Goal: Task Accomplishment & Management: Manage account settings

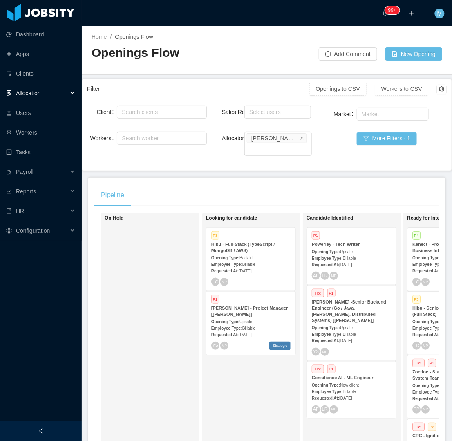
click at [181, 213] on div "On Hold" at bounding box center [162, 220] width 114 height 14
click at [231, 396] on div "Looking for candidate P3 Hibu - Full-Stack (TypeScript / MongoDB / AWS) Opening…" at bounding box center [263, 331] width 114 height 230
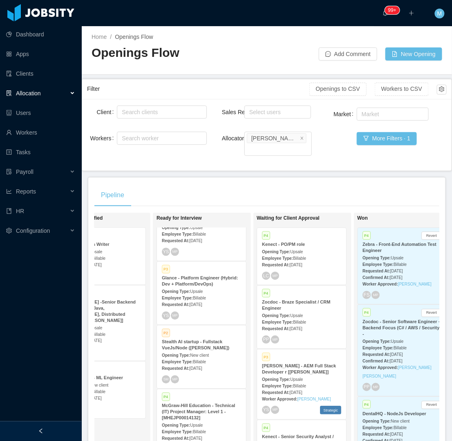
scroll to position [243, 0]
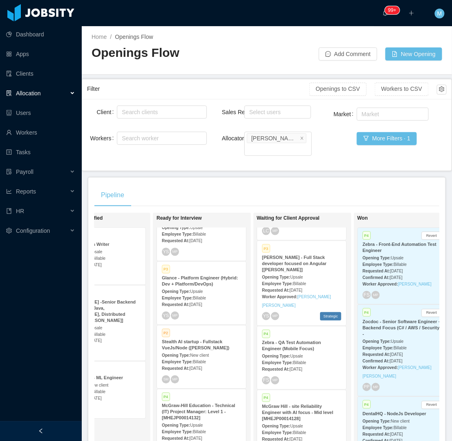
click at [301, 403] on div "McGraw Hill - site Reliability Engineer with AI focus - Mid level [MHEJP0001412…" at bounding box center [301, 412] width 79 height 18
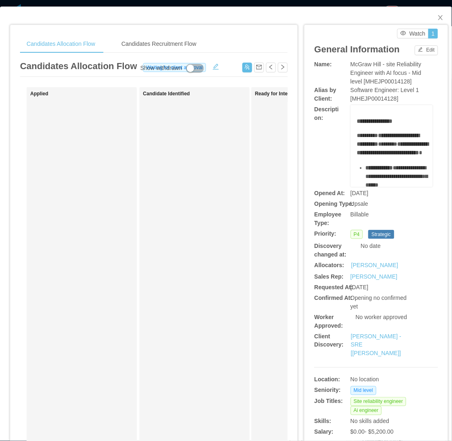
click at [304, 252] on div "**********" at bounding box center [375, 236] width 143 height 423
drag, startPoint x: 433, startPoint y: 13, endPoint x: 348, endPoint y: 10, distance: 85.1
click at [432, 14] on span "Close" at bounding box center [440, 18] width 23 height 23
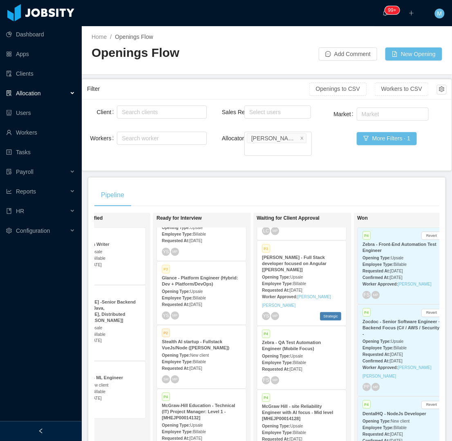
click at [280, 184] on div "Pipeline" at bounding box center [266, 195] width 345 height 23
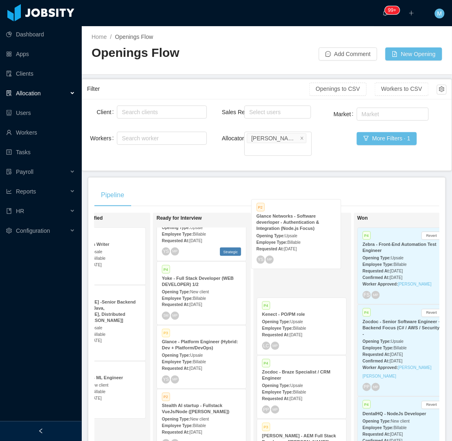
drag, startPoint x: 194, startPoint y: 341, endPoint x: 288, endPoint y: 235, distance: 141.8
click at [288, 235] on div "On Hold Looking for candidate P3 Hibu - Full-Stack (TypeScript / MongoDB / AWS)…" at bounding box center [266, 335] width 345 height 244
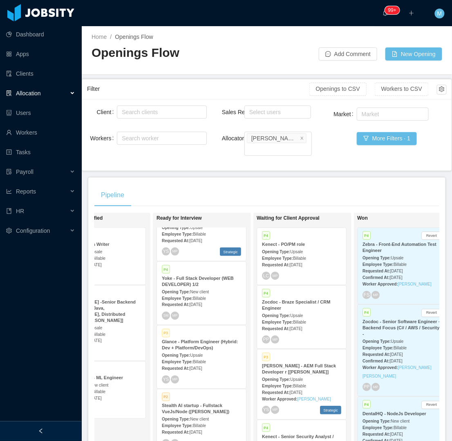
scroll to position [313, 0]
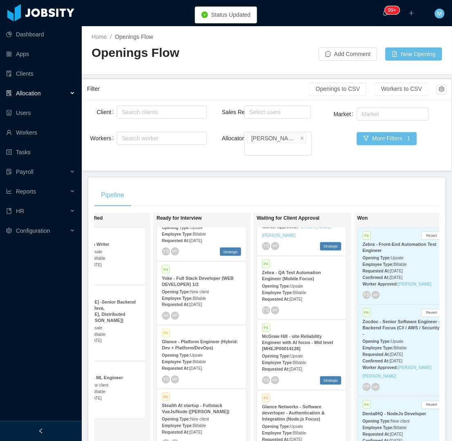
click at [300, 435] on div "Requested At: Aug 6th, 2025" at bounding box center [301, 439] width 79 height 9
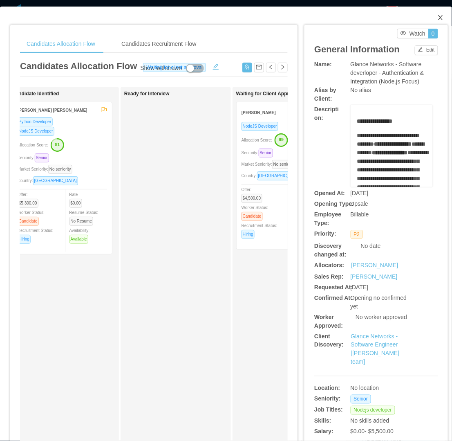
click at [437, 16] on icon "icon: close" at bounding box center [440, 17] width 7 height 7
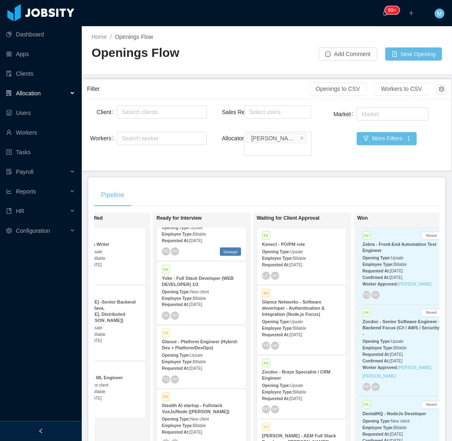
click at [202, 339] on strong "Glance - Platform Engineer (Hybrid: Dev + Platform/DevOps)" at bounding box center [200, 344] width 76 height 11
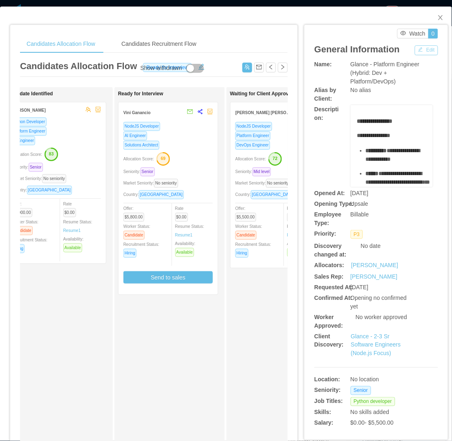
drag, startPoint x: 416, startPoint y: 48, endPoint x: 410, endPoint y: 56, distance: 9.1
click at [416, 49] on button "Edit" at bounding box center [426, 50] width 23 height 10
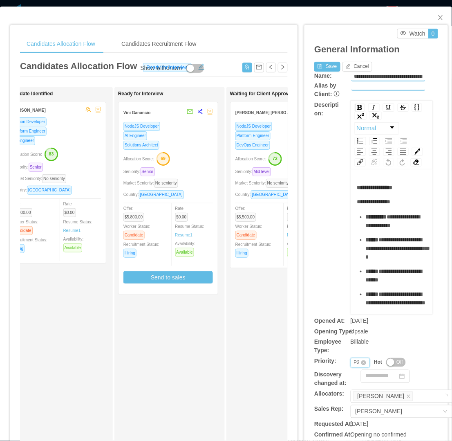
click at [351, 364] on div "Priority P3" at bounding box center [361, 363] width 20 height 10
click at [354, 414] on li "P4" at bounding box center [354, 414] width 19 height 13
click at [324, 67] on button "Save" at bounding box center [327, 67] width 26 height 10
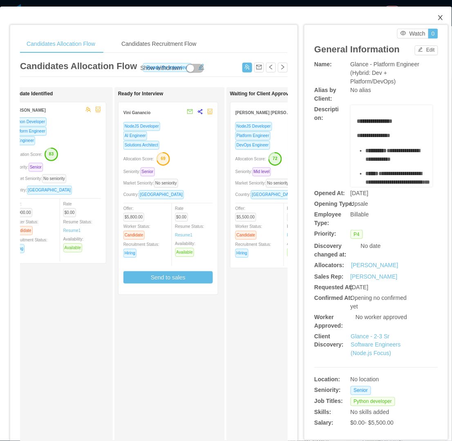
click at [437, 18] on icon "icon: close" at bounding box center [440, 17] width 7 height 7
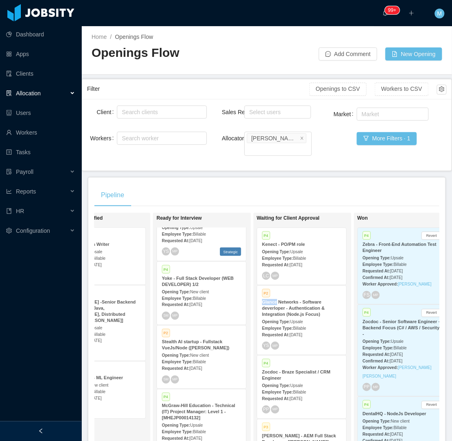
click at [305, 303] on strong "Glance Networks - Software deverloper - Authentication & Integration (Node.js F…" at bounding box center [293, 307] width 63 height 17
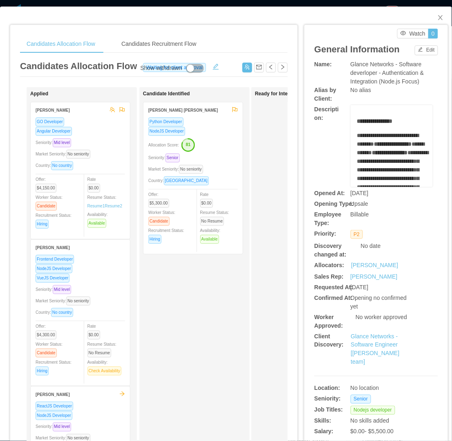
click at [253, 306] on div "Ready for Interview" at bounding box center [306, 291] width 110 height 409
click at [423, 45] on button "Edit" at bounding box center [426, 50] width 23 height 10
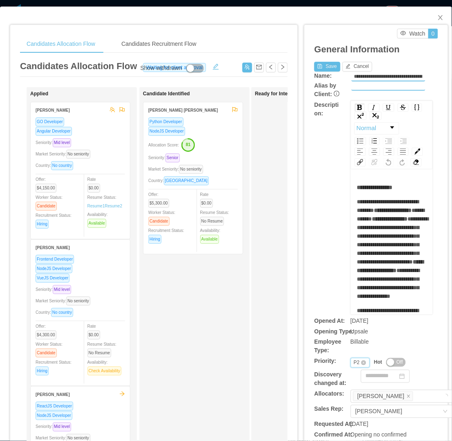
click at [351, 364] on div "Priority P2" at bounding box center [361, 363] width 20 height 10
drag, startPoint x: 353, startPoint y: 399, endPoint x: 350, endPoint y: 382, distance: 17.7
click at [352, 399] on li "P3" at bounding box center [354, 401] width 19 height 13
click at [320, 68] on button "Save" at bounding box center [327, 67] width 26 height 10
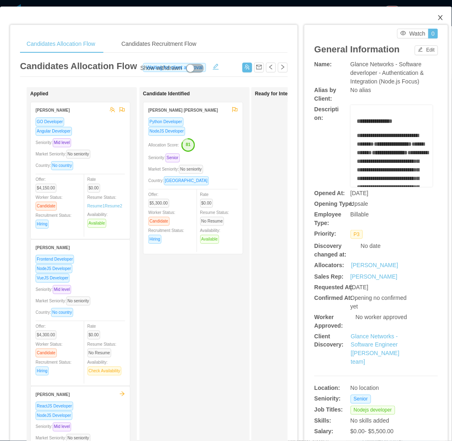
click at [433, 13] on span "Close" at bounding box center [440, 18] width 23 height 23
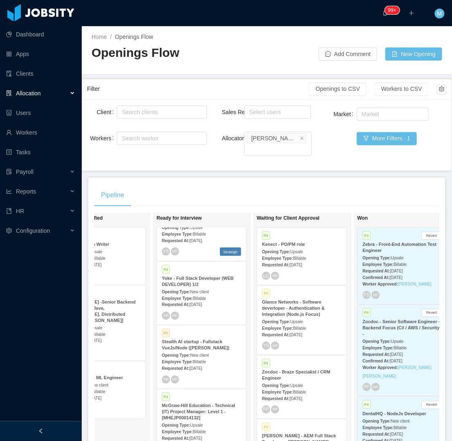
click at [58, 426] on div at bounding box center [41, 431] width 82 height 20
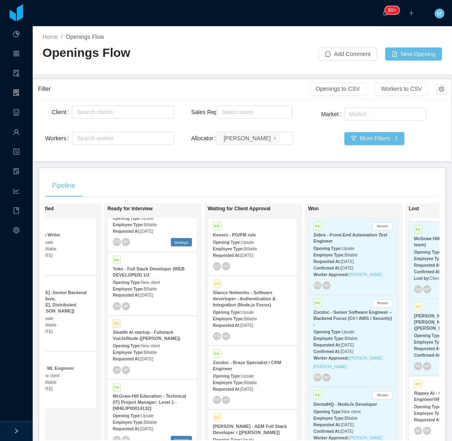
click at [266, 174] on div "Pipeline" at bounding box center [242, 185] width 394 height 23
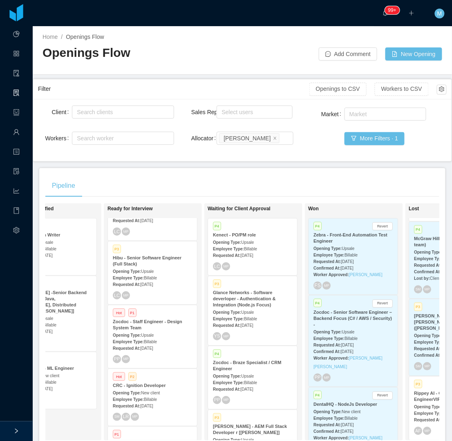
scroll to position [751, 0]
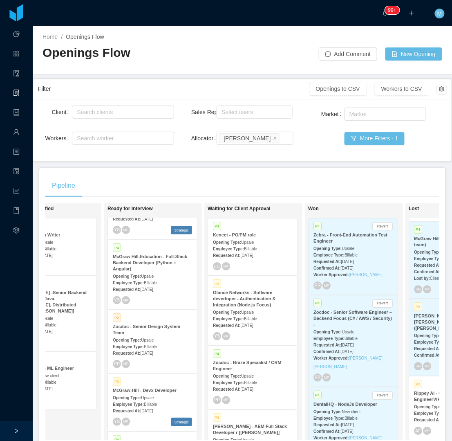
click at [148, 335] on div "Opening Type: Upsale" at bounding box center [152, 339] width 79 height 9
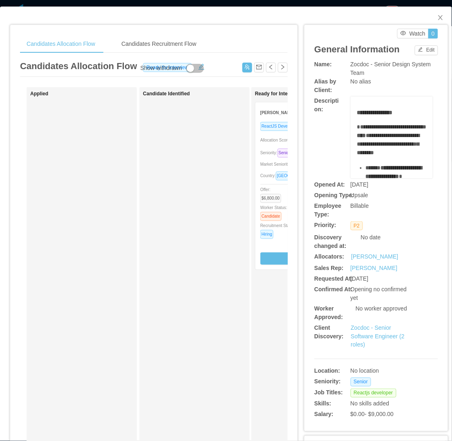
click at [173, 209] on div "Candidate Identified" at bounding box center [200, 291] width 114 height 401
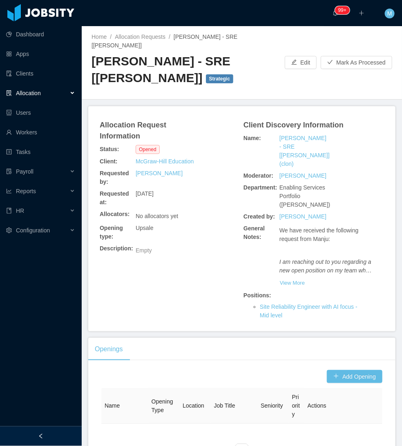
drag, startPoint x: 43, startPoint y: 432, endPoint x: 59, endPoint y: 382, distance: 52.9
click at [42, 432] on div at bounding box center [41, 437] width 82 height 20
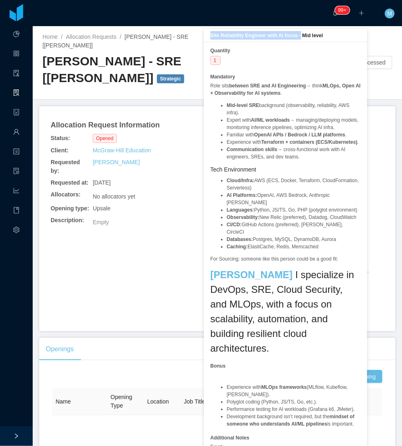
drag, startPoint x: 210, startPoint y: 35, endPoint x: 300, endPoint y: 37, distance: 89.5
click at [300, 37] on b "Site Reliability Engineer with AI focus - Mid level" at bounding box center [266, 36] width 113 height 6
copy b "Site Reliability Engineer with AI focus -"
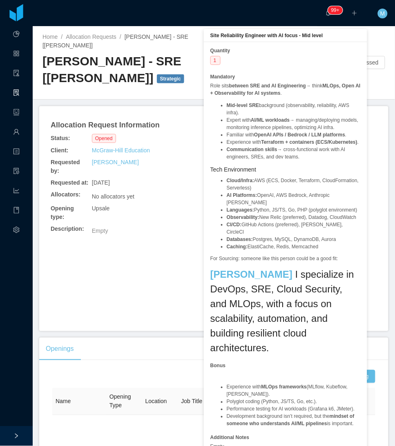
click at [89, 76] on h2 "McGraw-Hill - SRE [Manju Meedinti] Strategic" at bounding box center [129, 69] width 172 height 33
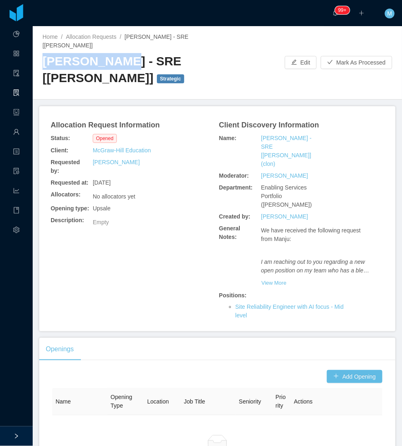
drag, startPoint x: 83, startPoint y: 69, endPoint x: 115, endPoint y: 67, distance: 31.9
click at [115, 67] on div "Home / Allocation Requests / McGraw-Hill - SRE [Manju Meedinti] / McGraw-Hill -…" at bounding box center [217, 63] width 369 height 74
copy h2 "McGraw-Hill"
click at [338, 371] on button "Add Opening" at bounding box center [355, 376] width 56 height 13
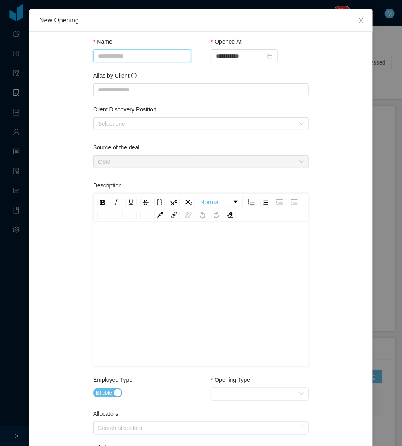
click at [136, 56] on input "Name" at bounding box center [142, 55] width 98 height 13
paste input "**********"
type input "**********"
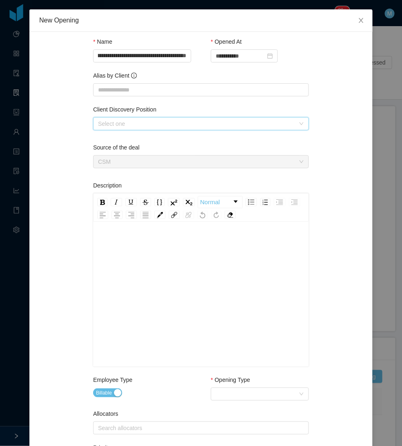
scroll to position [0, 0]
click at [123, 129] on div "Select one" at bounding box center [198, 124] width 201 height 12
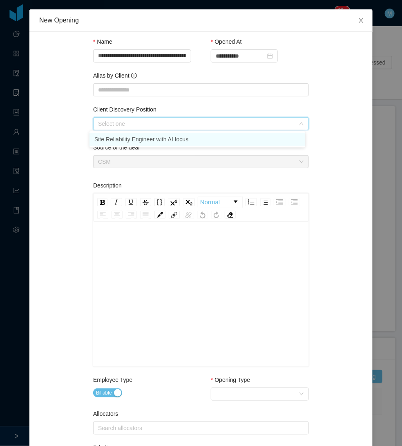
click at [122, 140] on li "Site Reliability Engineer with AI focus" at bounding box center [198, 139] width 216 height 13
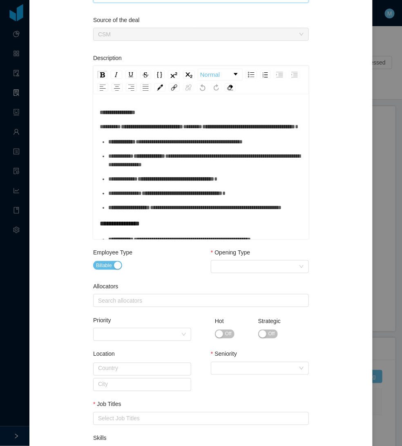
scroll to position [136, 0]
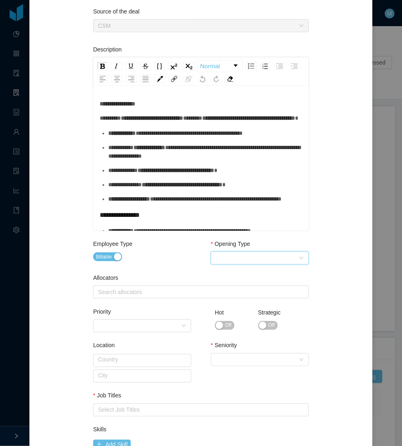
click at [267, 253] on div "Select Opening Type" at bounding box center [257, 258] width 83 height 12
drag, startPoint x: 238, startPoint y: 285, endPoint x: 108, endPoint y: 288, distance: 130.4
click at [237, 285] on li "Upsale" at bounding box center [256, 286] width 98 height 13
click at [108, 288] on div "Search allocators" at bounding box center [199, 292] width 202 height 8
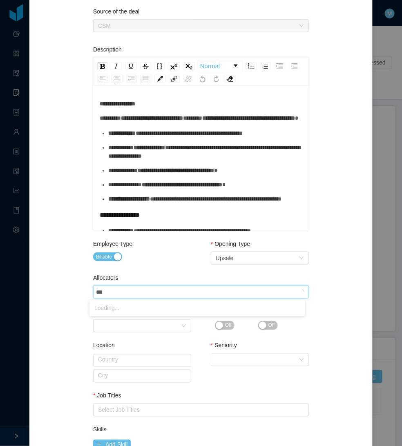
type input "****"
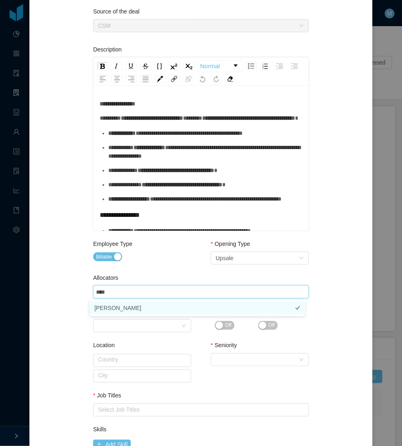
click at [118, 306] on li "Merwin Ponce" at bounding box center [198, 308] width 216 height 13
click at [155, 260] on div "Billable" at bounding box center [142, 257] width 98 height 11
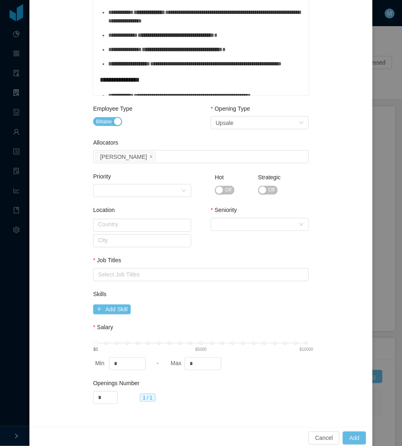
scroll to position [272, 0]
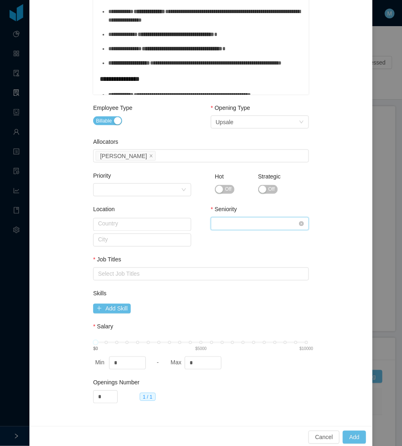
click at [268, 225] on div "Select Seniority" at bounding box center [257, 224] width 83 height 12
click at [230, 290] on li "Senior" at bounding box center [256, 291] width 98 height 13
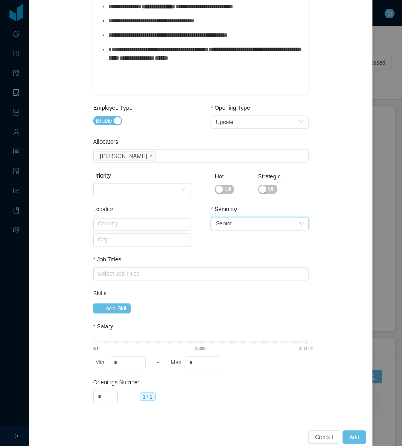
scroll to position [274, 0]
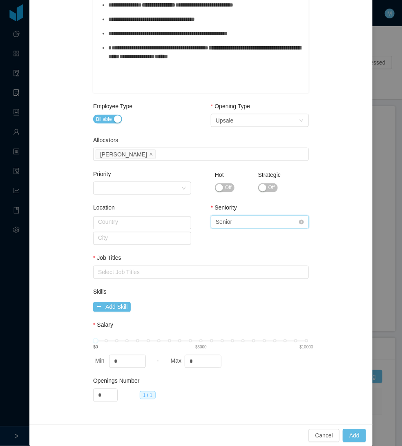
click at [251, 225] on div "Select Seniority Senior" at bounding box center [257, 222] width 83 height 12
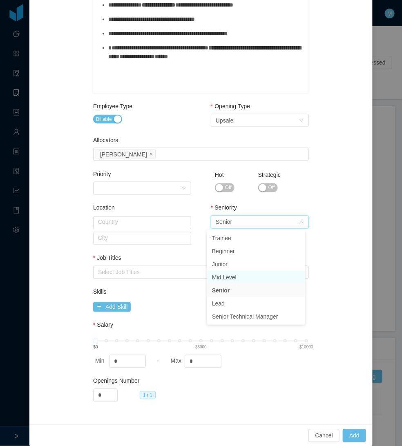
click at [226, 277] on li "Mid Level" at bounding box center [256, 277] width 98 height 13
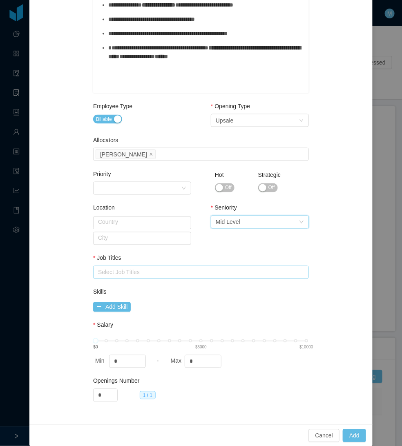
click at [140, 272] on div "Select Job Titles" at bounding box center [199, 273] width 202 height 8
type input "****"
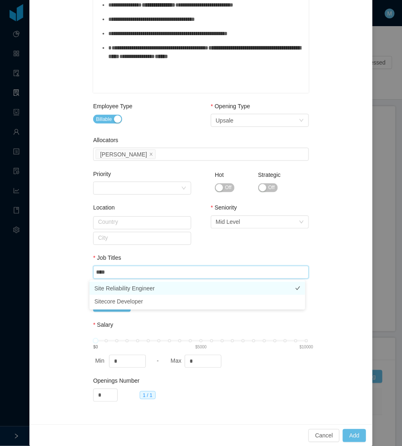
click at [125, 287] on li "Site Reliability Engineer" at bounding box center [198, 288] width 216 height 13
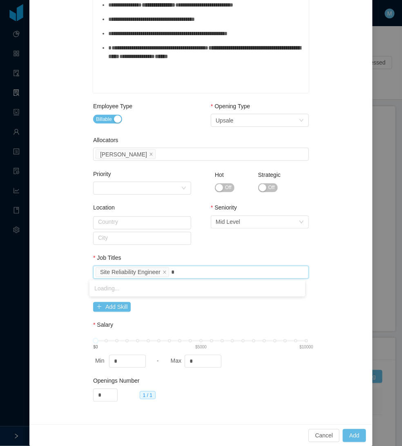
type input "**"
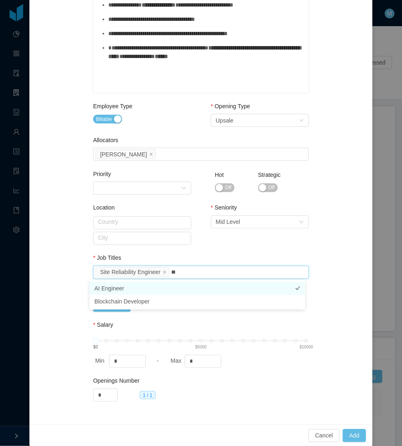
click at [157, 287] on li "AI Engineer" at bounding box center [198, 288] width 216 height 13
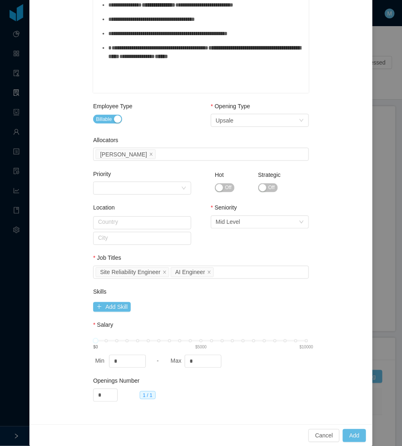
click at [203, 254] on div "Job Titles" at bounding box center [201, 260] width 216 height 12
drag, startPoint x: 195, startPoint y: 359, endPoint x: 166, endPoint y: 361, distance: 29.1
click at [169, 361] on div "Max *" at bounding box center [205, 361] width 72 height 13
drag, startPoint x: 199, startPoint y: 363, endPoint x: 167, endPoint y: 360, distance: 32.4
click at [169, 360] on div "Max ****" at bounding box center [205, 361] width 72 height 13
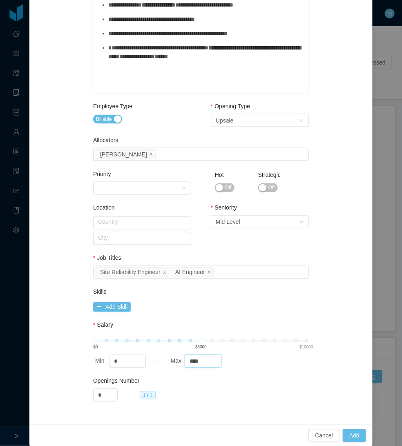
type input "****"
drag, startPoint x: 222, startPoint y: 312, endPoint x: 273, endPoint y: 363, distance: 72.0
click at [224, 313] on div "Skills Add Skill" at bounding box center [201, 301] width 216 height 27
click at [354, 436] on button "Add" at bounding box center [354, 436] width 23 height 13
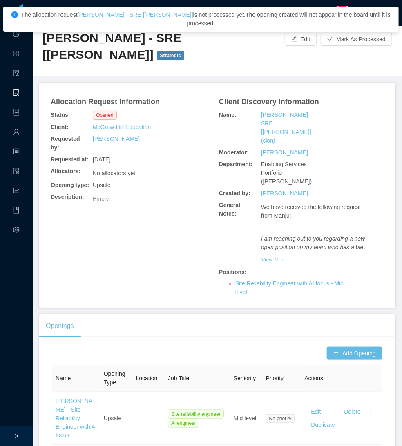
scroll to position [0, 0]
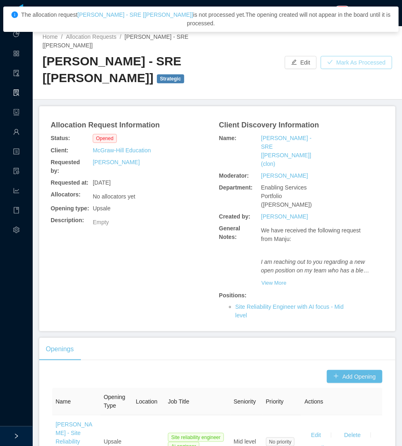
click at [356, 59] on button "Mark As Processed" at bounding box center [357, 62] width 72 height 13
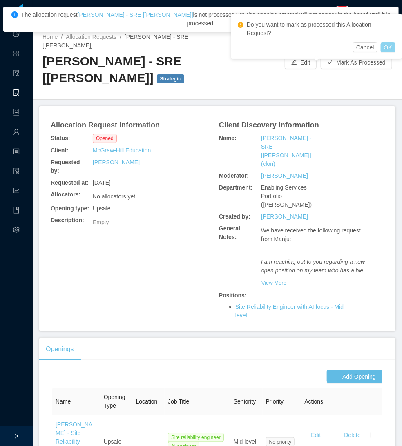
click at [391, 43] on button "OK" at bounding box center [388, 48] width 15 height 10
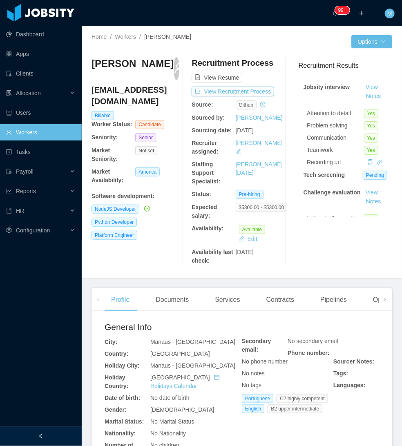
click at [53, 430] on div at bounding box center [41, 437] width 82 height 20
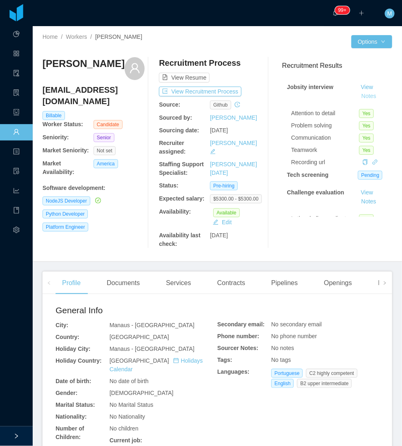
click at [362, 94] on button "Notes" at bounding box center [369, 97] width 22 height 10
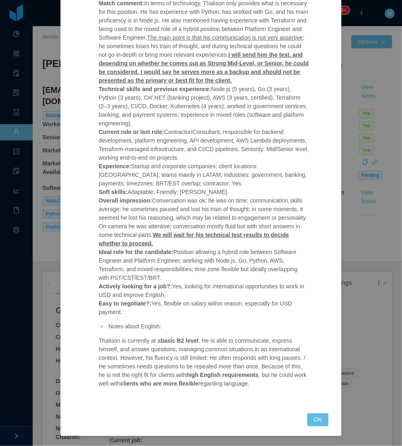
scroll to position [108, 0]
click at [308, 419] on button "OK" at bounding box center [317, 420] width 21 height 13
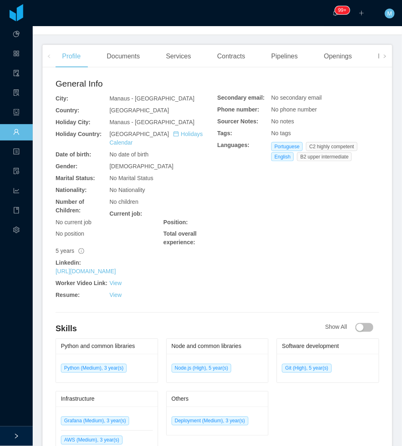
scroll to position [0, 0]
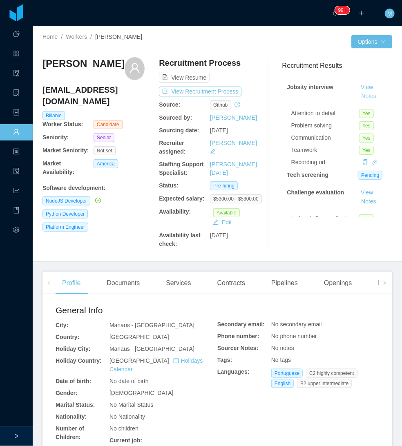
click at [358, 95] on button "Notes" at bounding box center [369, 97] width 22 height 10
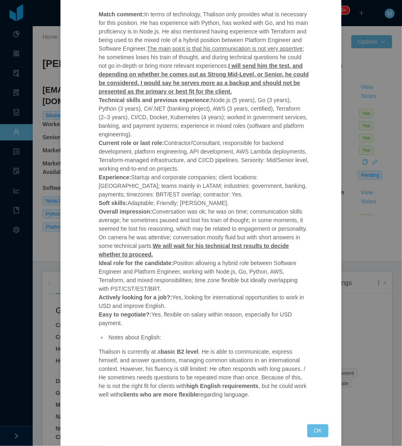
scroll to position [108, 0]
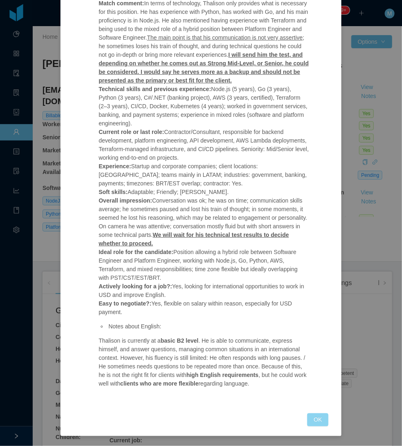
click at [316, 420] on button "OK" at bounding box center [317, 420] width 21 height 13
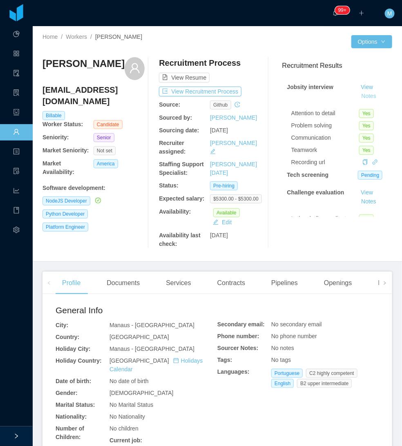
scroll to position [67, 0]
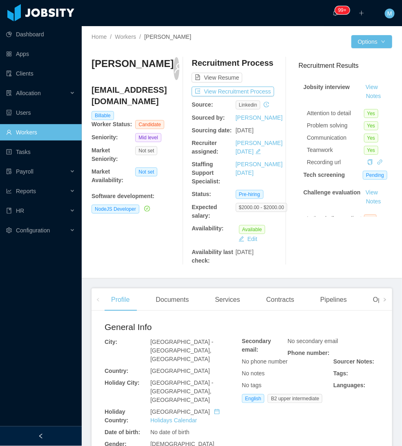
click at [35, 435] on div at bounding box center [41, 437] width 82 height 20
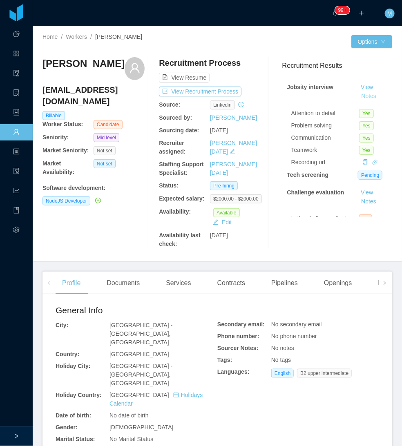
click at [358, 97] on button "Notes" at bounding box center [369, 97] width 22 height 10
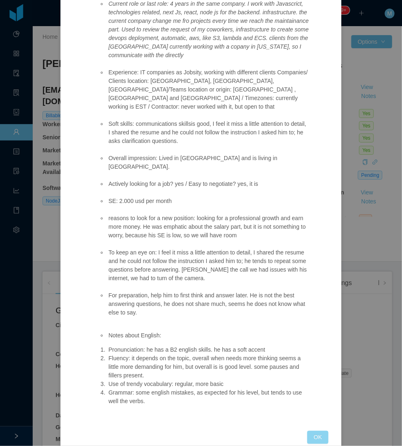
click at [316, 431] on button "OK" at bounding box center [317, 437] width 21 height 13
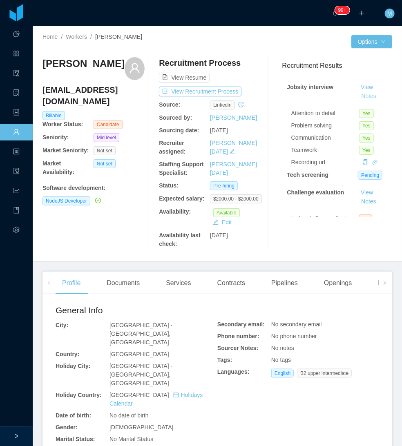
scroll to position [170, 0]
click at [331, 285] on div "Openings" at bounding box center [338, 283] width 41 height 23
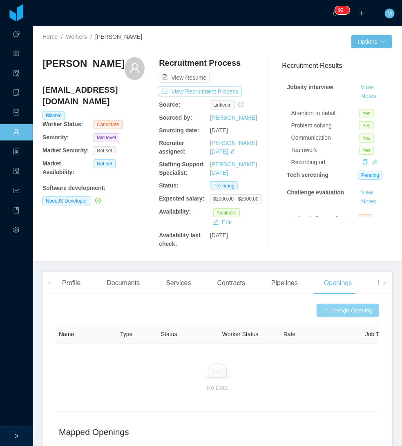
click at [352, 311] on button "Assign Opening" at bounding box center [348, 310] width 63 height 13
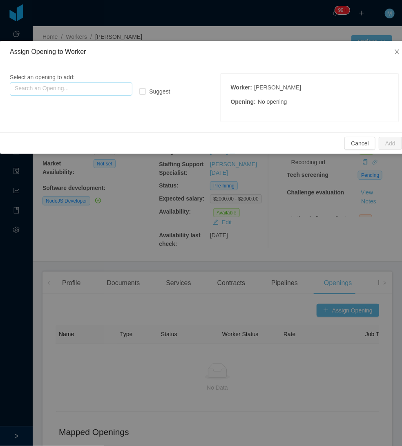
click at [76, 85] on input "text" at bounding box center [71, 89] width 123 height 13
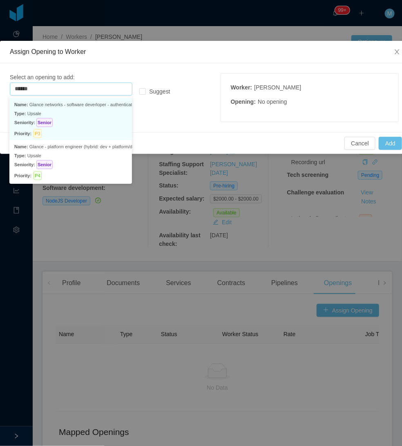
click at [87, 129] on div "Priority: P3" at bounding box center [70, 133] width 113 height 9
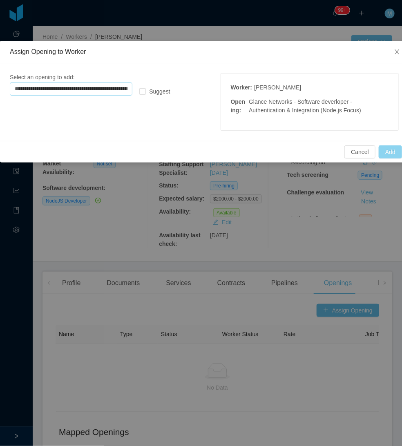
type input "**********"
click at [393, 157] on button "Add" at bounding box center [390, 152] width 23 height 13
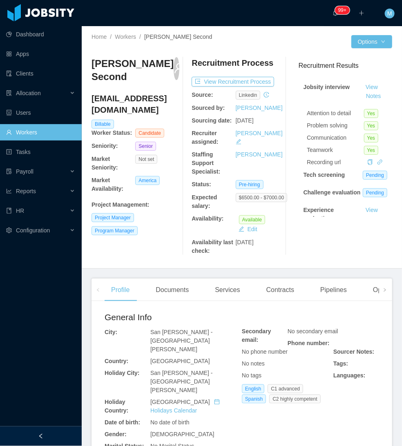
drag, startPoint x: 36, startPoint y: 435, endPoint x: 41, endPoint y: 432, distance: 6.0
click at [36, 435] on div at bounding box center [41, 437] width 82 height 20
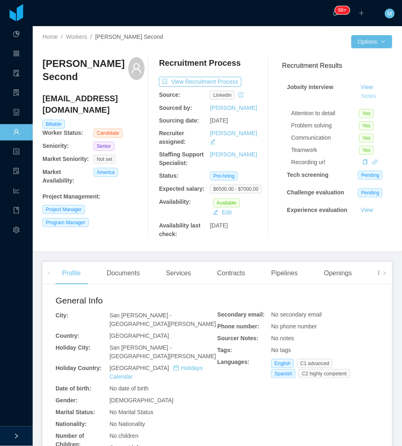
click at [358, 98] on button "Notes" at bounding box center [369, 97] width 22 height 10
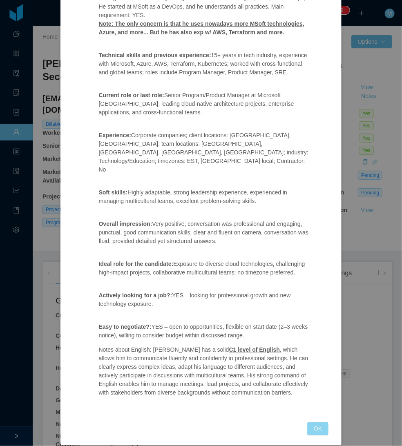
click at [320, 423] on button "OK" at bounding box center [317, 429] width 21 height 13
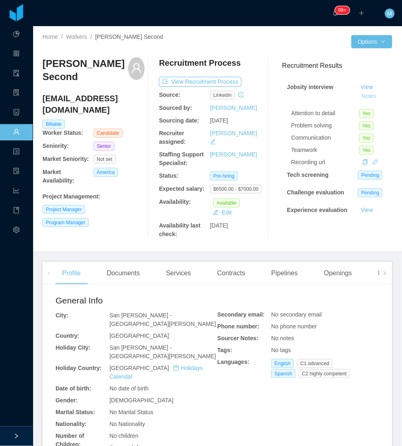
click at [358, 95] on button "Notes" at bounding box center [369, 97] width 22 height 10
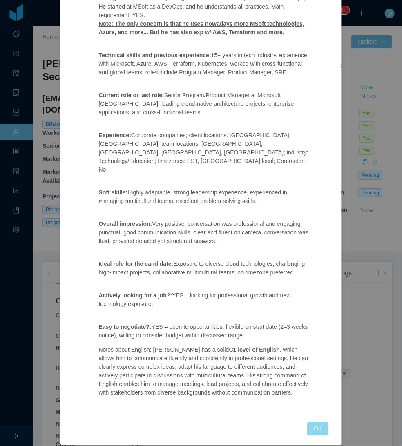
drag, startPoint x: 308, startPoint y: 422, endPoint x: 305, endPoint y: 419, distance: 4.3
click at [307, 423] on button "OK" at bounding box center [317, 429] width 21 height 13
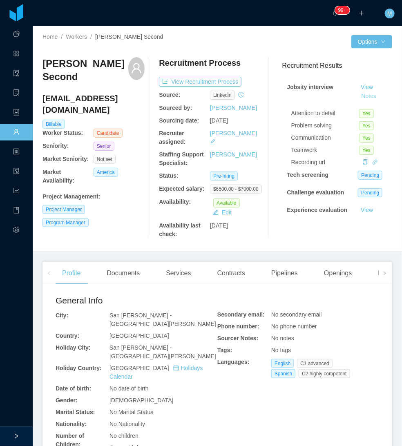
scroll to position [73, 0]
click at [329, 269] on div "Openings" at bounding box center [338, 273] width 41 height 23
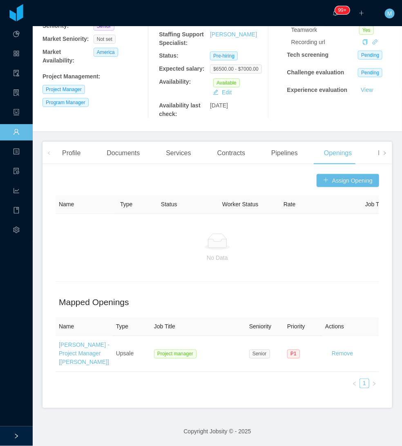
scroll to position [136, 0]
click at [345, 174] on button "Assign Opening" at bounding box center [348, 180] width 63 height 13
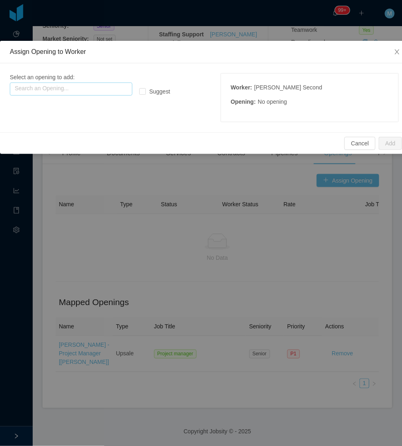
click at [97, 85] on input "text" at bounding box center [71, 89] width 123 height 13
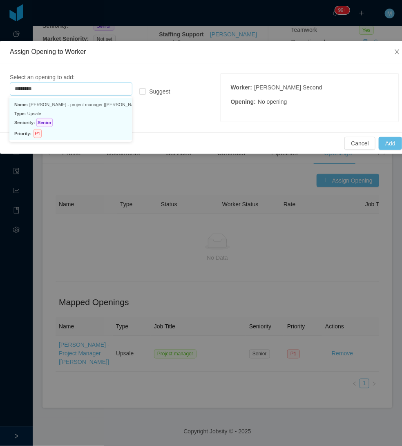
click at [120, 116] on p "Type: Upsale" at bounding box center [70, 113] width 113 height 9
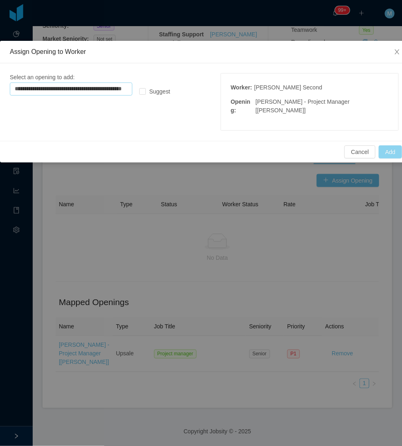
type input "**********"
click at [390, 150] on button "Add" at bounding box center [390, 152] width 23 height 13
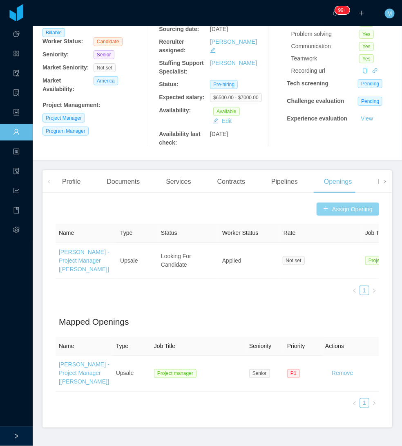
scroll to position [0, 0]
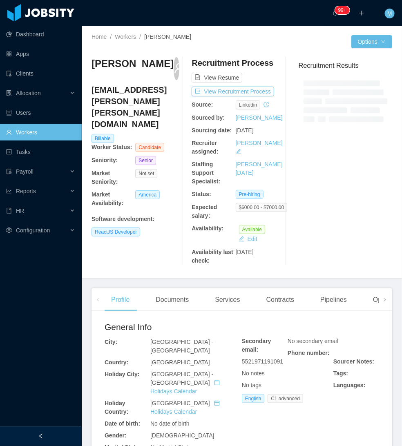
click at [40, 438] on icon "icon: left" at bounding box center [41, 437] width 6 height 6
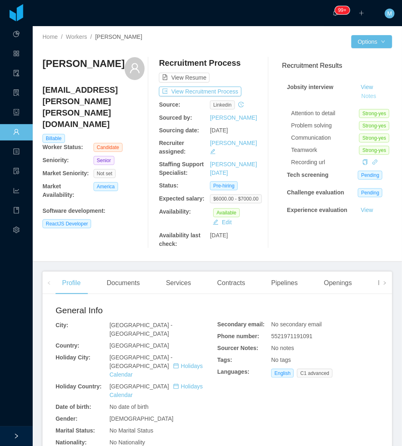
click at [362, 96] on button "Notes" at bounding box center [369, 97] width 22 height 10
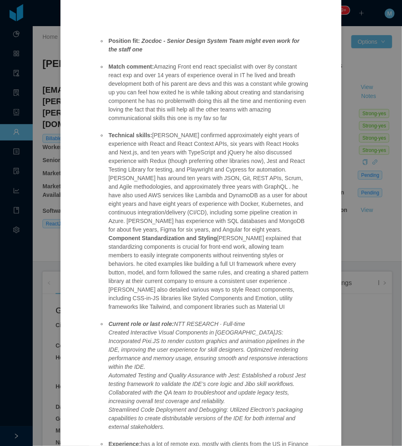
scroll to position [314, 0]
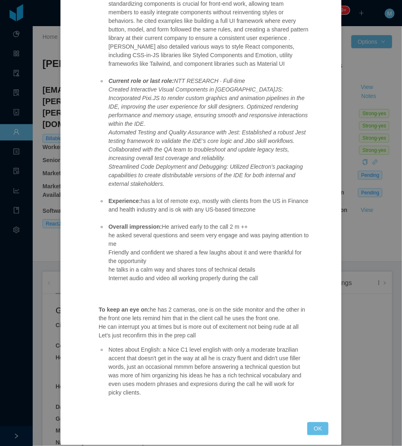
click at [309, 429] on div "Jobsity interview Position fit: Zocdoc - Senior Design System Team might even w…" at bounding box center [201, 86] width 282 height 719
click at [316, 423] on button "OK" at bounding box center [317, 429] width 21 height 13
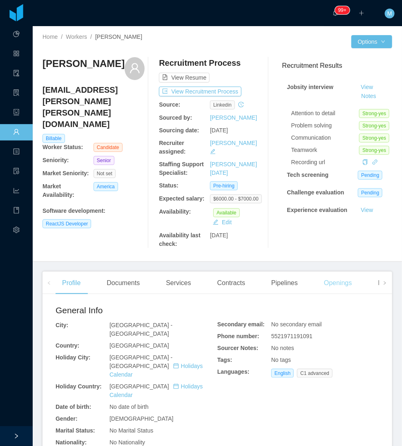
click at [318, 280] on div "Openings" at bounding box center [338, 283] width 41 height 23
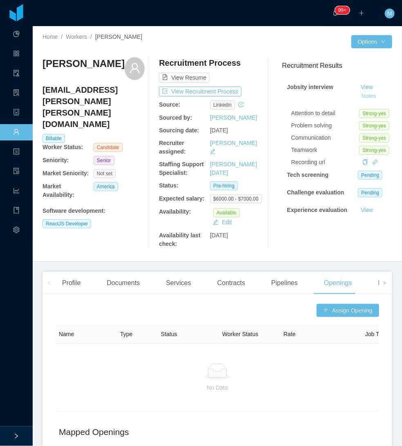
click at [359, 96] on button "Notes" at bounding box center [369, 97] width 22 height 10
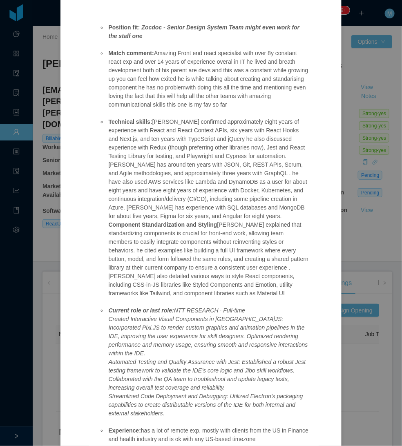
scroll to position [314, 0]
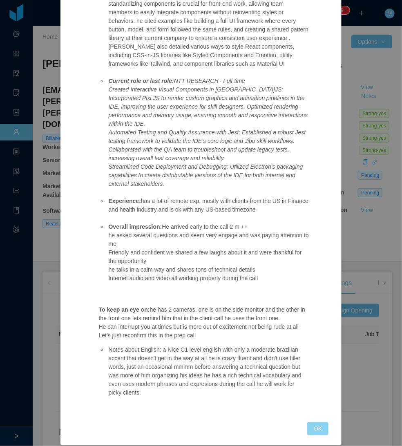
click at [309, 425] on div "Jobsity interview Position fit: Zocdoc - Senior Design System Team might even w…" at bounding box center [201, 88] width 255 height 696
drag, startPoint x: 309, startPoint y: 422, endPoint x: 310, endPoint y: 403, distance: 19.6
click at [309, 423] on button "OK" at bounding box center [317, 429] width 21 height 13
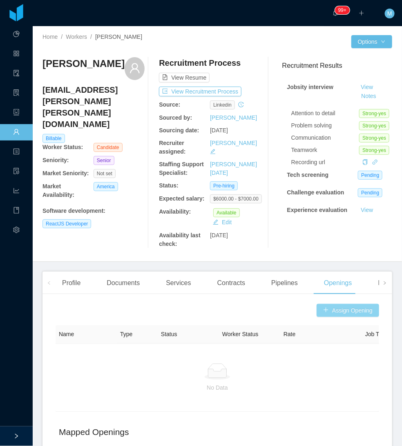
click at [341, 310] on button "Assign Opening" at bounding box center [348, 310] width 63 height 13
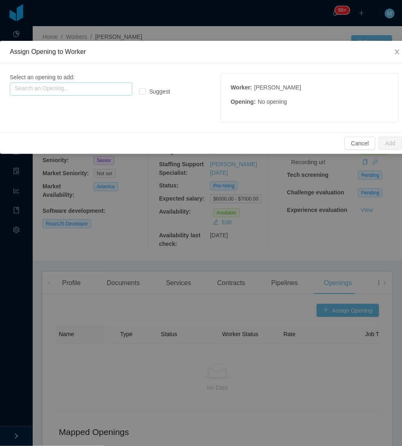
click at [103, 89] on input "text" at bounding box center [71, 89] width 123 height 13
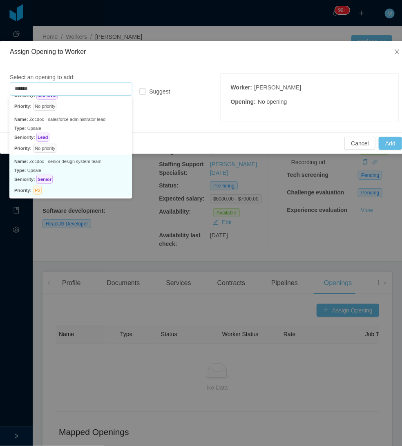
click at [89, 172] on p "Type: Upsale" at bounding box center [70, 170] width 113 height 9
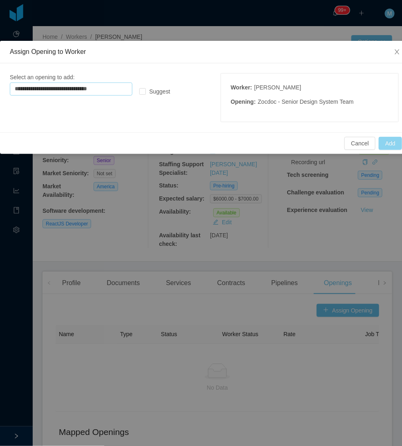
type input "**********"
click at [390, 147] on button "Add" at bounding box center [390, 143] width 23 height 13
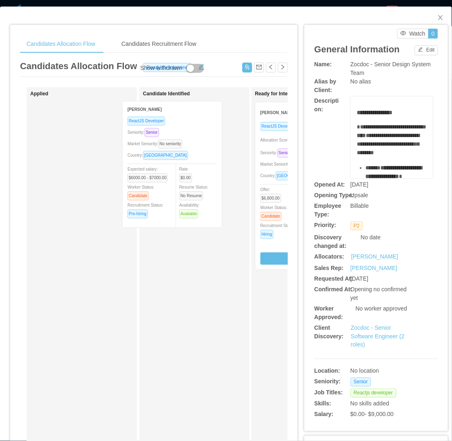
drag, startPoint x: 98, startPoint y: 189, endPoint x: 190, endPoint y: 188, distance: 92.0
click at [190, 188] on div "Applied [PERSON_NAME] ReactJS Developer Seniority: Senior Market Seniority: No …" at bounding box center [154, 294] width 268 height 415
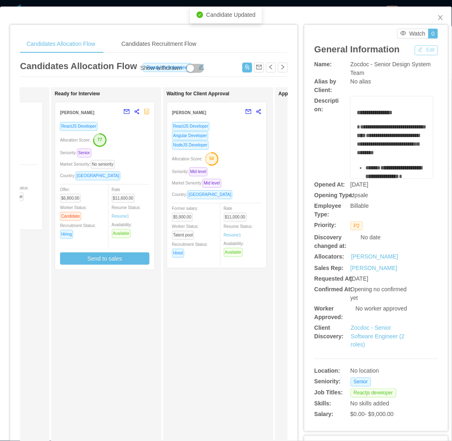
click at [425, 49] on button "Edit" at bounding box center [426, 50] width 23 height 10
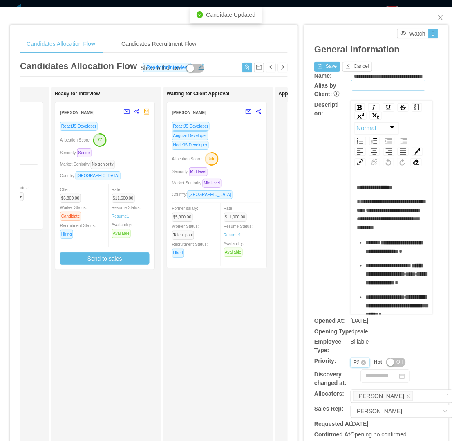
click at [351, 360] on div "Priority P2" at bounding box center [361, 363] width 20 height 10
click at [352, 414] on li "P4" at bounding box center [354, 414] width 19 height 13
click at [323, 66] on button "Save" at bounding box center [327, 67] width 26 height 10
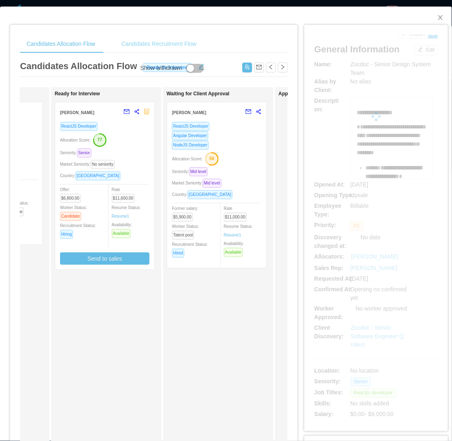
click at [189, 41] on div "Candidates Recruitment Flow" at bounding box center [159, 44] width 88 height 18
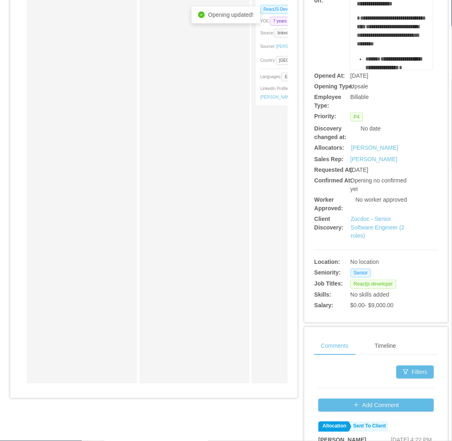
scroll to position [136, 0]
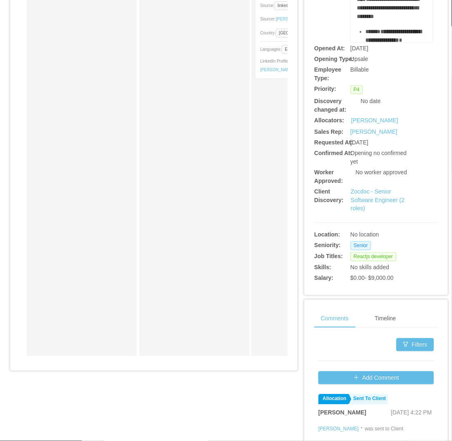
drag, startPoint x: 167, startPoint y: 221, endPoint x: 170, endPoint y: 217, distance: 5.2
click at [170, 217] on div "Jobsity Interview" at bounding box center [194, 151] width 103 height 401
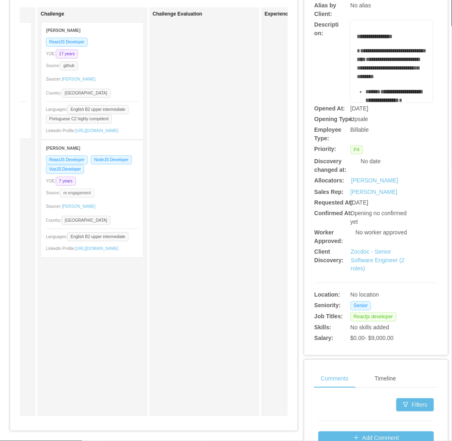
scroll to position [0, 0]
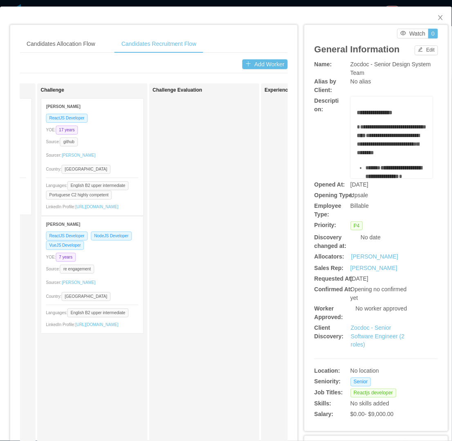
click at [298, 211] on div "**********" at bounding box center [370, 338] width 144 height 644
click at [437, 18] on icon "icon: close" at bounding box center [440, 17] width 7 height 7
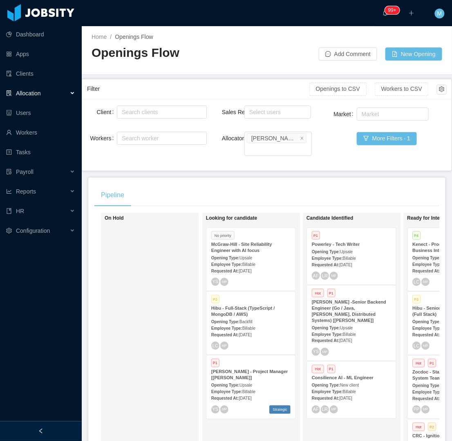
click at [63, 432] on div at bounding box center [41, 431] width 82 height 20
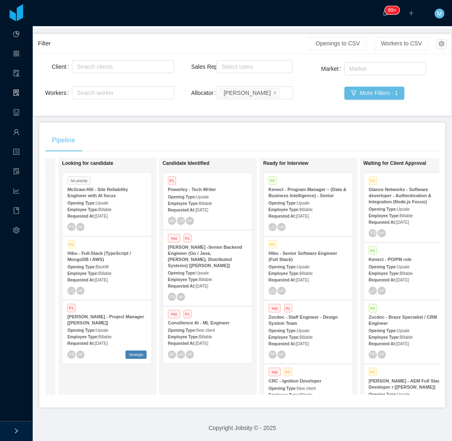
scroll to position [0, 100]
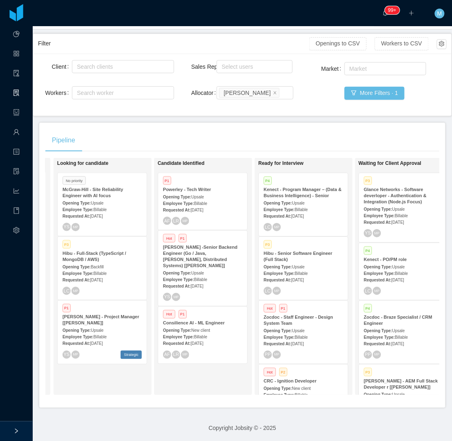
click at [297, 141] on div "Pipeline" at bounding box center [242, 140] width 394 height 23
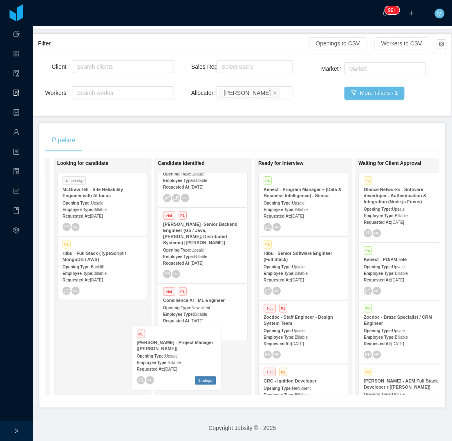
scroll to position [23, 0]
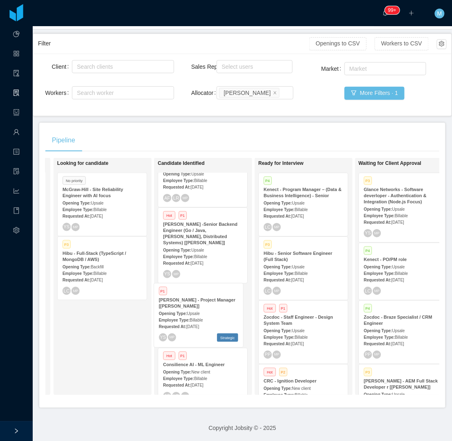
drag, startPoint x: 97, startPoint y: 345, endPoint x: 194, endPoint y: 328, distance: 98.0
click at [194, 328] on div "On Hold Looking for candidate No priority McGraw-Hill - Site Reliability Engine…" at bounding box center [242, 280] width 394 height 244
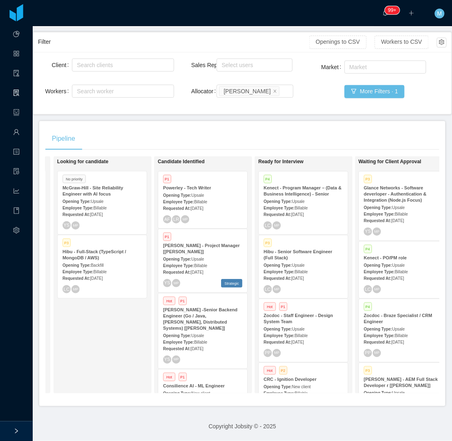
scroll to position [0, 106]
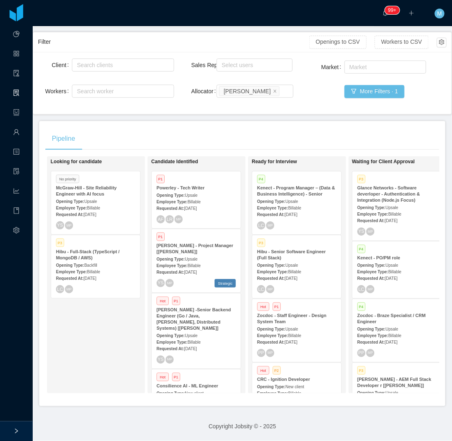
click at [111, 210] on div "Requested At: Sep 26th, 2025" at bounding box center [95, 214] width 79 height 9
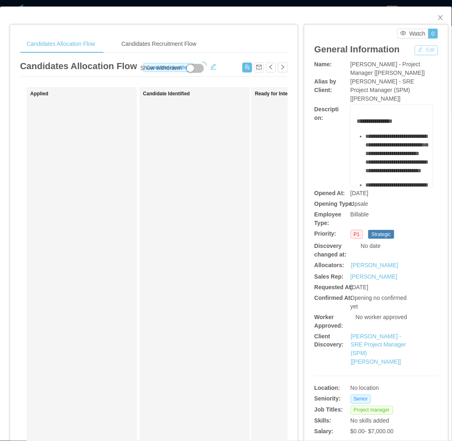
click at [418, 49] on button "Edit" at bounding box center [426, 50] width 23 height 10
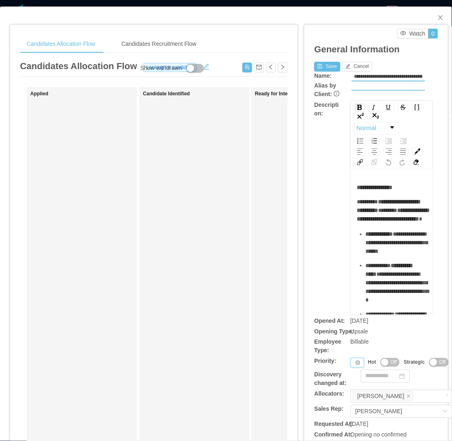
click at [351, 364] on div "Priority" at bounding box center [357, 363] width 13 height 10
click at [354, 374] on li "P1" at bounding box center [353, 375] width 17 height 13
click at [319, 65] on button "Save" at bounding box center [327, 67] width 26 height 10
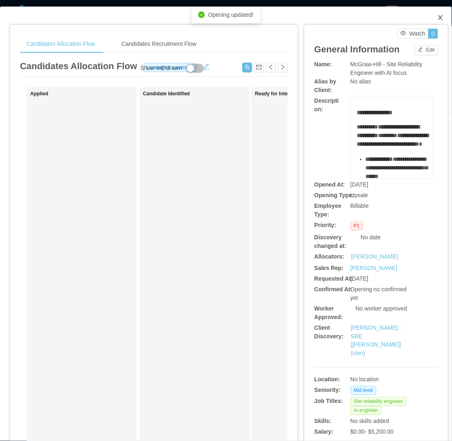
click at [438, 18] on icon "icon: close" at bounding box center [440, 17] width 4 height 5
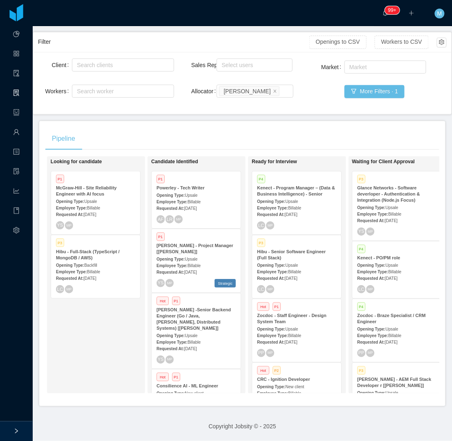
click at [102, 354] on div "Looking for candidate P1 McGraw-Hill - Site Reliability Engineer with AI focus …" at bounding box center [108, 275] width 114 height 230
click at [197, 206] on span "[DATE]" at bounding box center [190, 208] width 13 height 4
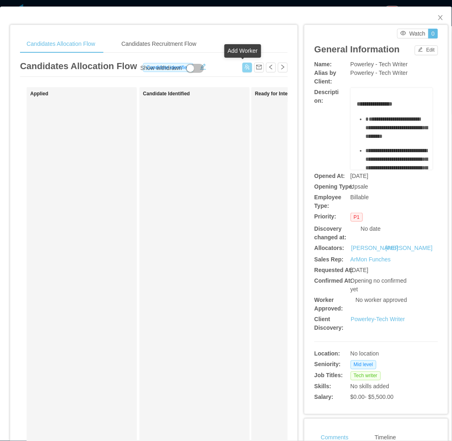
click at [242, 67] on button "button" at bounding box center [247, 68] width 10 height 10
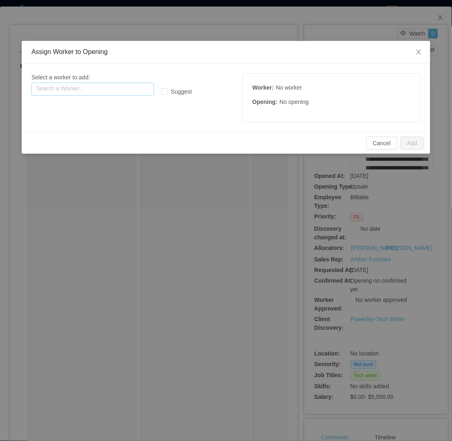
click at [119, 87] on input "text" at bounding box center [92, 89] width 123 height 13
paste input "**********"
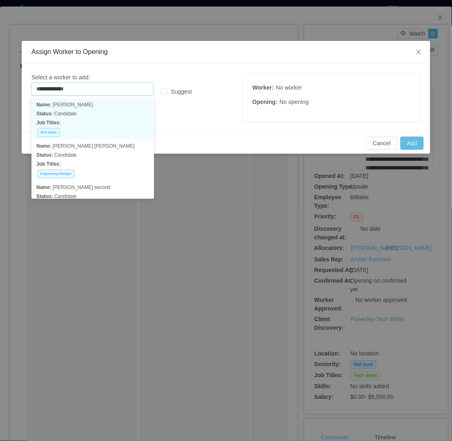
click at [101, 120] on p "Job Titles:" at bounding box center [92, 122] width 113 height 9
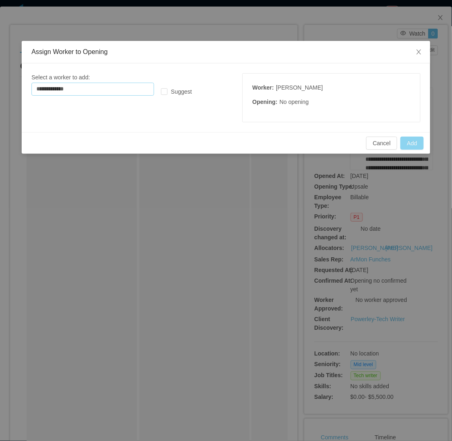
type input "**********"
click at [411, 148] on button "Add" at bounding box center [412, 143] width 23 height 13
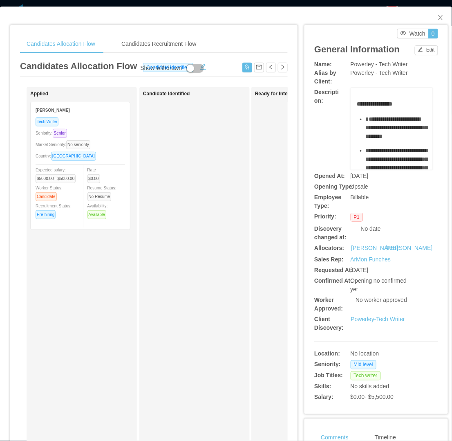
click at [226, 235] on div "Candidate Identified" at bounding box center [200, 291] width 114 height 401
drag, startPoint x: 242, startPoint y: 64, endPoint x: 124, endPoint y: 89, distance: 120.6
click at [242, 65] on button "button" at bounding box center [247, 68] width 10 height 10
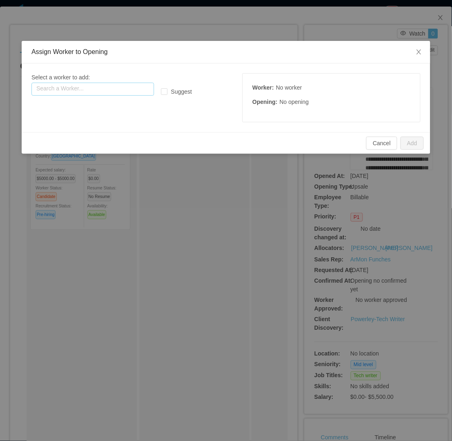
click at [95, 93] on input "text" at bounding box center [92, 89] width 123 height 13
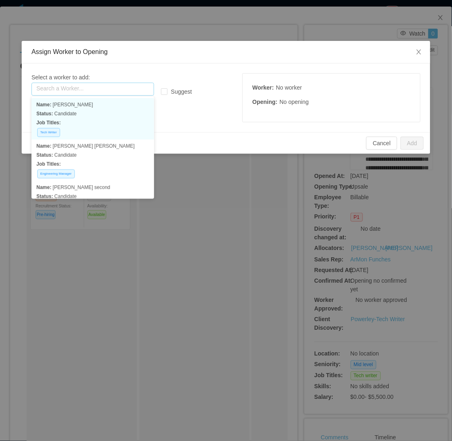
paste input "**********"
click at [96, 110] on p "Status: Candidate" at bounding box center [92, 113] width 113 height 9
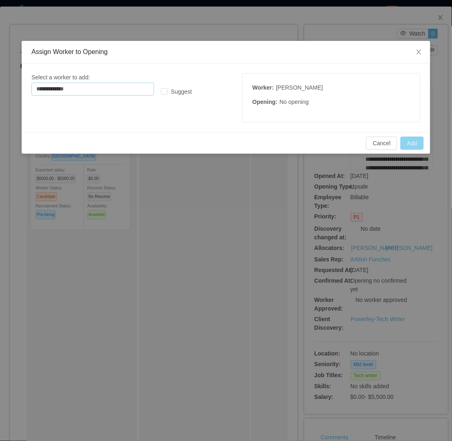
type input "**********"
click at [410, 141] on button "Add" at bounding box center [412, 143] width 23 height 13
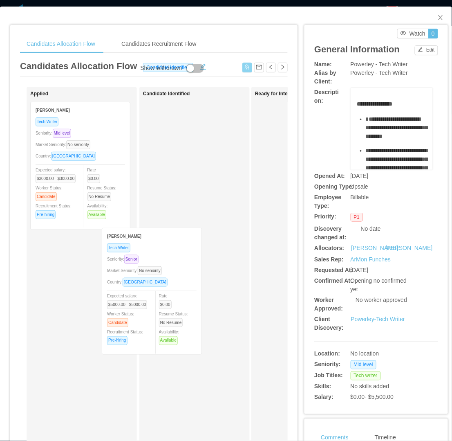
drag, startPoint x: 121, startPoint y: 252, endPoint x: 148, endPoint y: 196, distance: 61.8
click at [151, 246] on div "Applied Amanda Farias Tech Writer Seniority: Mid level Market Seniority: No sen…" at bounding box center [154, 294] width 268 height 415
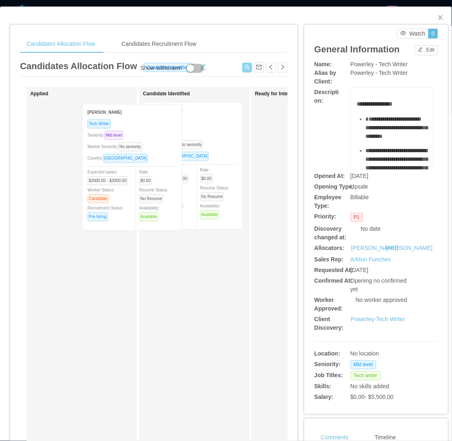
drag, startPoint x: 87, startPoint y: 150, endPoint x: 155, endPoint y: 149, distance: 68.3
click at [153, 152] on div "Applied Amanda Farias Tech Writer Seniority: Mid level Market Seniority: No sen…" at bounding box center [154, 294] width 268 height 415
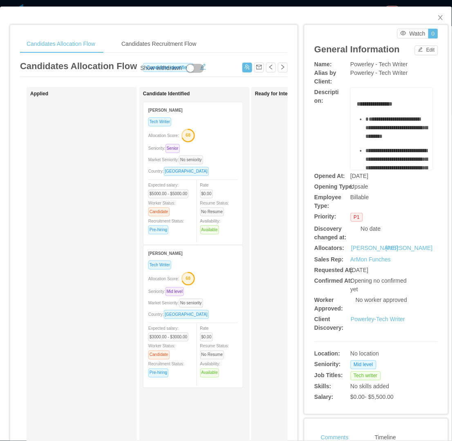
drag, startPoint x: 327, startPoint y: 125, endPoint x: 323, endPoint y: 128, distance: 4.9
click at [327, 125] on div "**********" at bounding box center [376, 129] width 124 height 82
drag, startPoint x: 342, startPoint y: 60, endPoint x: 407, endPoint y: 63, distance: 65.1
click at [407, 63] on div "Name: Powerley - Tech Writer" at bounding box center [376, 64] width 124 height 9
copy div "Powerley - Tech Writer"
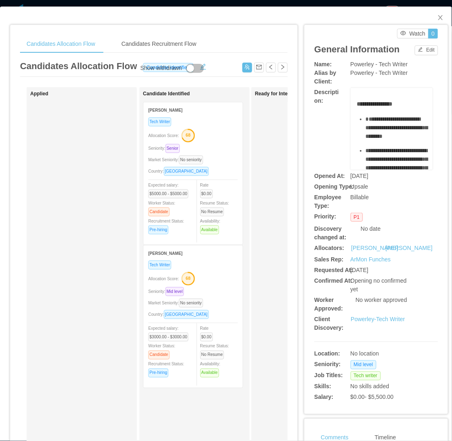
click at [284, 147] on div "Candidates Allocation Flow Candidates Recruitment Flow Candidates Allocation Fl…" at bounding box center [153, 268] width 287 height 487
drag, startPoint x: 107, startPoint y: 222, endPoint x: 189, endPoint y: 187, distance: 89.2
click at [107, 221] on div "Applied" at bounding box center [87, 291] width 114 height 401
click at [230, 155] on div "Market Seniority: No seniority" at bounding box center [193, 159] width 90 height 9
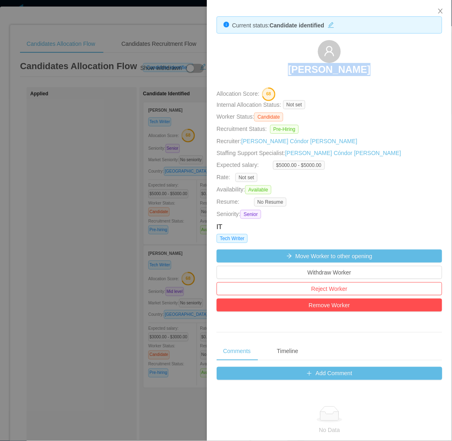
drag, startPoint x: 270, startPoint y: 62, endPoint x: 368, endPoint y: 74, distance: 98.9
click at [368, 74] on div "Jeff Johnston" at bounding box center [330, 60] width 226 height 41
copy h3 "Jeff Johnston"
click at [97, 245] on div at bounding box center [226, 220] width 452 height 441
click at [97, 245] on div "Applied" at bounding box center [87, 291] width 114 height 401
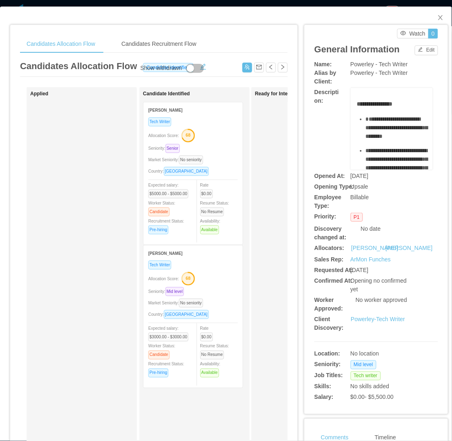
click at [233, 271] on div "Allocation Score: 68" at bounding box center [193, 277] width 90 height 13
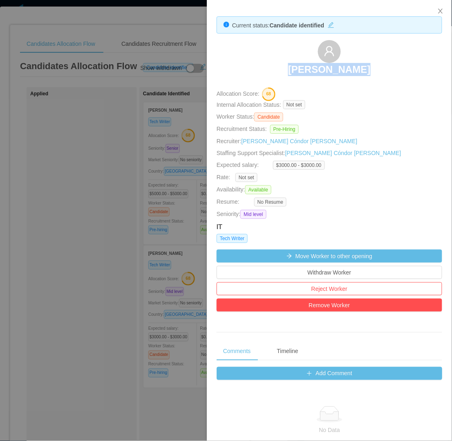
drag, startPoint x: 275, startPoint y: 74, endPoint x: 368, endPoint y: 72, distance: 93.6
click at [369, 71] on div "Amanda Farias" at bounding box center [330, 60] width 226 height 41
copy h3 "Amanda Farias"
click at [125, 201] on div at bounding box center [226, 220] width 452 height 441
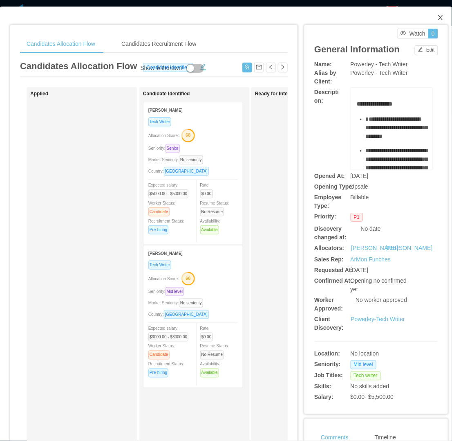
click at [437, 17] on icon "icon: close" at bounding box center [440, 17] width 7 height 7
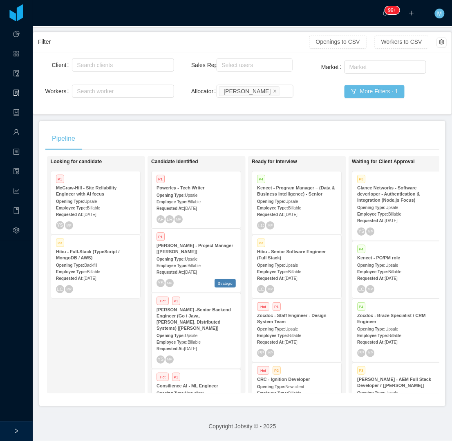
click at [186, 263] on strong "Employee Type:" at bounding box center [172, 265] width 31 height 4
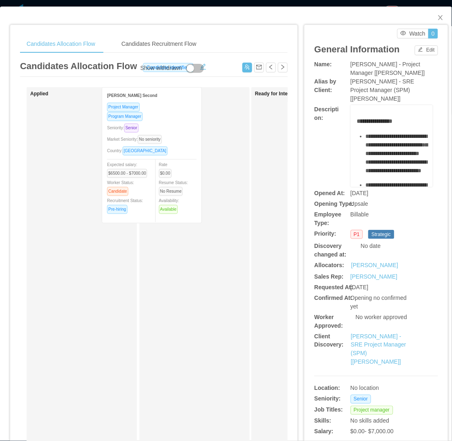
drag, startPoint x: 99, startPoint y: 197, endPoint x: 173, endPoint y: 183, distance: 75.8
click at [173, 182] on div "Applied Eddy Walcott Second Project Manager Program Manager Seniority: Senior M…" at bounding box center [154, 294] width 268 height 415
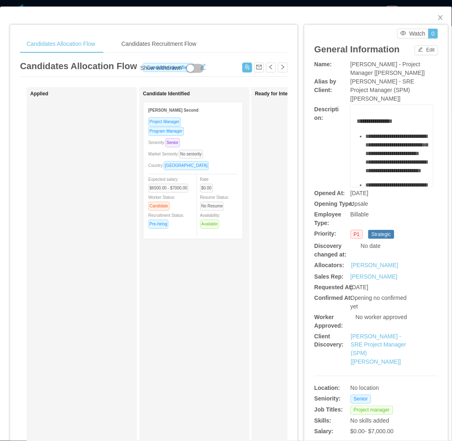
drag, startPoint x: 345, startPoint y: 60, endPoint x: 410, endPoint y: 72, distance: 65.7
click at [410, 72] on div "[PERSON_NAME] - Project Manager [[PERSON_NAME]]" at bounding box center [392, 68] width 83 height 17
copy span "[PERSON_NAME] - Project Manager [[PERSON_NAME]]"
drag, startPoint x: 242, startPoint y: 296, endPoint x: 254, endPoint y: 74, distance: 222.7
click at [242, 296] on div "Candidate Identified Eddy Walcott Second Project Manager Program Manager Senior…" at bounding box center [194, 291] width 110 height 409
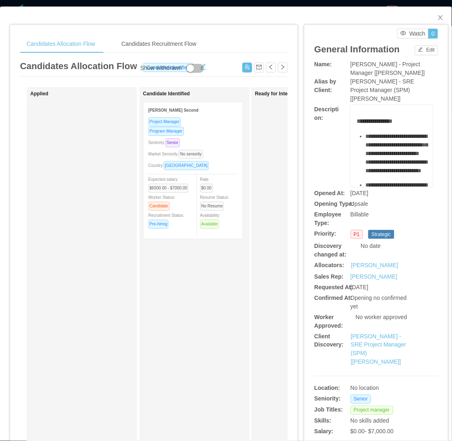
click at [129, 334] on div "Applied" at bounding box center [87, 291] width 114 height 401
click at [213, 179] on div "Rate $0.00 Resume Status: No Resume Availability: Available" at bounding box center [222, 202] width 45 height 54
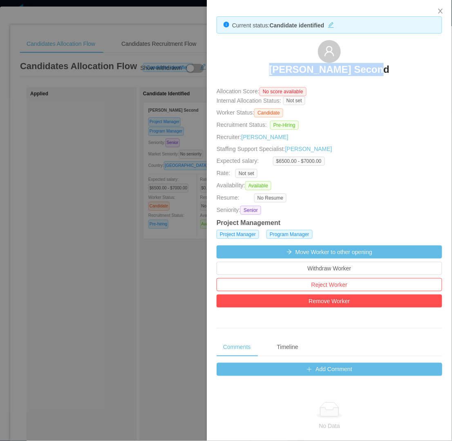
drag, startPoint x: 271, startPoint y: 61, endPoint x: 394, endPoint y: 72, distance: 123.1
click at [394, 72] on div "Eddy Walcott Second" at bounding box center [330, 60] width 226 height 41
copy h3 "Eddy Walcott Second"
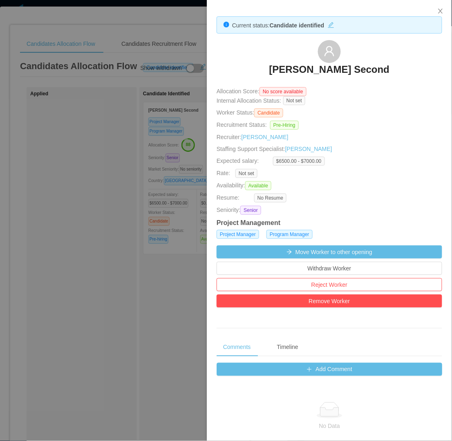
click at [94, 213] on div at bounding box center [226, 220] width 452 height 441
click at [94, 213] on div "Applied" at bounding box center [87, 291] width 114 height 401
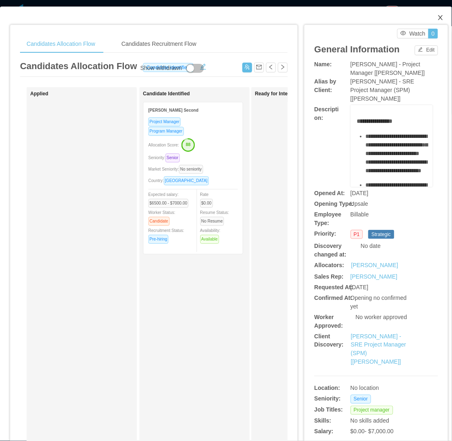
click at [437, 19] on icon "icon: close" at bounding box center [440, 17] width 7 height 7
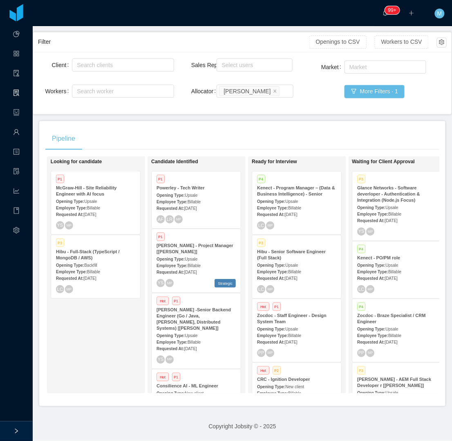
scroll to position [31, 0]
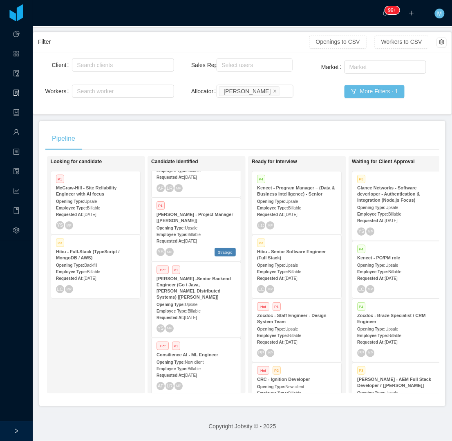
click at [214, 370] on div "Requested At: Aug 25th, 2025" at bounding box center [196, 374] width 79 height 9
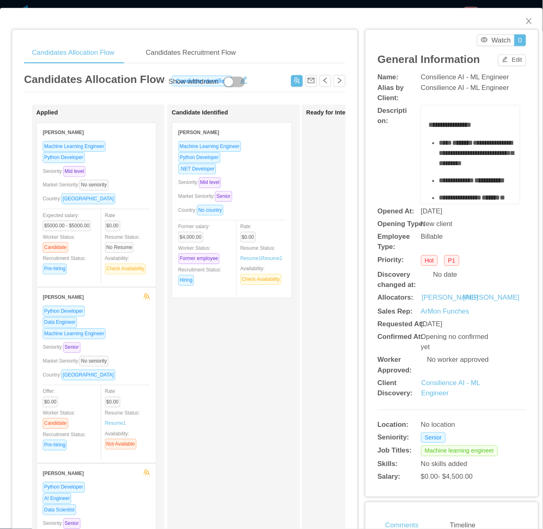
scroll to position [30, 0]
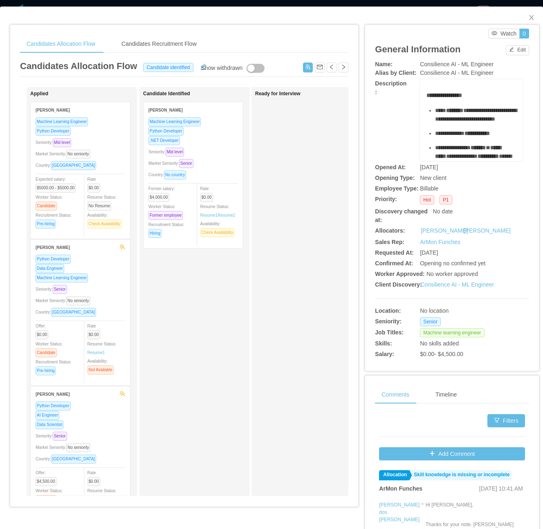
drag, startPoint x: 422, startPoint y: 0, endPoint x: 182, endPoint y: 321, distance: 400.9
click at [181, 321] on div "Candidate Identified Isac Lira Machine Learning Engineer Python Developer .NET …" at bounding box center [200, 291] width 114 height 401
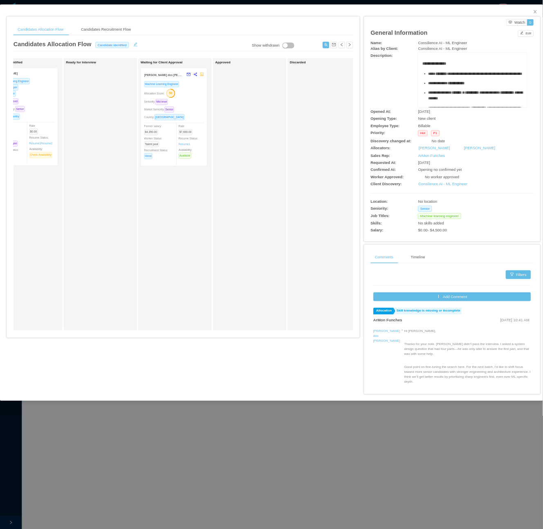
scroll to position [0, 0]
drag, startPoint x: 510, startPoint y: 0, endPoint x: 177, endPoint y: 488, distance: 591.3
click at [177, 440] on div "Ready for Interview" at bounding box center [156, 291] width 114 height 401
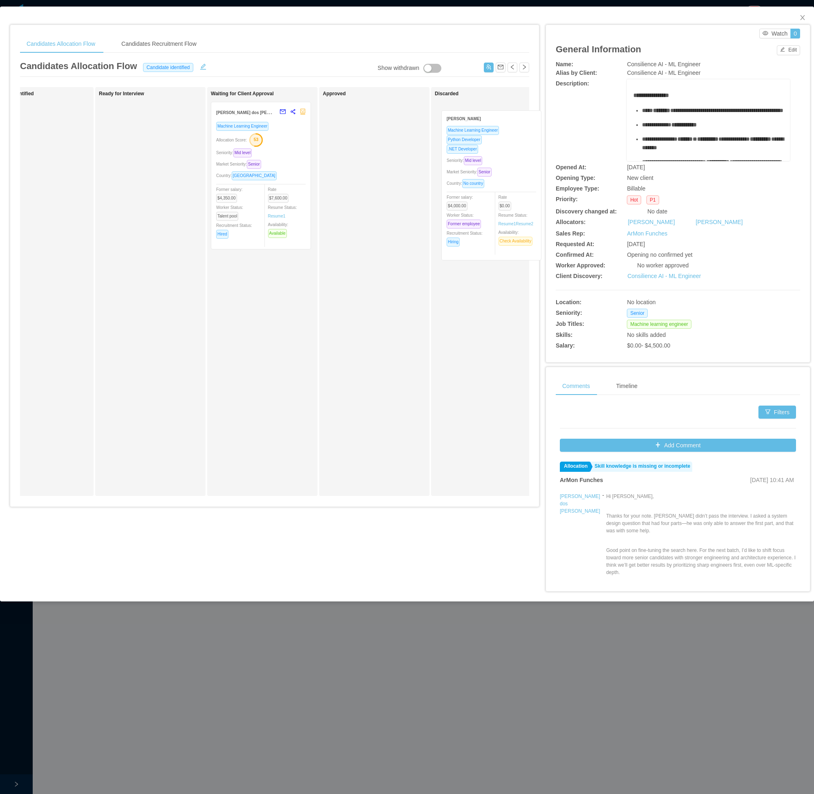
drag, startPoint x: 38, startPoint y: 190, endPoint x: 491, endPoint y: 198, distance: 453.7
click at [452, 198] on div "Applied Jose Cisneros Machine Learning Engineer Python Developer Seniority: Mid…" at bounding box center [274, 294] width 509 height 415
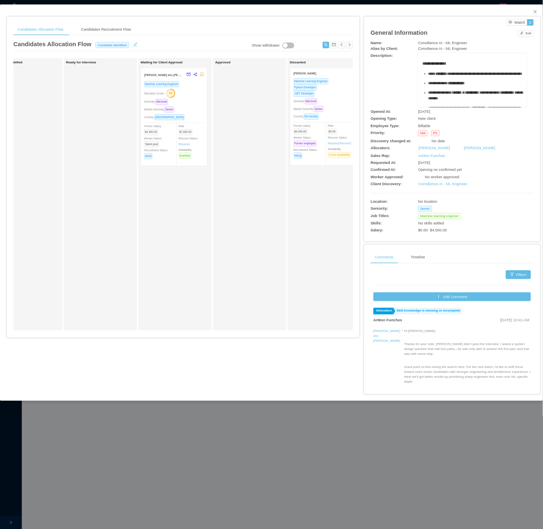
scroll to position [0, 156]
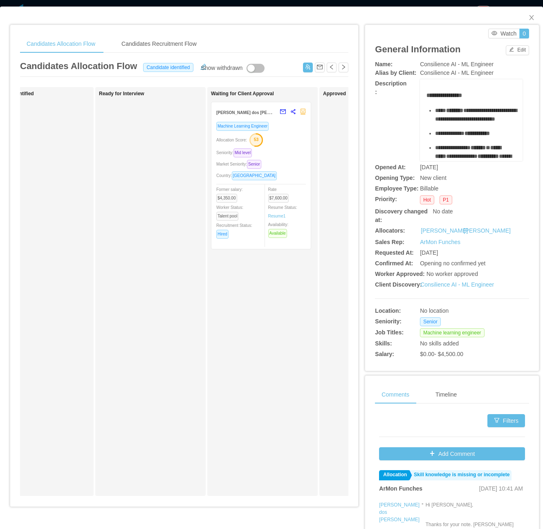
drag, startPoint x: 760, startPoint y: 0, endPoint x: 154, endPoint y: 259, distance: 659.4
click at [154, 259] on div "Ready for Interview" at bounding box center [156, 291] width 114 height 401
click at [269, 174] on div "Country: Brazil" at bounding box center [261, 175] width 90 height 9
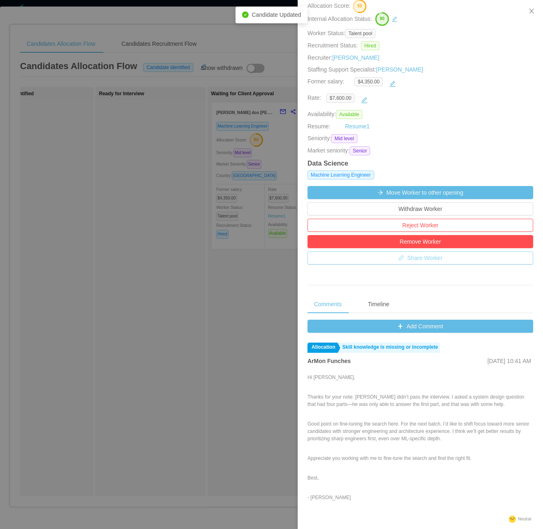
scroll to position [163, 0]
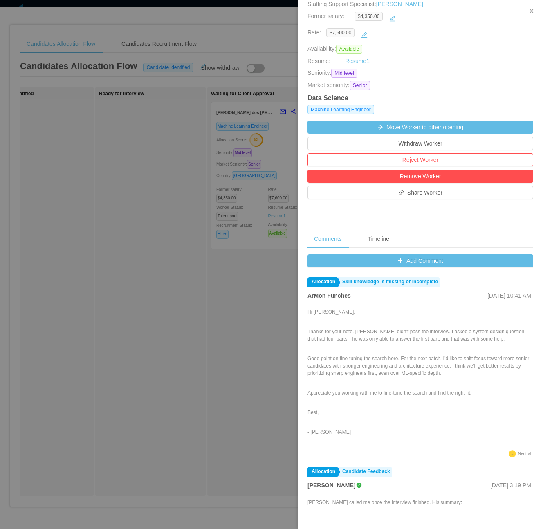
drag, startPoint x: 218, startPoint y: 383, endPoint x: 262, endPoint y: 255, distance: 134.4
click at [218, 381] on div at bounding box center [271, 264] width 543 height 529
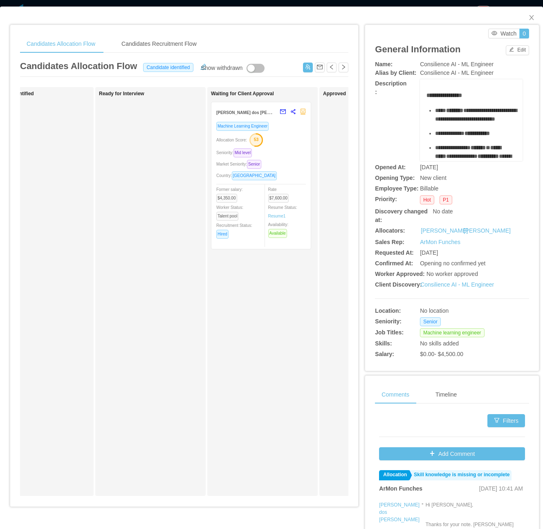
click at [298, 134] on div "Allocation Score: 53" at bounding box center [261, 139] width 90 height 13
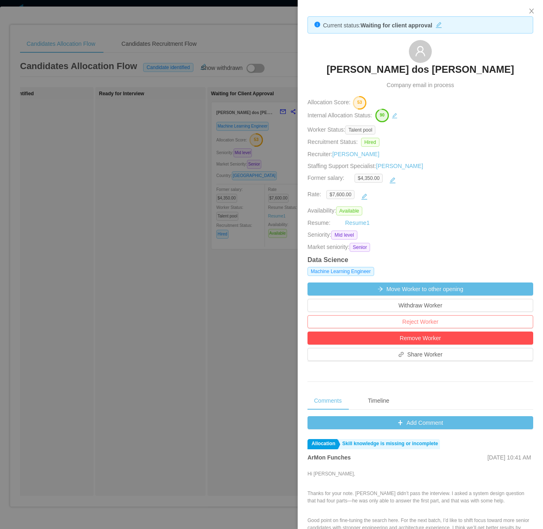
click at [419, 325] on button "Reject Worker" at bounding box center [420, 321] width 226 height 13
click at [435, 300] on button "Reject" at bounding box center [434, 301] width 23 height 10
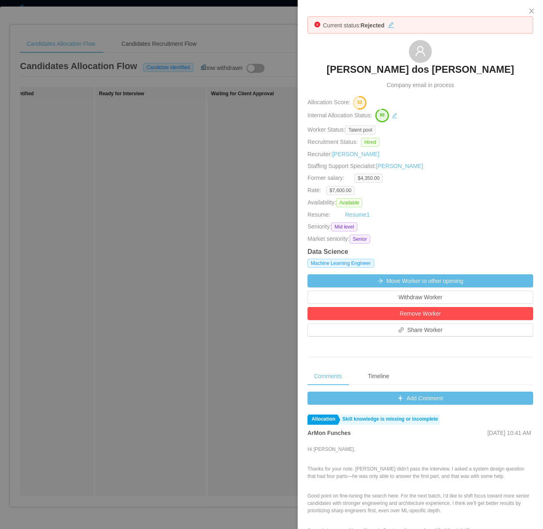
click at [174, 311] on div at bounding box center [271, 264] width 543 height 529
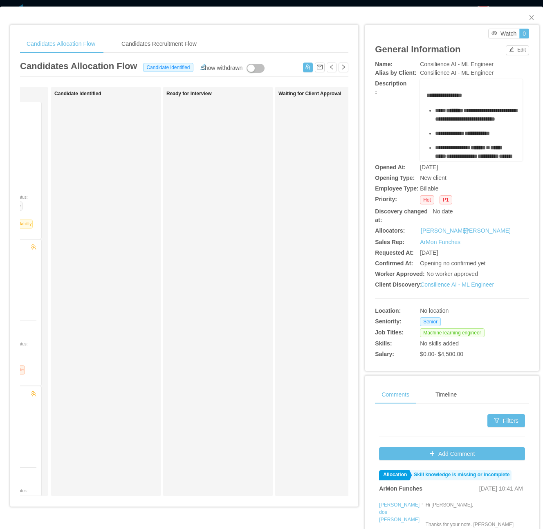
scroll to position [0, 0]
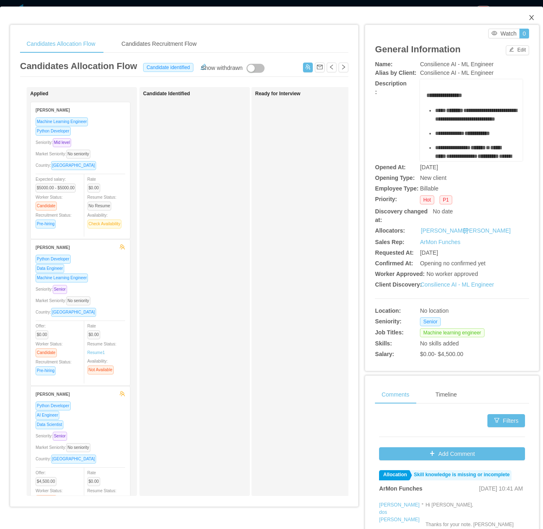
drag, startPoint x: 524, startPoint y: 16, endPoint x: 511, endPoint y: 28, distance: 17.9
click at [452, 21] on icon "icon: close" at bounding box center [531, 17] width 7 height 7
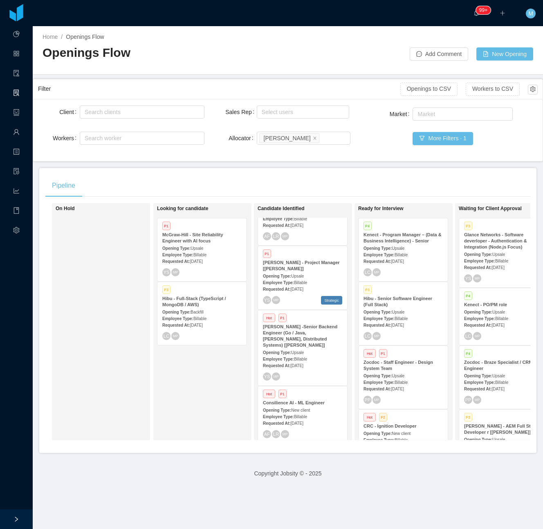
scroll to position [30, 0]
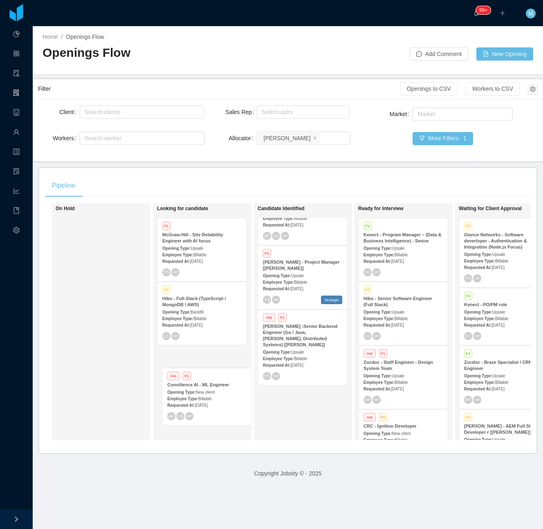
drag, startPoint x: 275, startPoint y: 412, endPoint x: 195, endPoint y: 399, distance: 81.6
click at [195, 399] on div "On Hold Looking for candidate P1 McGraw-Hill - Site Reliability Engineer with A…" at bounding box center [287, 325] width 485 height 244
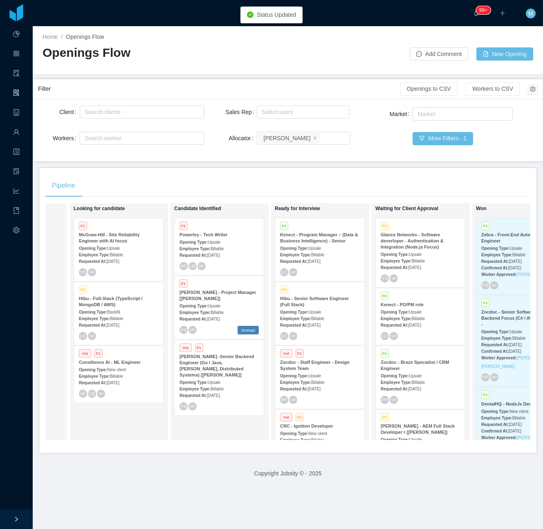
scroll to position [0, 87]
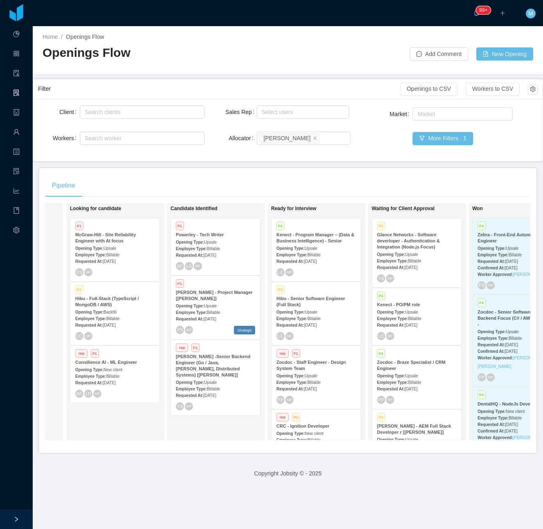
click at [215, 423] on div "Candidate Identified P1 Powerley - Tech Writer Opening Type: Upsale Employee Ty…" at bounding box center [227, 322] width 114 height 230
drag, startPoint x: 179, startPoint y: 433, endPoint x: 184, endPoint y: 431, distance: 5.1
click at [179, 433] on div "Candidate Identified P1 Powerley - Tech Writer Opening Type: Upsale Employee Ty…" at bounding box center [227, 322] width 114 height 230
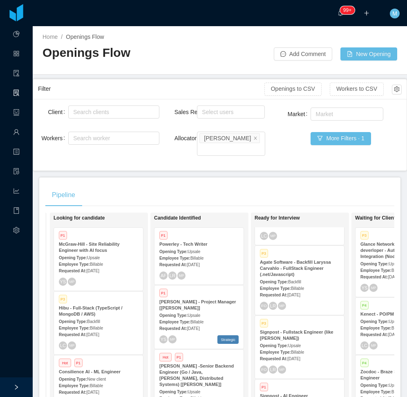
scroll to position [365, 0]
drag, startPoint x: 512, startPoint y: 0, endPoint x: 178, endPoint y: 175, distance: 377.2
click at [178, 184] on div "Pipeline" at bounding box center [219, 195] width 349 height 23
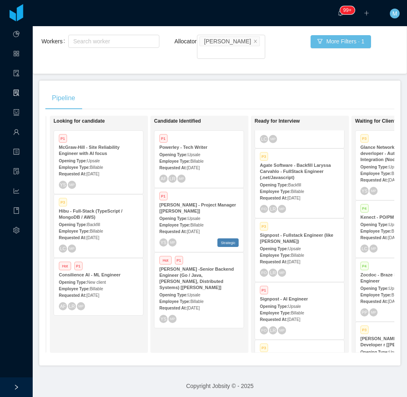
scroll to position [0, 101]
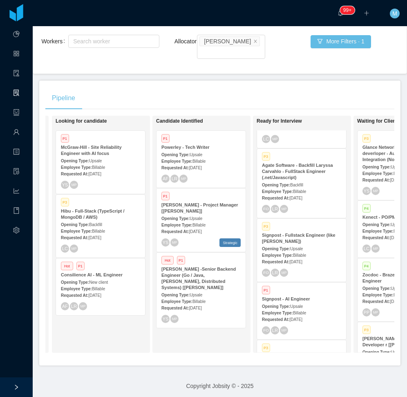
click at [208, 331] on div "Candidate Identified P1 Powerley - Tech Writer Opening Type: Upsale Employee Ty…" at bounding box center [213, 234] width 114 height 230
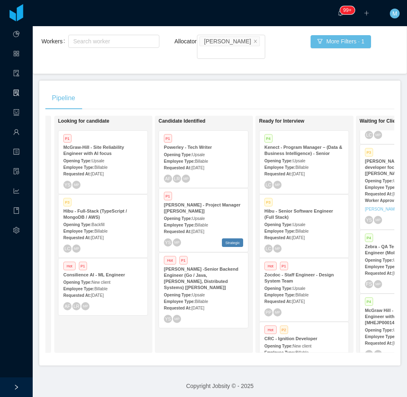
scroll to position [0, 92]
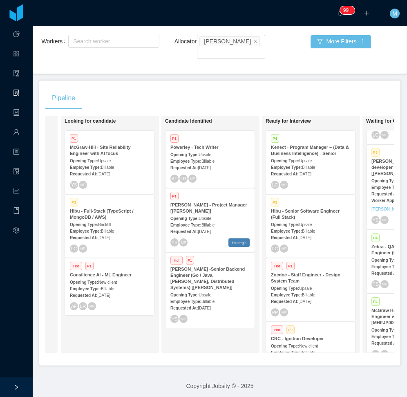
click at [135, 321] on div "Looking for candidate P1 McGraw-Hill - Site Reliability Engineer with AI focus …" at bounding box center [122, 234] width 114 height 230
click at [92, 244] on div "LC MP" at bounding box center [109, 248] width 79 height 8
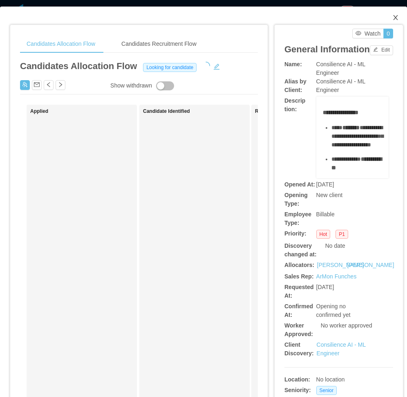
click at [392, 19] on icon "icon: close" at bounding box center [395, 17] width 7 height 7
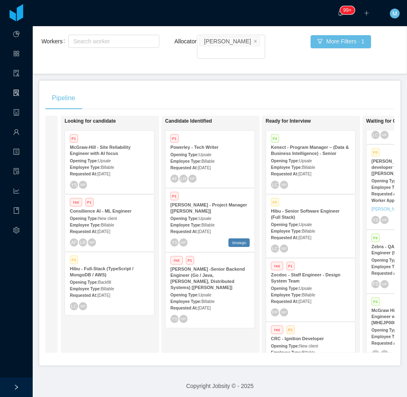
click at [114, 323] on div "Looking for candidate P1 McGraw-Hill - Site Reliability Engineer with AI focus …" at bounding box center [122, 234] width 114 height 230
click at [110, 291] on div "Requested At: Sep 25th, 2025" at bounding box center [109, 295] width 79 height 9
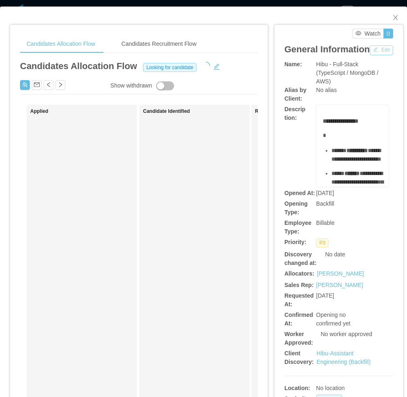
click at [370, 55] on button "Edit" at bounding box center [381, 50] width 23 height 10
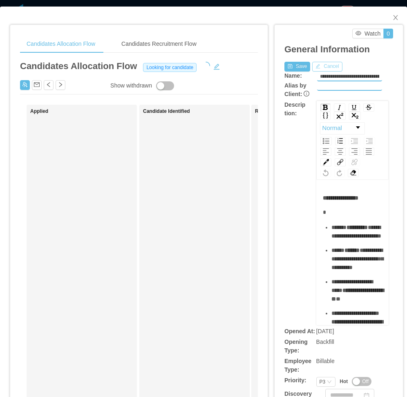
scroll to position [163, 0]
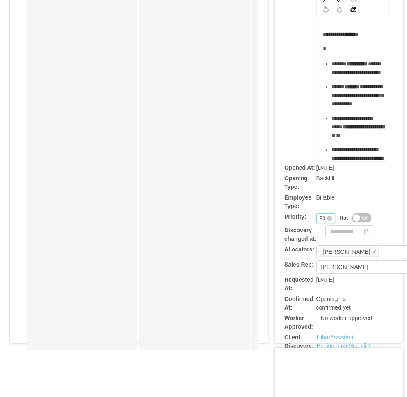
click at [316, 218] on div "Priority P3" at bounding box center [326, 218] width 20 height 10
click at [320, 244] on li "P2" at bounding box center [320, 245] width 19 height 13
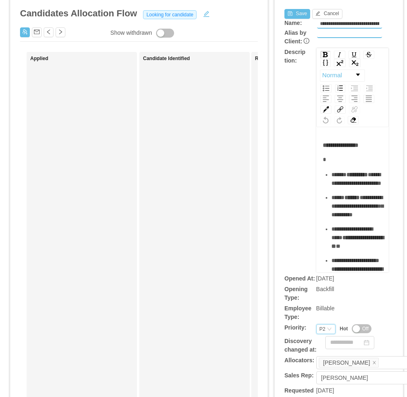
scroll to position [41, 0]
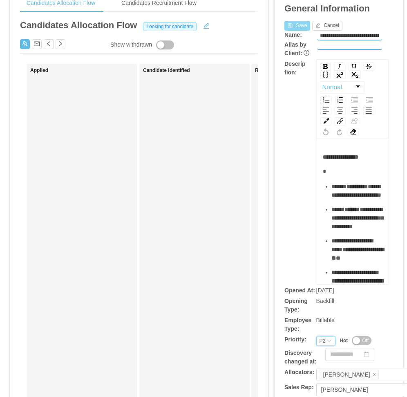
click at [291, 27] on button "Save" at bounding box center [297, 26] width 26 height 10
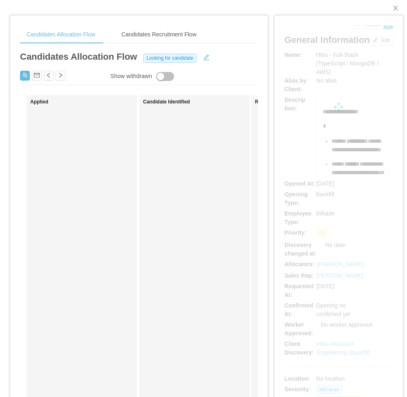
scroll to position [0, 0]
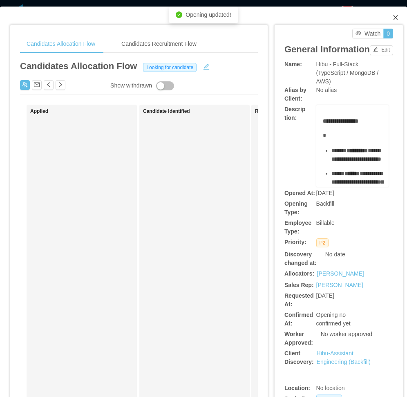
click at [392, 18] on icon "icon: close" at bounding box center [395, 17] width 7 height 7
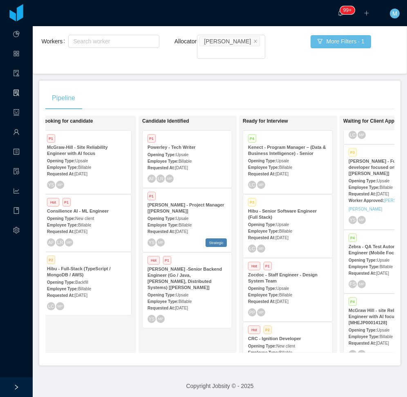
scroll to position [0, 105]
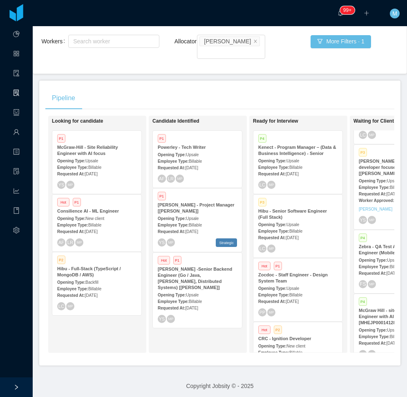
click at [201, 163] on div "P1 Powerley - Tech Writer Opening Type: Upsale Employee Type: Billable Requeste…" at bounding box center [197, 159] width 89 height 57
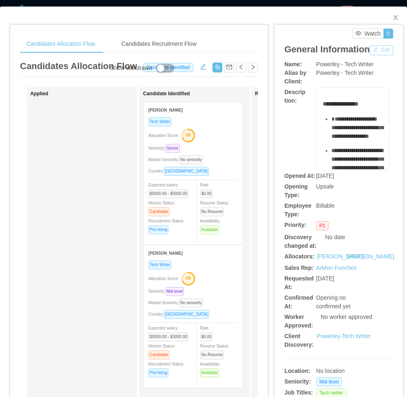
click at [370, 55] on button "Edit" at bounding box center [381, 50] width 23 height 10
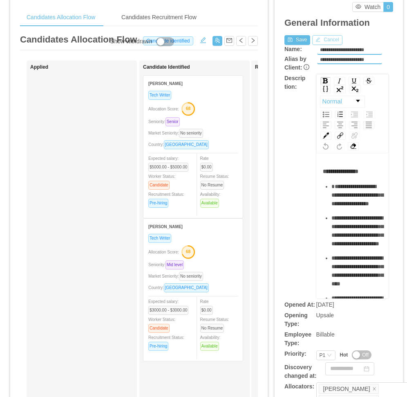
scroll to position [41, 0]
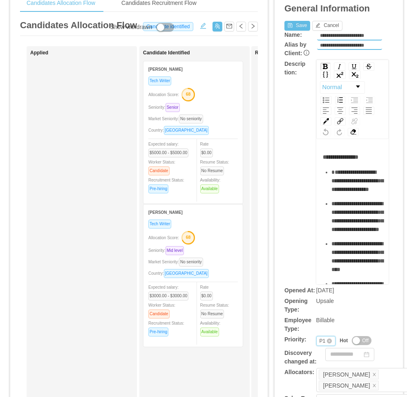
click at [316, 339] on div "Priority P1" at bounding box center [326, 341] width 20 height 10
click at [320, 309] on li "P3" at bounding box center [320, 312] width 19 height 13
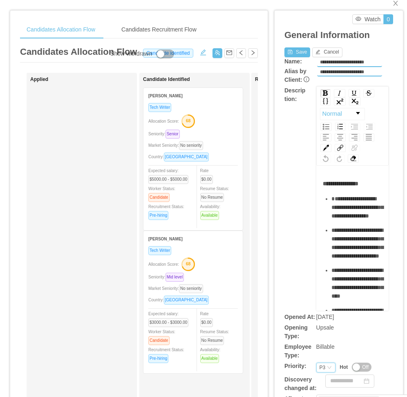
scroll to position [0, 0]
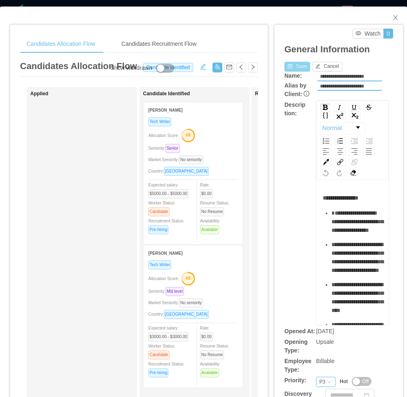
click at [294, 69] on button "Save" at bounding box center [297, 67] width 26 height 10
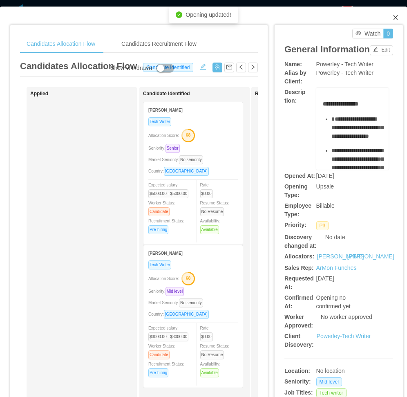
drag, startPoint x: 387, startPoint y: 19, endPoint x: 377, endPoint y: 34, distance: 17.8
click at [392, 20] on icon "icon: close" at bounding box center [395, 17] width 7 height 7
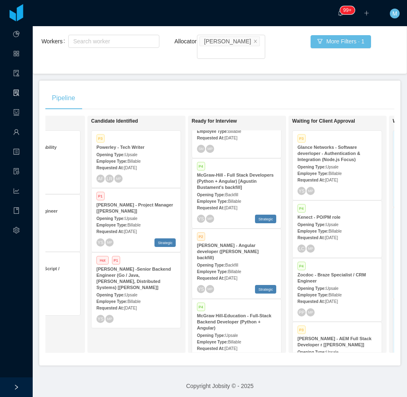
scroll to position [450, 0]
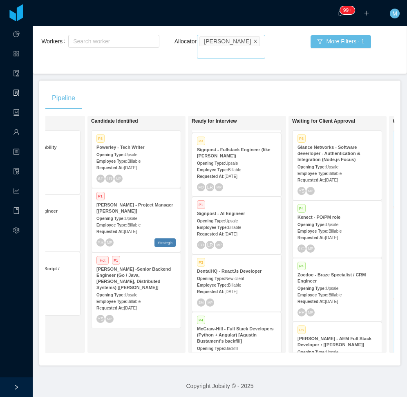
click at [254, 42] on icon "icon: close" at bounding box center [255, 40] width 3 height 3
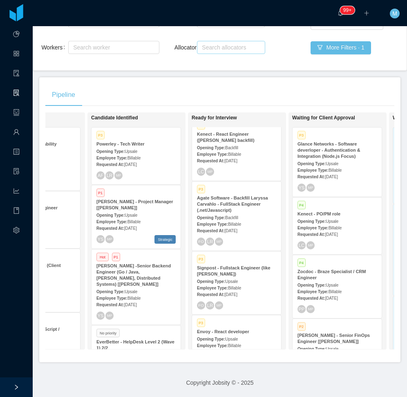
click at [172, 91] on div "Pipeline" at bounding box center [219, 94] width 349 height 23
click at [260, 58] on div "Sales Rep Select users Allocator Search allocators" at bounding box center [220, 39] width 91 height 52
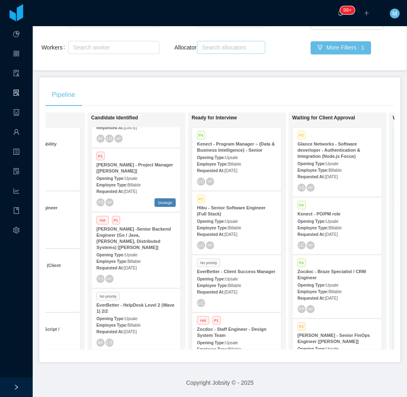
click at [231, 43] on div "Search allocators" at bounding box center [229, 47] width 55 height 8
type input "****"
click at [231, 56] on li "[PERSON_NAME]" at bounding box center [227, 57] width 67 height 13
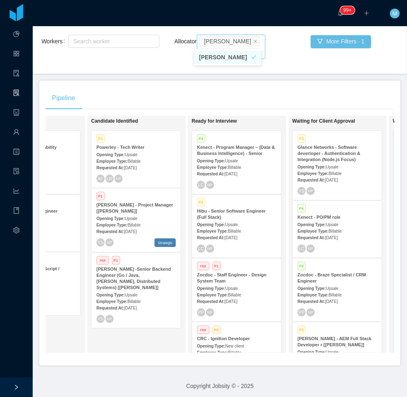
click at [186, 87] on div "Pipeline" at bounding box center [219, 98] width 349 height 23
drag, startPoint x: 238, startPoint y: 96, endPoint x: 238, endPoint y: 111, distance: 14.7
click at [238, 96] on div "Pipeline" at bounding box center [219, 98] width 349 height 23
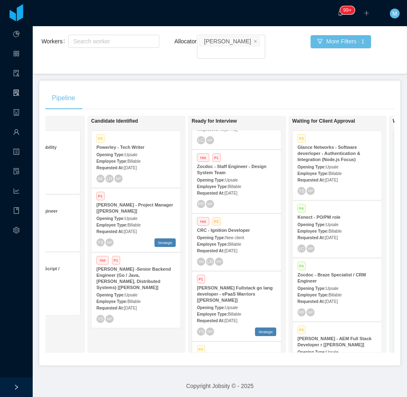
scroll to position [123, 0]
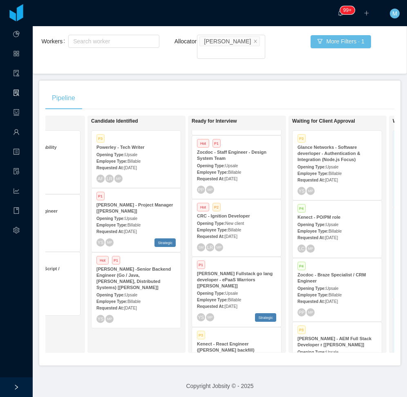
click at [237, 291] on span "Upsale" at bounding box center [231, 293] width 13 height 4
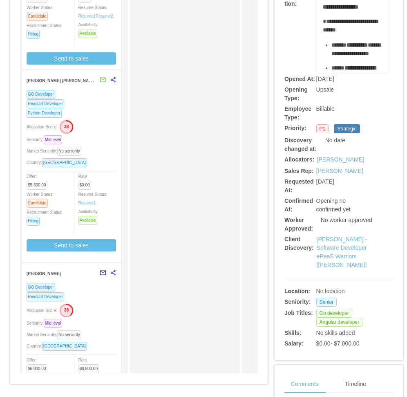
scroll to position [82, 0]
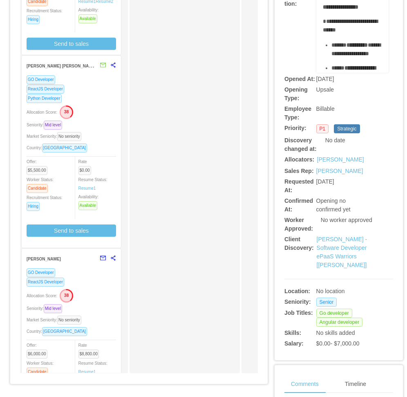
click at [82, 286] on div "ReactJS Developer" at bounding box center [72, 281] width 90 height 9
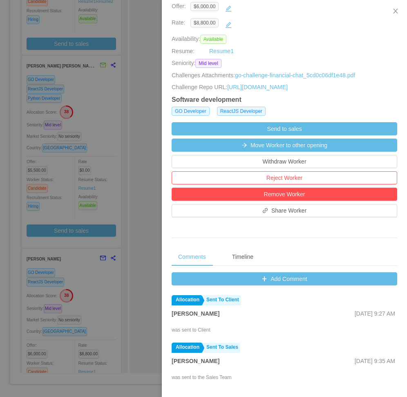
scroll to position [163, 0]
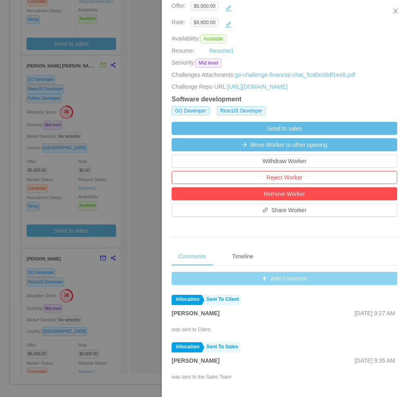
click at [276, 280] on button "Add Comment" at bounding box center [285, 278] width 226 height 13
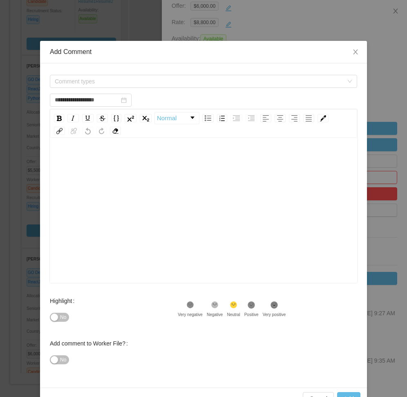
click at [229, 195] on div "rdw-editor" at bounding box center [203, 223] width 295 height 143
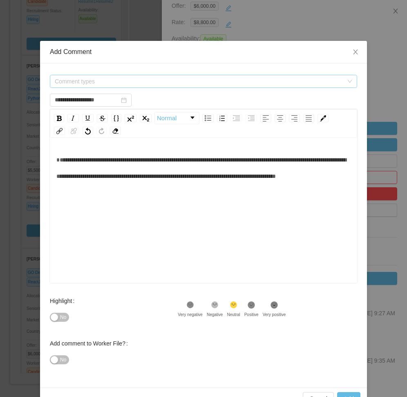
click at [153, 80] on span "Comment types" at bounding box center [199, 81] width 289 height 8
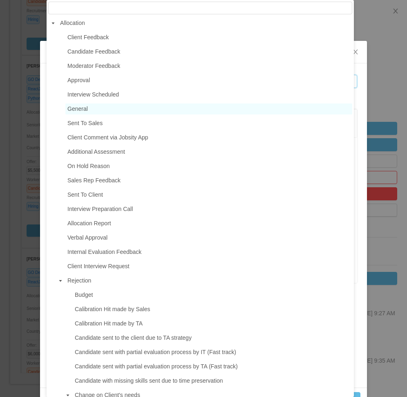
click at [100, 112] on span "General" at bounding box center [208, 108] width 287 height 11
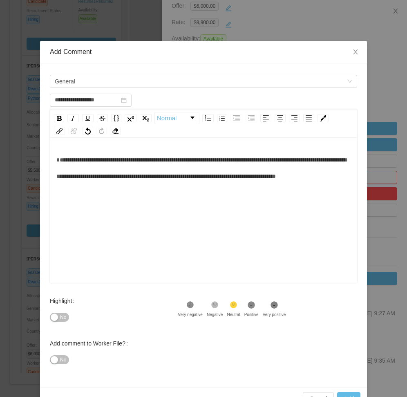
click at [130, 184] on div "**********" at bounding box center [203, 168] width 295 height 33
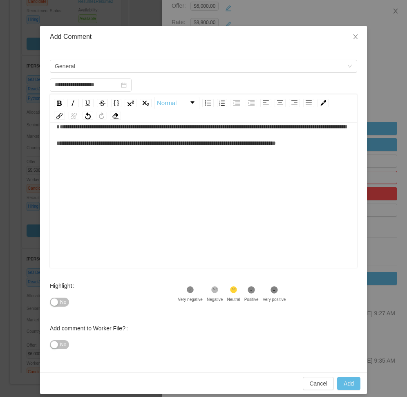
scroll to position [22, 0]
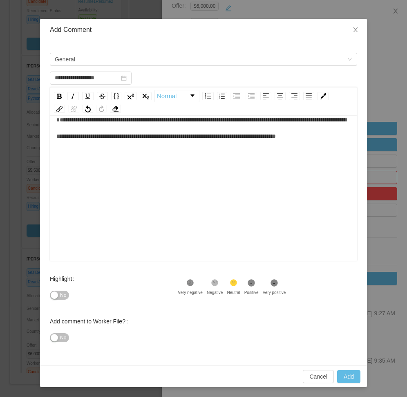
drag, startPoint x: 68, startPoint y: 296, endPoint x: 63, endPoint y: 298, distance: 4.8
click at [67, 296] on div "No" at bounding box center [114, 295] width 128 height 16
click at [61, 298] on span "No" at bounding box center [63, 295] width 6 height 8
type input "**********"
click at [354, 382] on button "Add" at bounding box center [348, 376] width 23 height 13
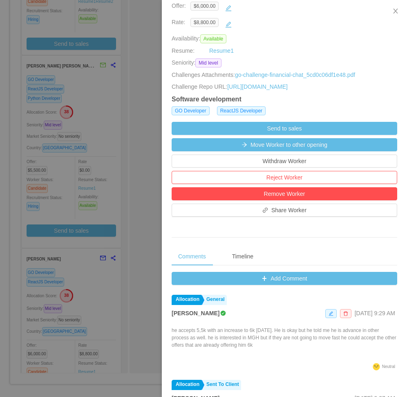
click at [72, 279] on div at bounding box center [203, 198] width 407 height 397
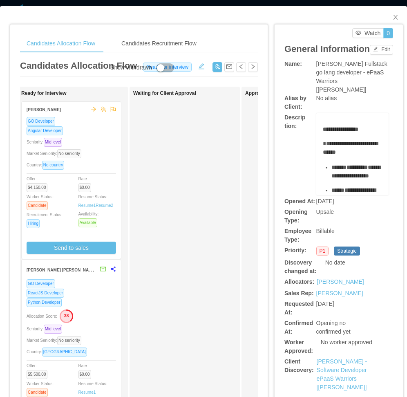
scroll to position [0, 0]
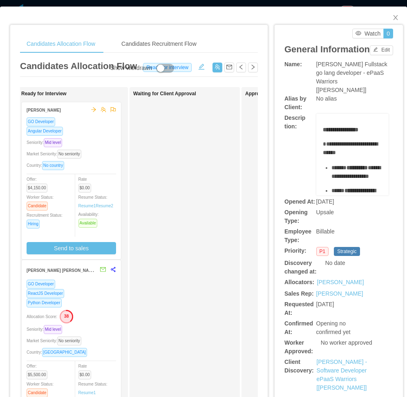
drag, startPoint x: 197, startPoint y: 222, endPoint x: 264, endPoint y: 154, distance: 95.7
click at [199, 221] on div "Waiting for Client Approval" at bounding box center [190, 291] width 114 height 401
click at [392, 15] on icon "icon: close" at bounding box center [395, 17] width 7 height 7
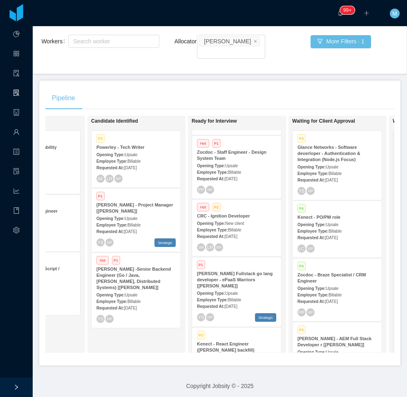
drag, startPoint x: 73, startPoint y: 338, endPoint x: 77, endPoint y: 329, distance: 9.7
click at [73, 338] on div "Looking for candidate P1 McGraw-Hill - Site Reliability Engineer with AI focus …" at bounding box center [48, 234] width 114 height 230
click at [74, 323] on div "Looking for candidate P1 McGraw-Hill - Site Reliability Engineer with AI focus …" at bounding box center [48, 234] width 114 height 230
click at [153, 332] on div "Candidate Identified P3 Powerley - Tech Writer Opening Type: Upsale Employee Ty…" at bounding box center [148, 234] width 114 height 230
click at [162, 90] on div "Pipeline" at bounding box center [219, 98] width 349 height 23
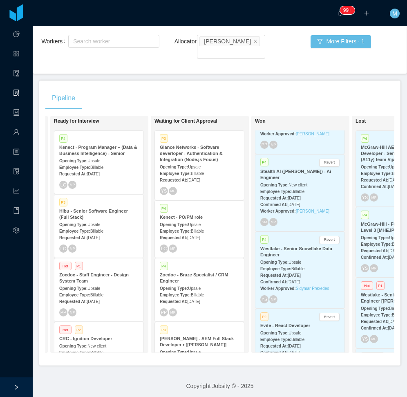
scroll to position [0, 223]
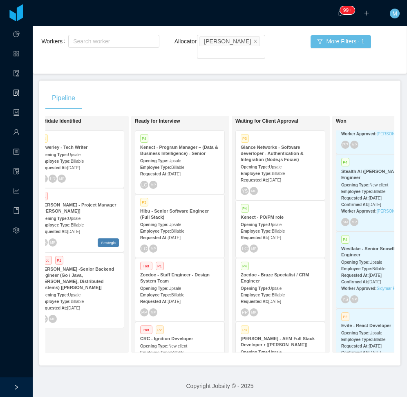
click at [273, 87] on div "Pipeline" at bounding box center [219, 98] width 349 height 23
click at [98, 321] on div "Candidate Identified P3 Powerley - Tech Writer Opening Type: Upsale Employee Ty…" at bounding box center [91, 234] width 114 height 230
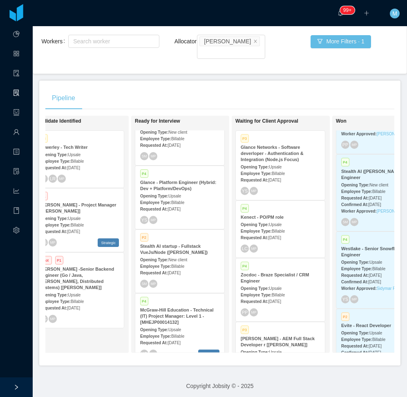
scroll to position [312, 0]
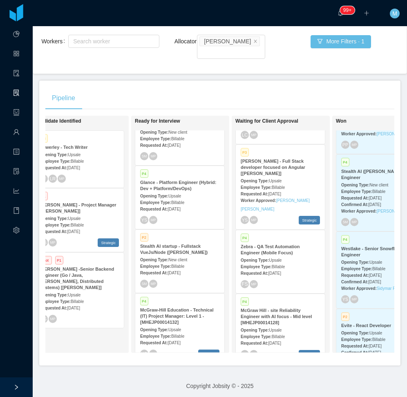
click at [256, 334] on strong "Employee Type:" at bounding box center [256, 336] width 31 height 4
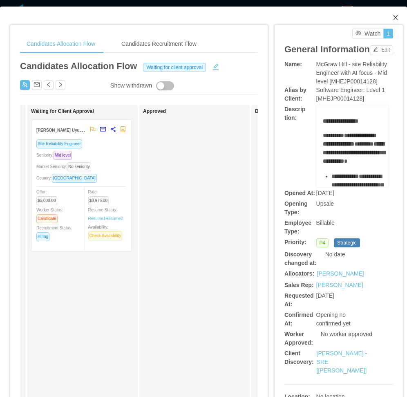
click at [386, 16] on span "Close" at bounding box center [395, 18] width 23 height 23
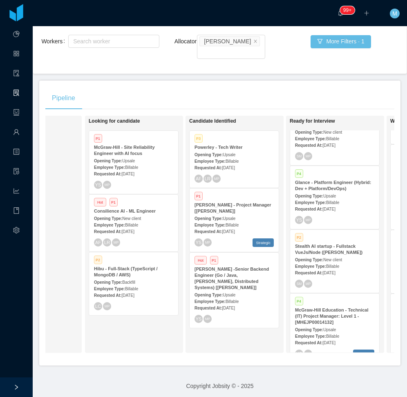
scroll to position [0, 92]
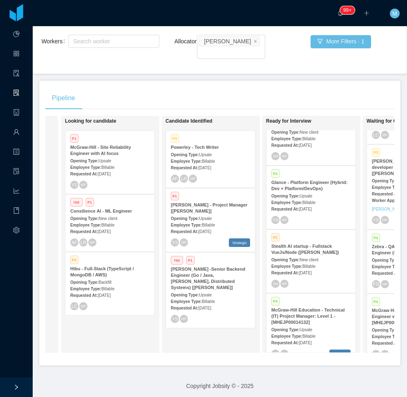
click at [142, 87] on div "Pipeline" at bounding box center [219, 98] width 349 height 23
click at [179, 329] on div "Candidate Identified P3 Powerley - Tech Writer Opening Type: Upsale Employee Ty…" at bounding box center [223, 234] width 114 height 230
click at [264, 87] on div "Pipeline" at bounding box center [219, 98] width 349 height 23
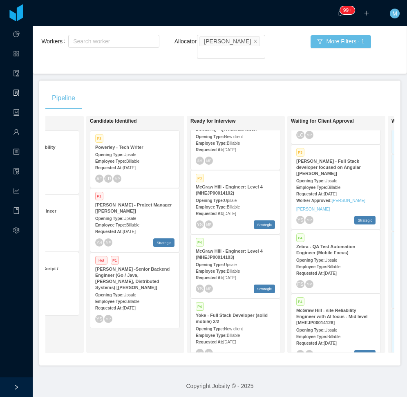
scroll to position [1309, 0]
drag, startPoint x: 157, startPoint y: 334, endPoint x: 208, endPoint y: 324, distance: 51.6
click at [160, 334] on div "Candidate Identified P3 Powerley - Tech Writer Opening Type: Upsale Employee Ty…" at bounding box center [147, 234] width 114 height 230
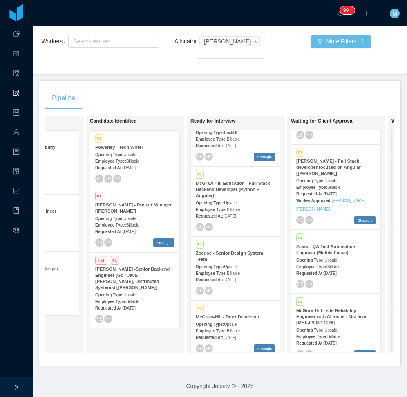
scroll to position [696, 0]
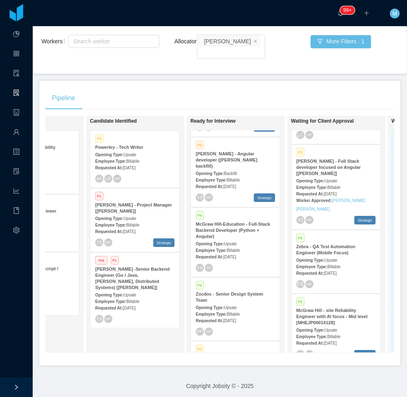
click at [232, 242] on span "Upsale" at bounding box center [230, 244] width 13 height 4
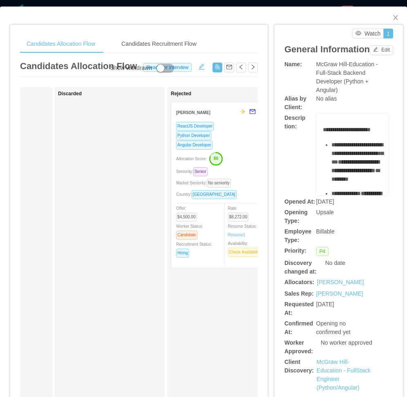
click at [240, 149] on div "Angular Developer" at bounding box center [221, 144] width 90 height 9
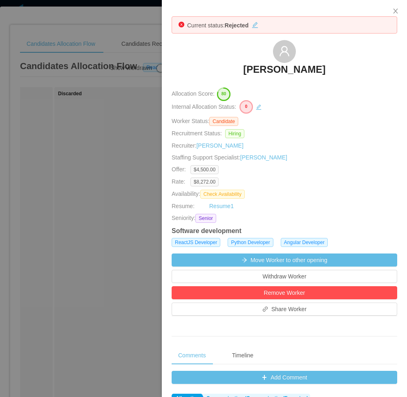
drag, startPoint x: 229, startPoint y: 67, endPoint x: 328, endPoint y: 73, distance: 99.5
click at [328, 74] on div "Mohamad Dirieh" at bounding box center [285, 60] width 226 height 41
copy h3 "Mohamad Dirieh"
click at [278, 71] on h3 "Mohamad Dirieh" at bounding box center [284, 69] width 82 height 13
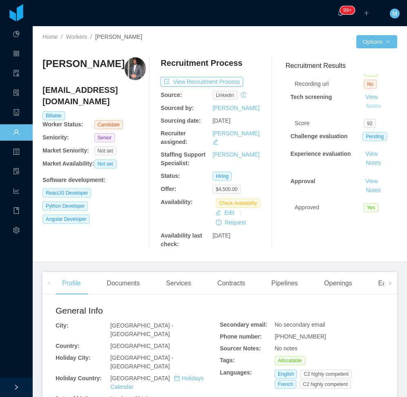
click at [366, 101] on button "Notes" at bounding box center [374, 106] width 22 height 10
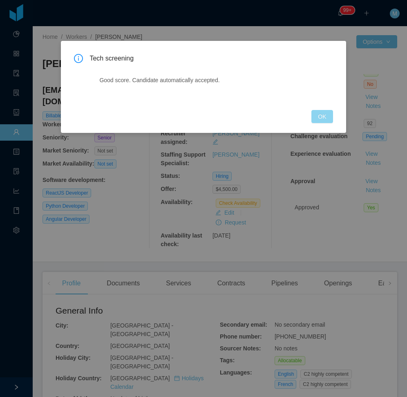
drag, startPoint x: 316, startPoint y: 118, endPoint x: 322, endPoint y: 118, distance: 6.9
click at [322, 118] on button "OK" at bounding box center [321, 116] width 21 height 13
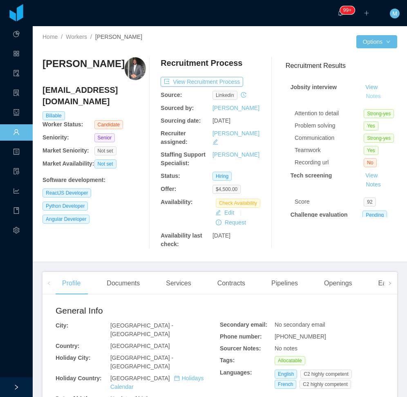
click at [363, 95] on button "Notes" at bounding box center [374, 97] width 22 height 10
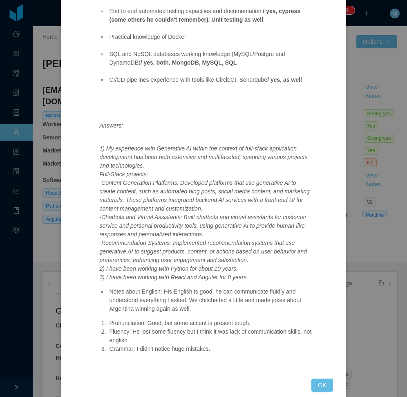
scroll to position [455, 0]
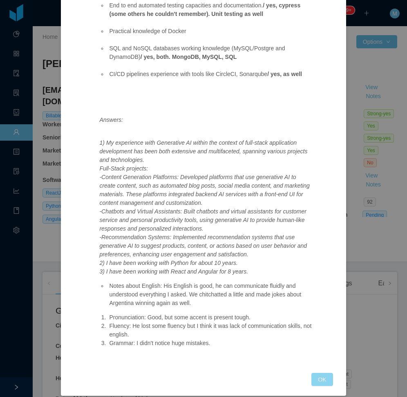
click at [320, 373] on button "OK" at bounding box center [321, 379] width 21 height 13
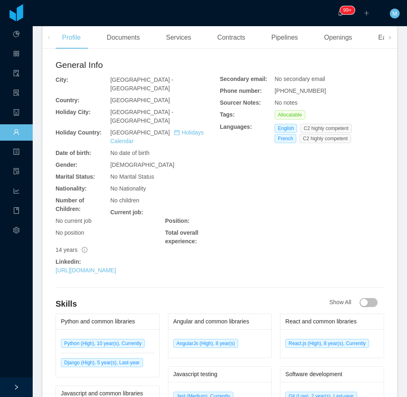
scroll to position [368, 0]
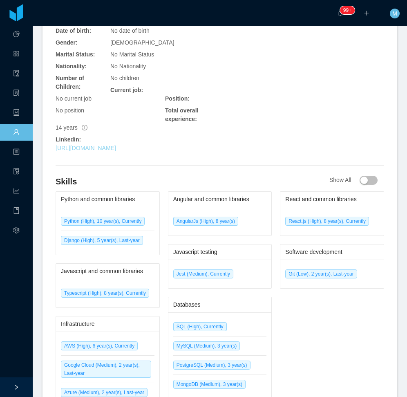
click at [116, 145] on link "https://www.linkedin.com/in/mohamad-dirieh-461a732ba" at bounding box center [86, 148] width 60 height 7
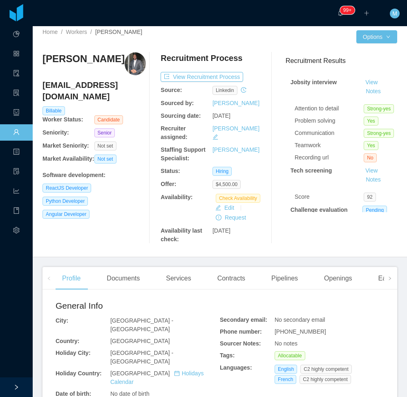
scroll to position [0, 0]
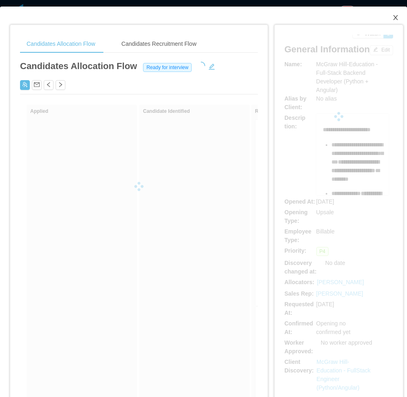
click at [392, 17] on icon "icon: close" at bounding box center [395, 17] width 7 height 7
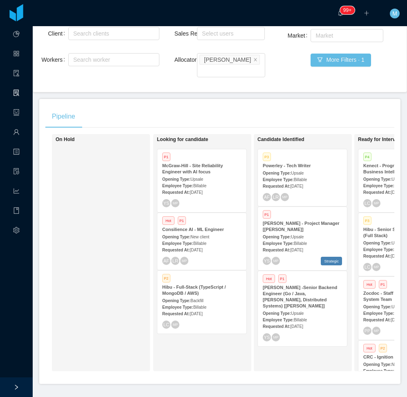
scroll to position [82, 0]
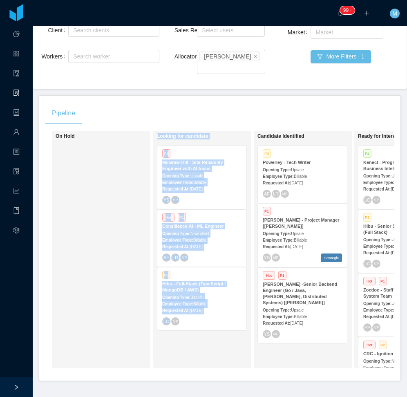
drag, startPoint x: 140, startPoint y: 372, endPoint x: 184, endPoint y: 368, distance: 44.7
click at [184, 368] on div "Pipeline On Hold Looking for candidate P1 McGraw-Hill - Site Reliability Engine…" at bounding box center [219, 238] width 361 height 285
drag, startPoint x: 184, startPoint y: 368, endPoint x: 166, endPoint y: 358, distance: 20.8
click at [175, 352] on div "Looking for candidate P1 McGraw-Hill - Site Reliability Engineer with AI focus …" at bounding box center [214, 249] width 114 height 230
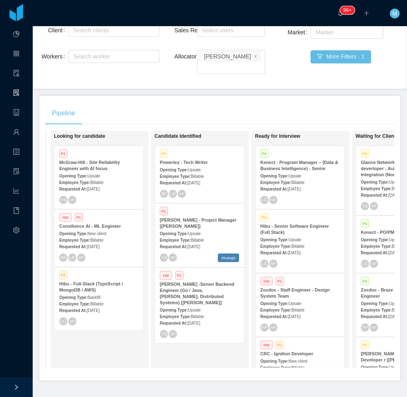
scroll to position [0, 107]
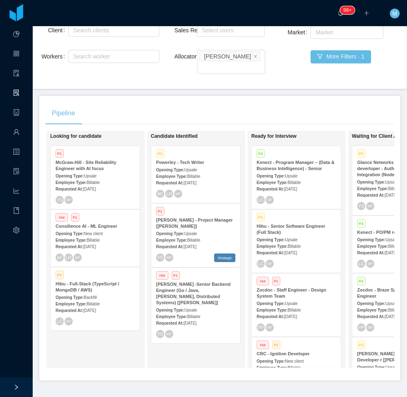
click at [213, 342] on div "Candidate Identified P3 Powerley - Tech Writer Opening Type: Upsale Employee Ty…" at bounding box center [208, 249] width 114 height 230
click at [143, 349] on div "Looking for candidate P1 McGraw-Hill - Site Reliability Engineer with AI focus …" at bounding box center [107, 249] width 114 height 230
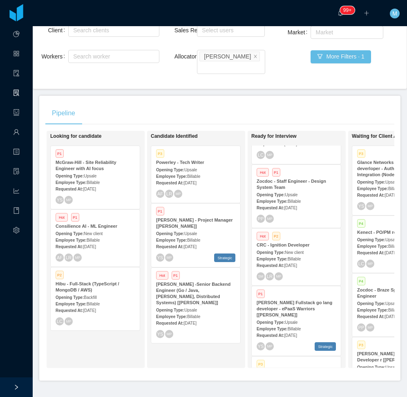
scroll to position [123, 0]
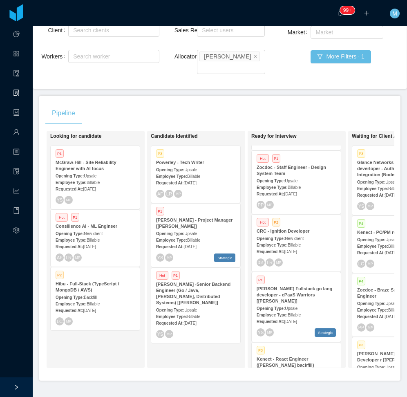
click at [287, 306] on span "Upsale" at bounding box center [291, 308] width 13 height 4
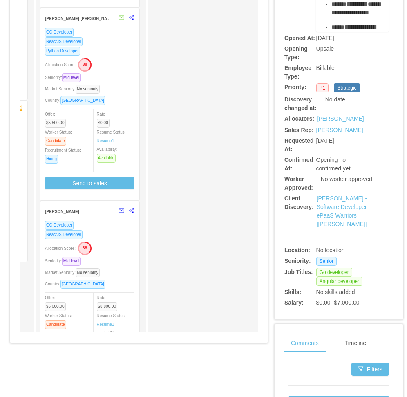
scroll to position [123, 0]
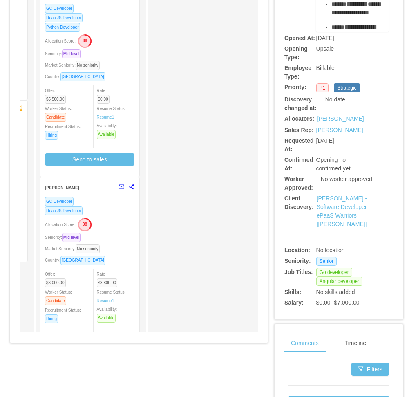
click at [110, 232] on div "GO Developer ReactJS Developer Allocation Score: 38 Seniority: Mid level Market…" at bounding box center [90, 273] width 90 height 152
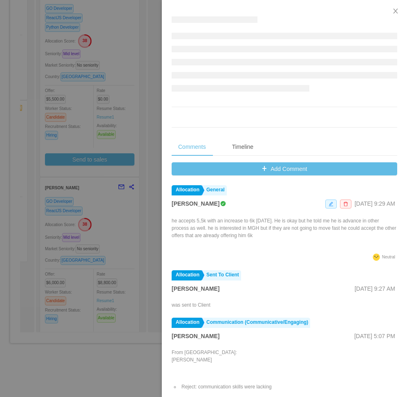
click at [98, 253] on div at bounding box center [203, 198] width 407 height 397
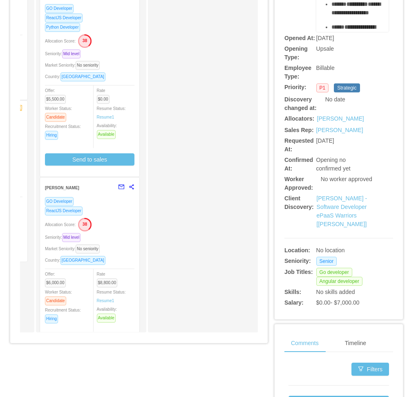
click at [127, 242] on div "Seniority: Mid level" at bounding box center [90, 237] width 90 height 9
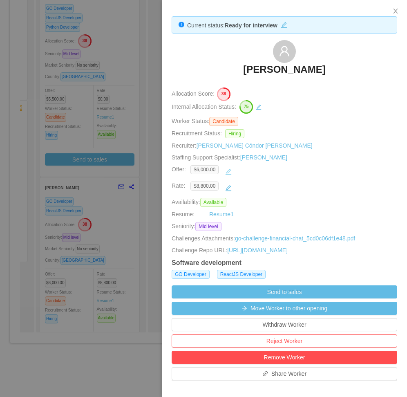
click at [228, 171] on button "button" at bounding box center [228, 171] width 13 height 13
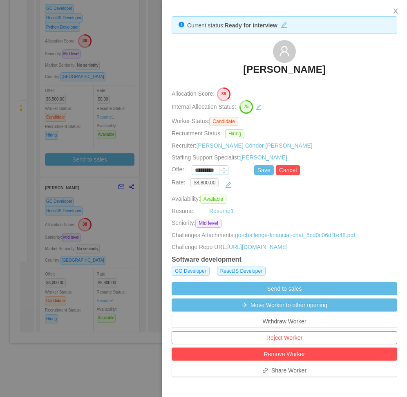
click at [199, 170] on input "*********" at bounding box center [210, 170] width 36 height 9
click at [260, 168] on button "Save" at bounding box center [264, 170] width 20 height 10
type input "*********"
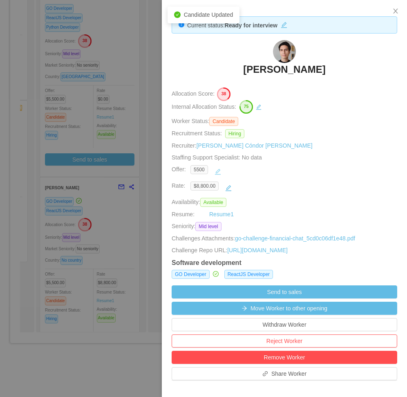
click at [219, 173] on button "button" at bounding box center [217, 171] width 13 height 13
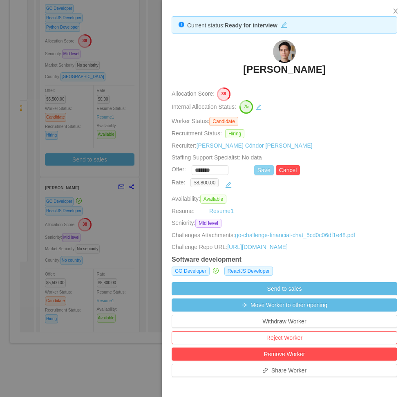
click at [262, 168] on button "Save" at bounding box center [264, 170] width 20 height 10
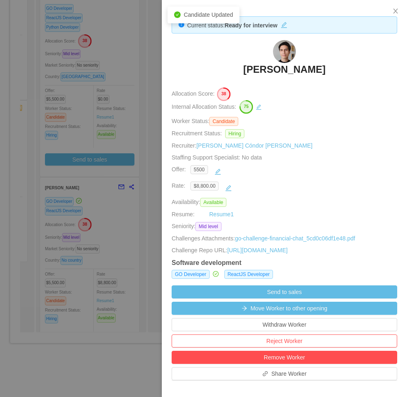
drag, startPoint x: 203, startPoint y: 66, endPoint x: 262, endPoint y: 68, distance: 58.9
click at [203, 66] on div "Erick Suarez" at bounding box center [285, 60] width 226 height 41
click at [307, 208] on div "Current status: Ready for interview Erick Suarez Allocation Score: 38 Internal …" at bounding box center [284, 355] width 245 height 710
click at [399, 10] on icon "icon: close" at bounding box center [395, 11] width 7 height 7
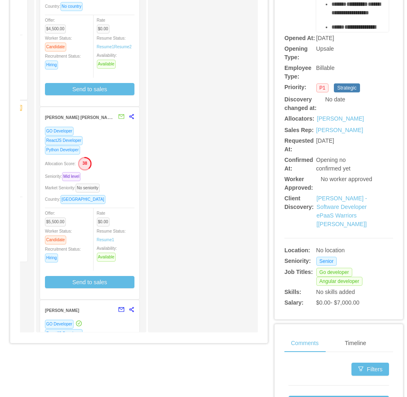
scroll to position [0, 0]
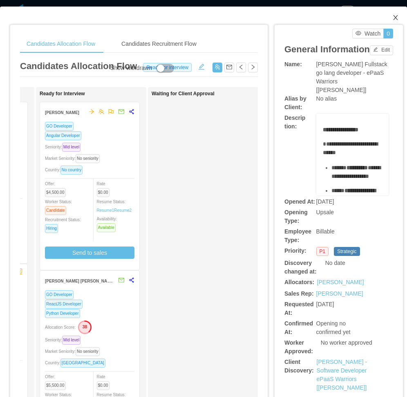
click at [392, 18] on icon "icon: close" at bounding box center [395, 17] width 7 height 7
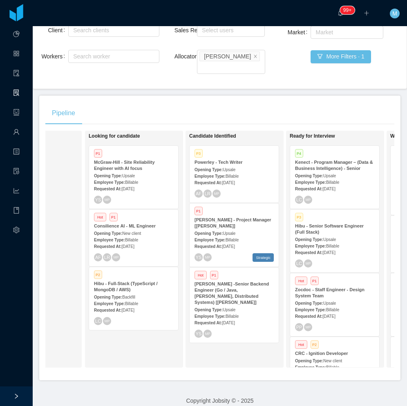
scroll to position [0, 101]
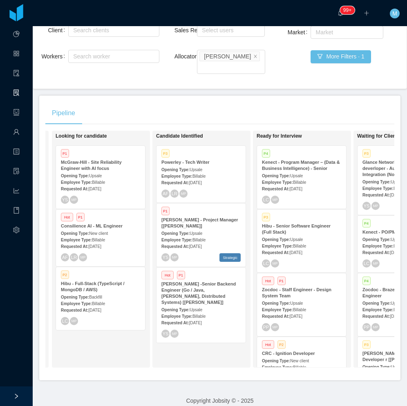
drag, startPoint x: 208, startPoint y: 364, endPoint x: 222, endPoint y: 366, distance: 14.8
click at [222, 366] on div "On Hold Looking for candidate P1 McGraw-Hill - Site Reliability Engineer with A…" at bounding box center [219, 253] width 349 height 244
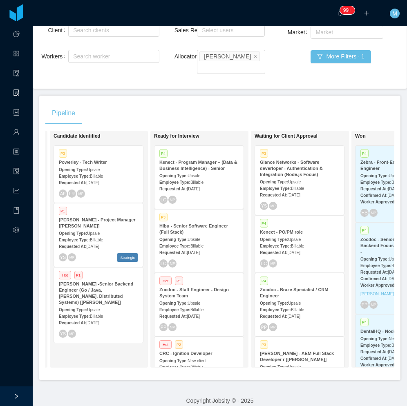
scroll to position [0, 202]
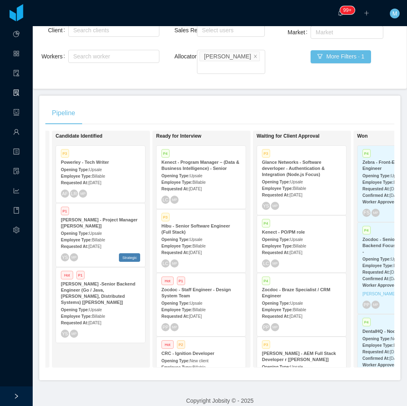
click at [112, 349] on div "Candidate Identified P3 Powerley - Tech Writer Opening Type: Upsale Employee Ty…" at bounding box center [113, 249] width 114 height 230
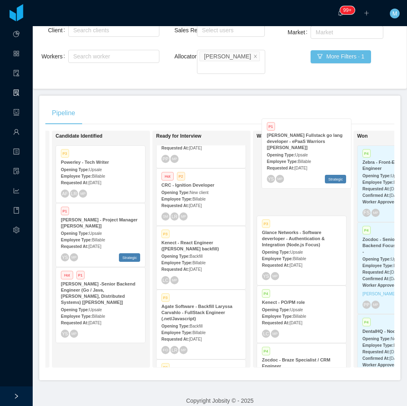
drag, startPoint x: 206, startPoint y: 255, endPoint x: 311, endPoint y: 152, distance: 148.3
click at [311, 152] on div "On Hold Looking for candidate P1 McGraw-Hill - Site Reliability Engineer with A…" at bounding box center [219, 253] width 349 height 244
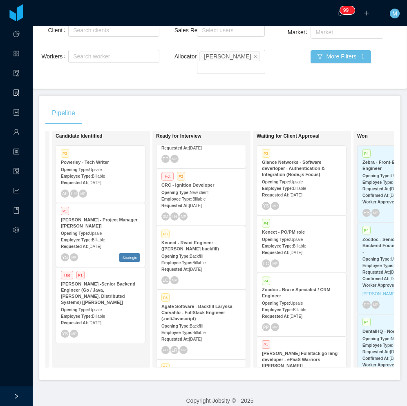
click at [233, 20] on div "··· 99+ ··· ··· M ···" at bounding box center [203, 13] width 409 height 26
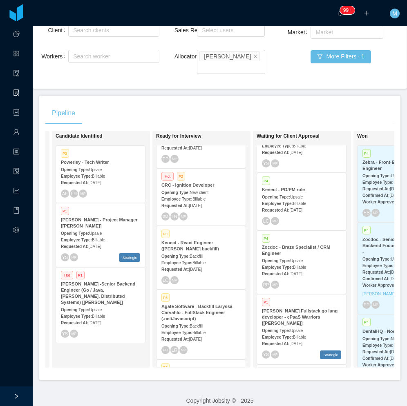
scroll to position [43, 0]
click at [315, 316] on div "[PERSON_NAME] Fullstack go lang developer - ePaaS Warriors [[PERSON_NAME]]" at bounding box center [301, 317] width 79 height 18
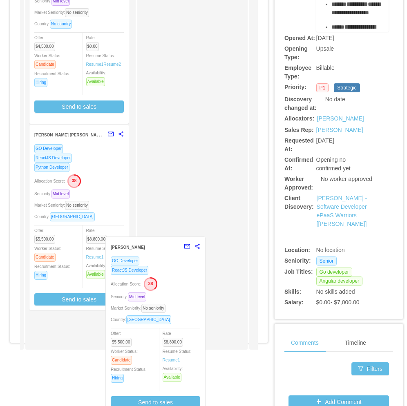
scroll to position [0, 0]
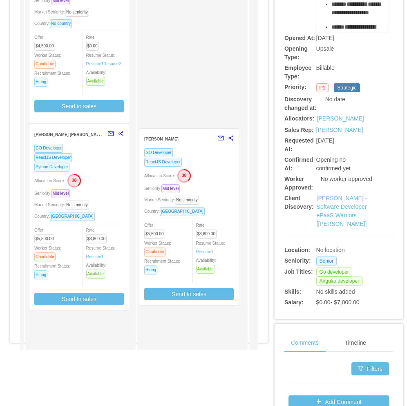
drag, startPoint x: 86, startPoint y: 332, endPoint x: 198, endPoint y: 145, distance: 218.5
click at [197, 146] on div "Applied Candidate Identified Pablo Servin GO Developer Angular Developer ReactJ…" at bounding box center [139, 148] width 238 height 415
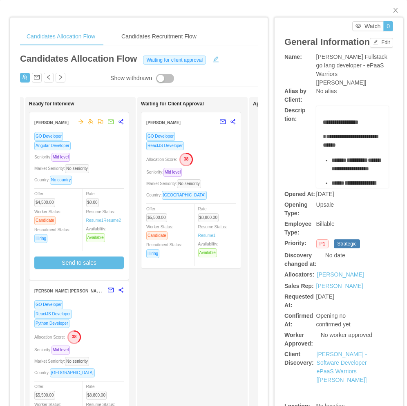
scroll to position [0, 0]
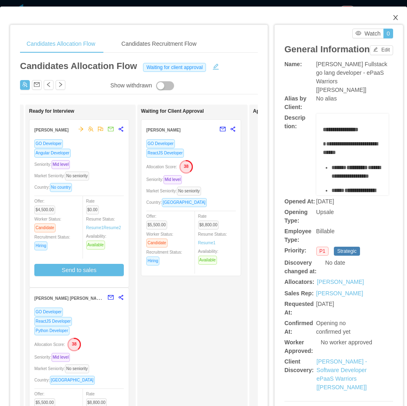
click at [392, 17] on icon "icon: close" at bounding box center [395, 17] width 7 height 7
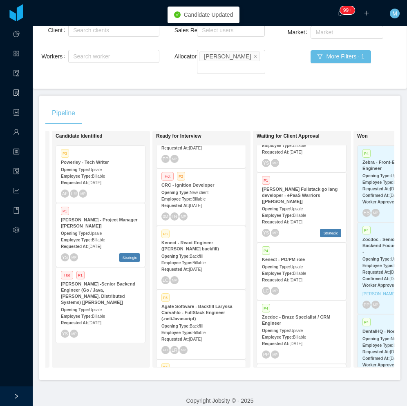
click at [267, 96] on div "Pipeline On Hold Looking for candidate P1 McGraw-Hill - Site Reliability Engine…" at bounding box center [219, 238] width 361 height 285
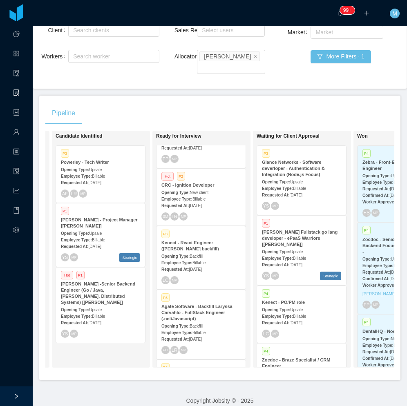
click at [298, 105] on div "Pipeline" at bounding box center [219, 113] width 349 height 23
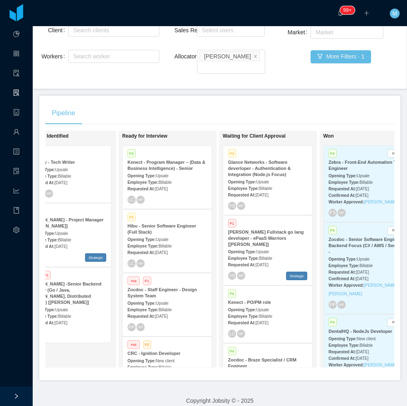
click at [79, 348] on div "Candidate Identified P3 Powerley - Tech Writer Opening Type: Upsale Employee Ty…" at bounding box center [79, 249] width 114 height 230
click at [271, 236] on strong "[PERSON_NAME] Fullstack go lang developer - ePaaS Warriors [[PERSON_NAME]]" at bounding box center [266, 238] width 76 height 17
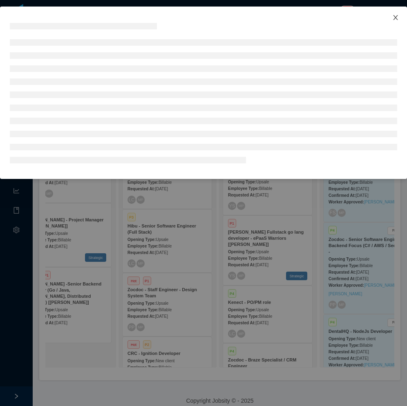
drag, startPoint x: 399, startPoint y: 18, endPoint x: 397, endPoint y: 22, distance: 4.6
click at [399, 19] on span "Close" at bounding box center [395, 18] width 23 height 23
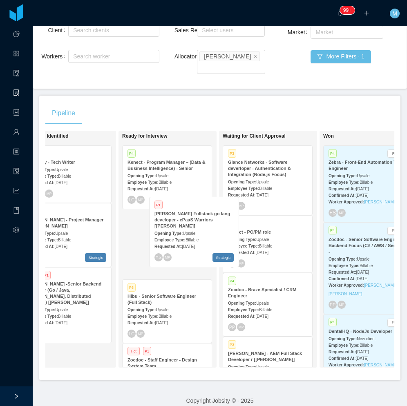
drag, startPoint x: 275, startPoint y: 239, endPoint x: 175, endPoint y: 227, distance: 101.3
click at [185, 229] on div "On Hold Looking for candidate P1 McGraw-Hill - Site Reliability Engineer with A…" at bounding box center [219, 253] width 349 height 244
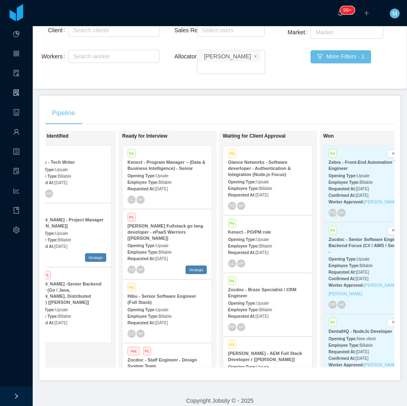
click at [176, 224] on strong "[PERSON_NAME] Fullstack go lang developer - ePaaS Warriors [[PERSON_NAME]]" at bounding box center [166, 232] width 76 height 17
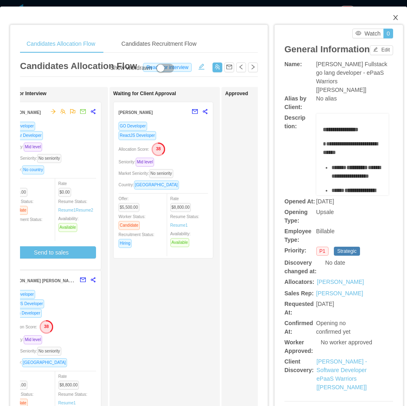
drag, startPoint x: 391, startPoint y: 19, endPoint x: 327, endPoint y: 16, distance: 64.2
click at [392, 19] on icon "icon: close" at bounding box center [395, 17] width 7 height 7
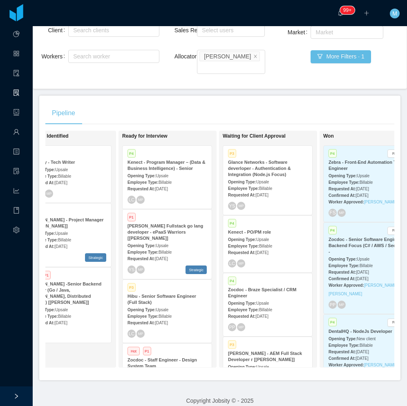
click at [262, 133] on h1 "Waiting for Client Approval" at bounding box center [280, 136] width 114 height 6
click at [274, 102] on div "Pipeline" at bounding box center [219, 113] width 349 height 23
click at [72, 344] on div "Candidate Identified P3 Powerley - Tech Writer Opening Type: Upsale Employee Ty…" at bounding box center [79, 249] width 114 height 230
click at [175, 248] on div "Employee Type: Billable" at bounding box center [167, 252] width 79 height 9
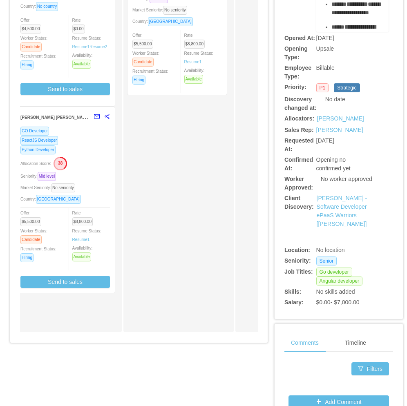
scroll to position [0, 238]
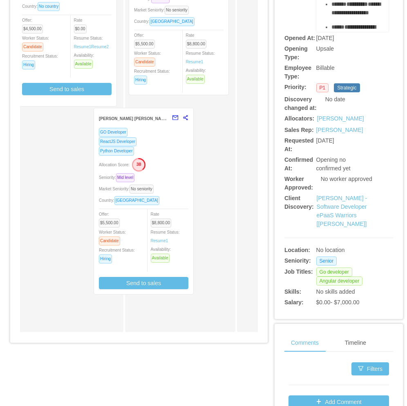
drag, startPoint x: 99, startPoint y: 187, endPoint x: 160, endPoint y: 186, distance: 61.3
click at [160, 186] on div "Applied Candidate Identified Pablo Servin GO Developer Angular Developer ReactJ…" at bounding box center [139, 131] width 238 height 415
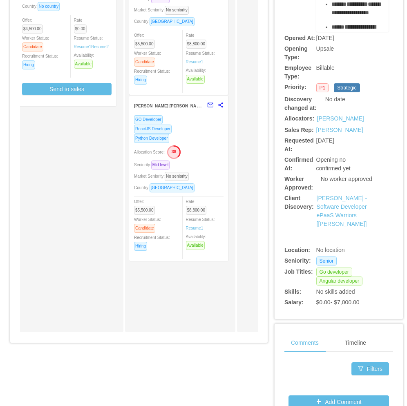
scroll to position [0, 0]
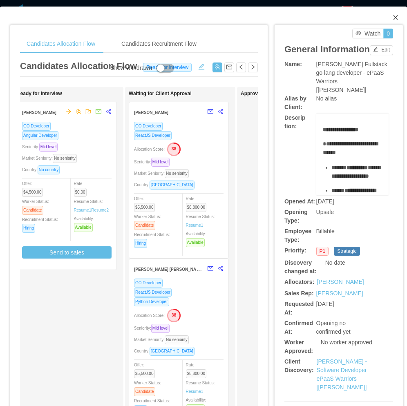
click at [392, 20] on icon "icon: close" at bounding box center [395, 17] width 7 height 7
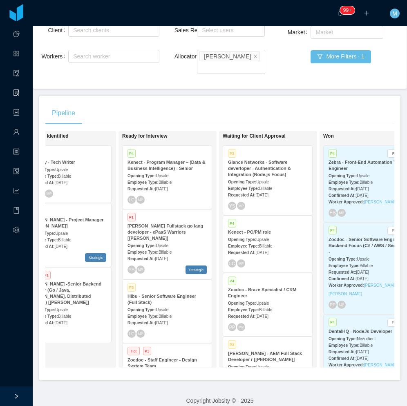
click at [208, 102] on div "Pipeline" at bounding box center [219, 113] width 349 height 23
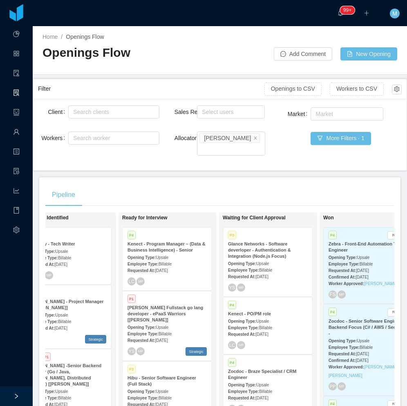
click at [178, 184] on div "Pipeline" at bounding box center [219, 195] width 349 height 23
click at [223, 166] on main "Home / Openings Flow / Openings Flow Add Comment New Opening Filter Openings to…" at bounding box center [220, 216] width 374 height 380
click at [289, 184] on div "Pipeline" at bounding box center [219, 195] width 349 height 23
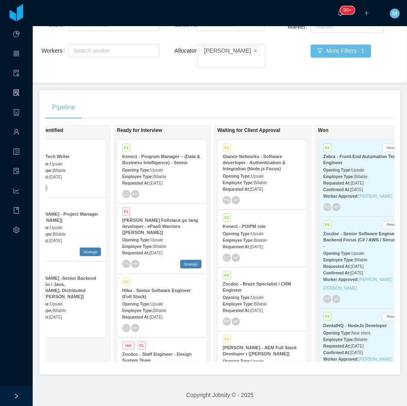
scroll to position [0, 239]
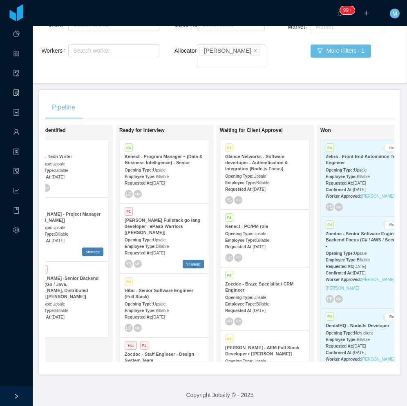
click at [219, 90] on div "Pipeline On Hold Looking for candidate P1 McGraw-Hill - Site Reliability Engine…" at bounding box center [219, 232] width 361 height 285
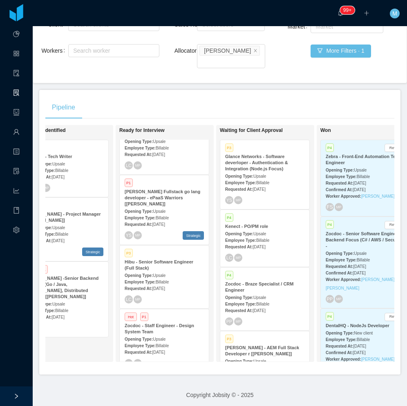
scroll to position [82, 0]
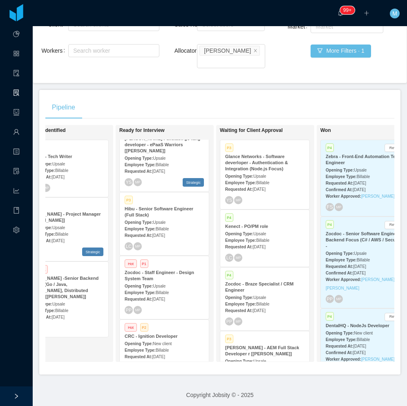
click at [161, 284] on span "Upsale" at bounding box center [159, 286] width 13 height 4
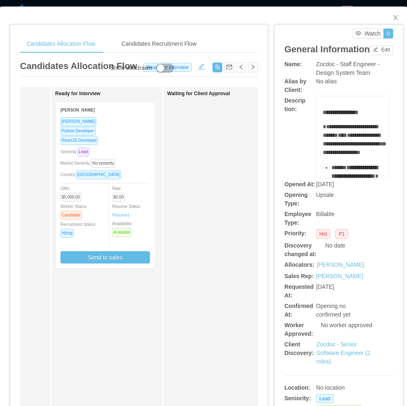
click at [192, 150] on div "Waiting for Client Approval" at bounding box center [224, 291] width 114 height 401
click at [393, 19] on icon "icon: close" at bounding box center [395, 17] width 4 height 5
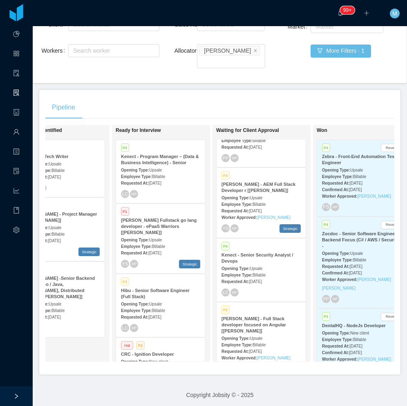
scroll to position [0, 243]
click at [307, 357] on div "On Hold Looking for candidate P1 McGraw-Hill - Site Reliability Engineer with A…" at bounding box center [219, 247] width 349 height 244
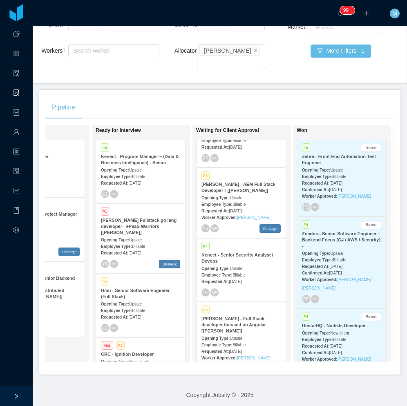
scroll to position [0, 0]
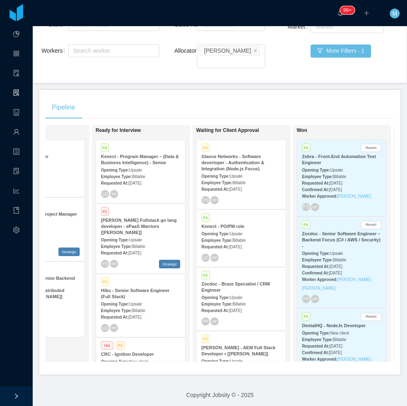
click at [273, 96] on div "Pipeline" at bounding box center [219, 107] width 349 height 23
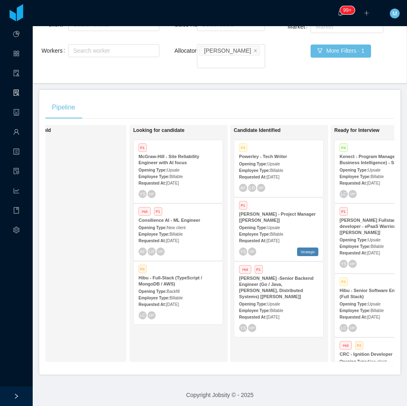
scroll to position [0, 26]
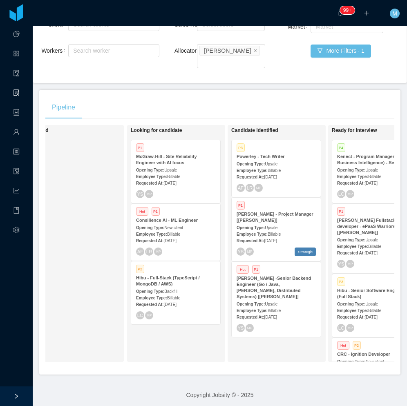
click at [184, 179] on div "Requested At: Sep 26th, 2025" at bounding box center [175, 183] width 79 height 9
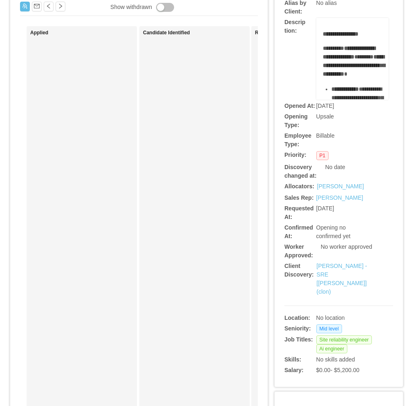
scroll to position [82, 0]
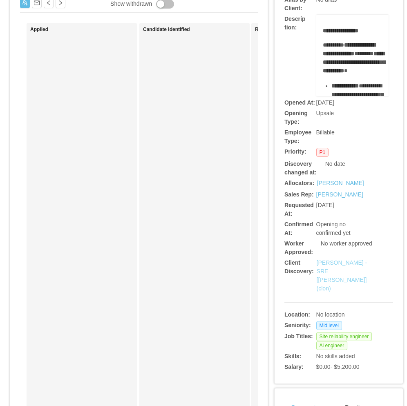
click at [334, 292] on link "McGraw-Hill - SRE [Manju Meedinti] (clon)" at bounding box center [342, 276] width 51 height 32
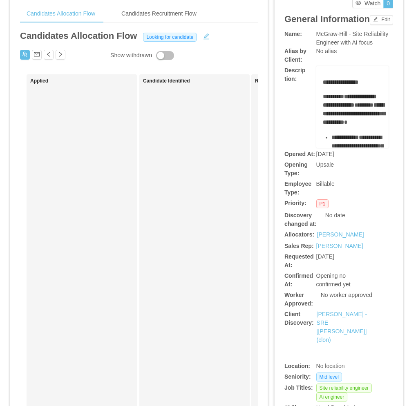
scroll to position [0, 0]
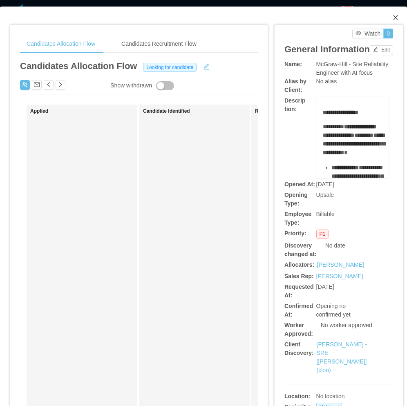
click at [392, 16] on icon "icon: close" at bounding box center [395, 17] width 7 height 7
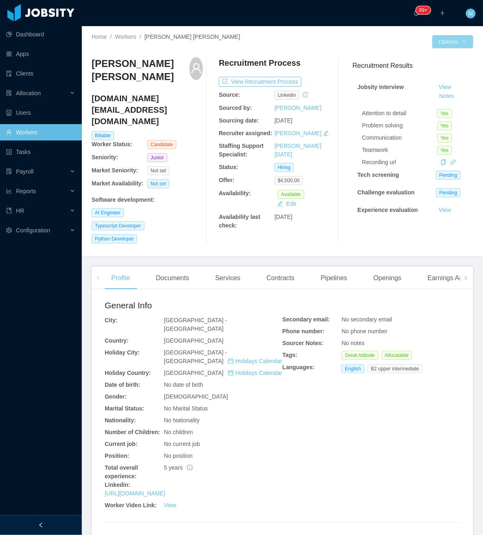
click at [440, 45] on button "Options" at bounding box center [452, 41] width 41 height 13
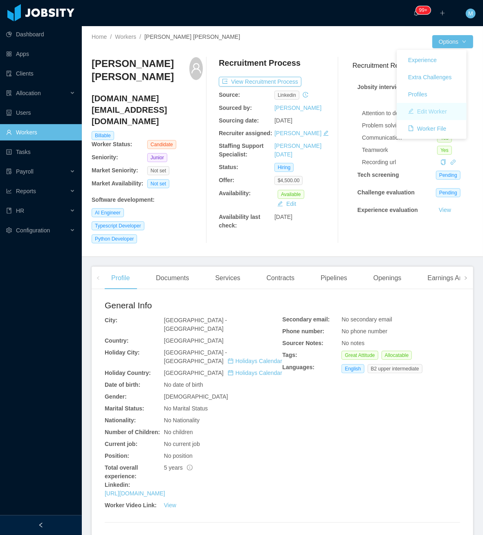
click at [425, 107] on button "Edit Worker" at bounding box center [427, 111] width 52 height 13
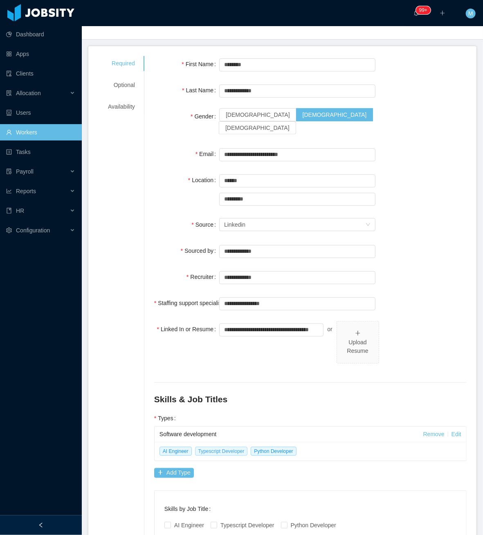
scroll to position [116, 0]
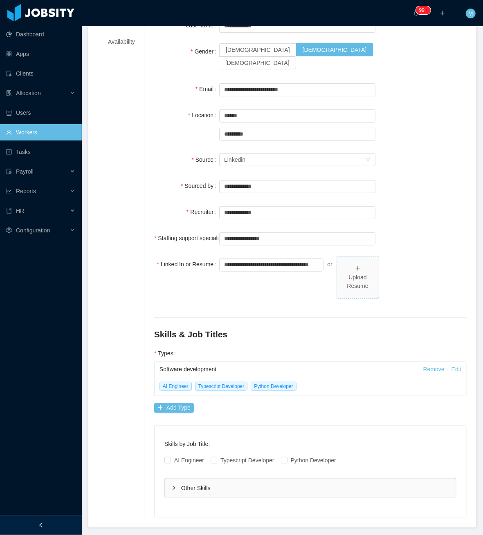
click at [355, 273] on div "Upload Resume" at bounding box center [357, 281] width 35 height 17
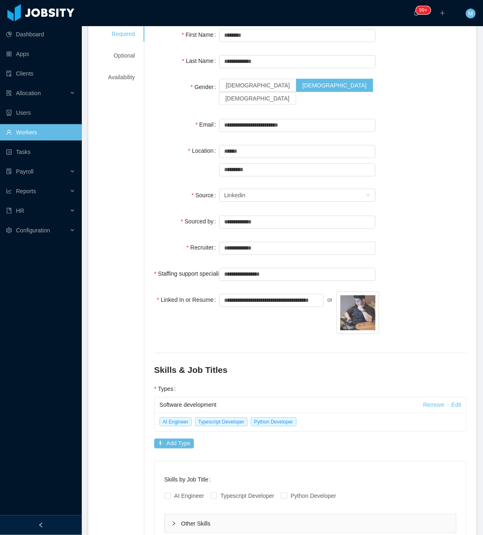
scroll to position [0, 0]
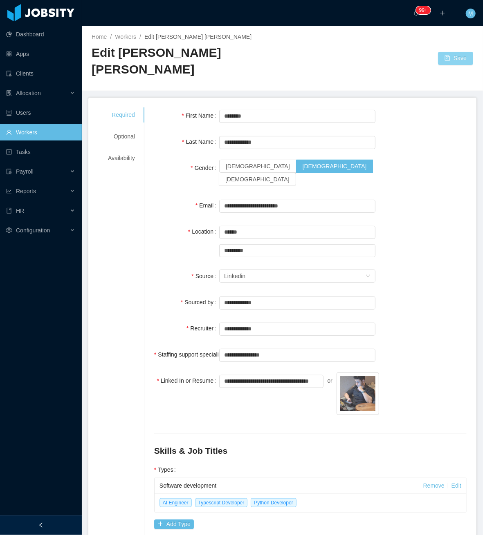
drag, startPoint x: 440, startPoint y: 48, endPoint x: 430, endPoint y: 51, distance: 10.3
click at [440, 52] on button "Save" at bounding box center [455, 58] width 35 height 13
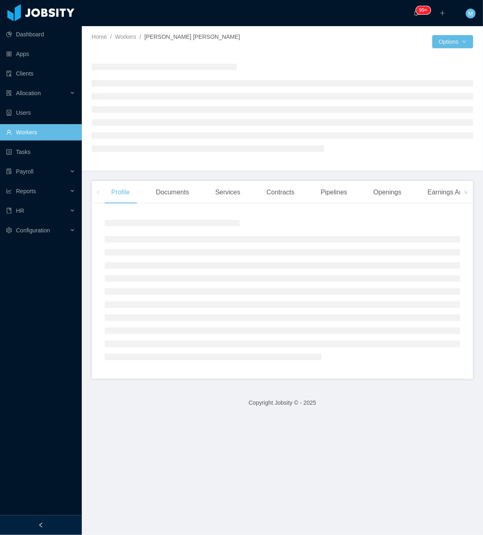
click at [47, 521] on div at bounding box center [41, 526] width 82 height 20
click at [52, 519] on div at bounding box center [41, 526] width 82 height 20
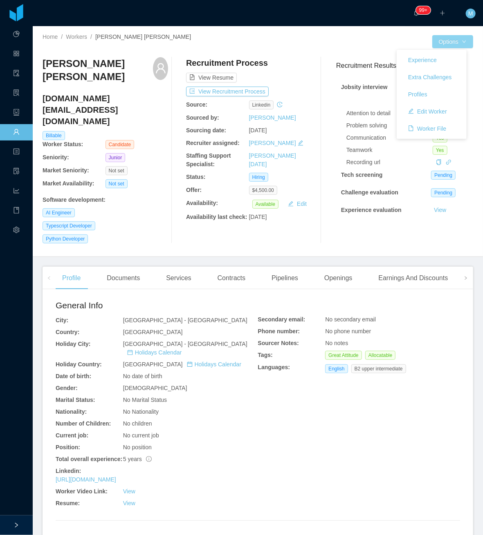
drag, startPoint x: 441, startPoint y: 39, endPoint x: 439, endPoint y: 60, distance: 21.4
click at [442, 40] on button "Options" at bounding box center [452, 41] width 41 height 13
click at [439, 105] on button "Edit Worker" at bounding box center [427, 111] width 52 height 13
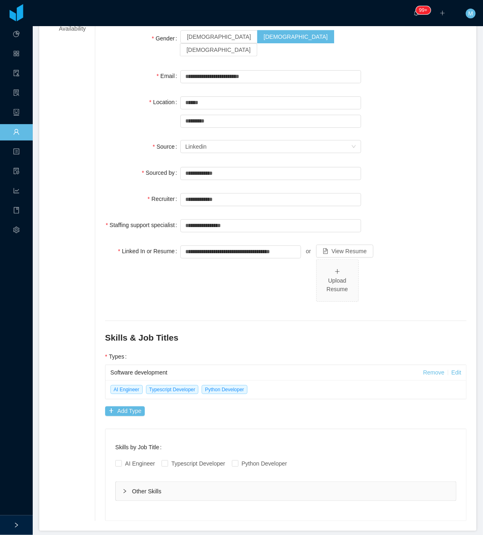
scroll to position [133, 0]
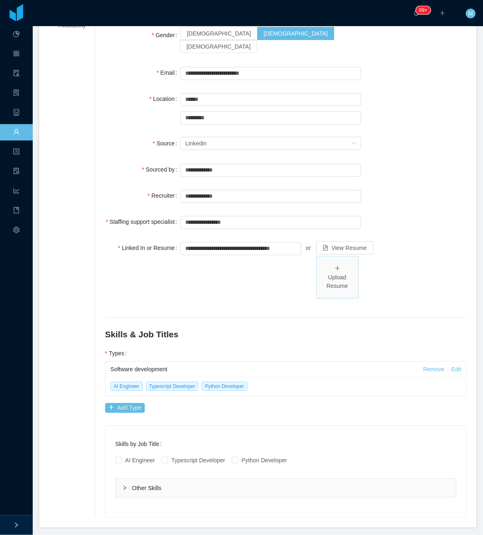
click at [320, 273] on div "Upload Resume" at bounding box center [337, 281] width 35 height 17
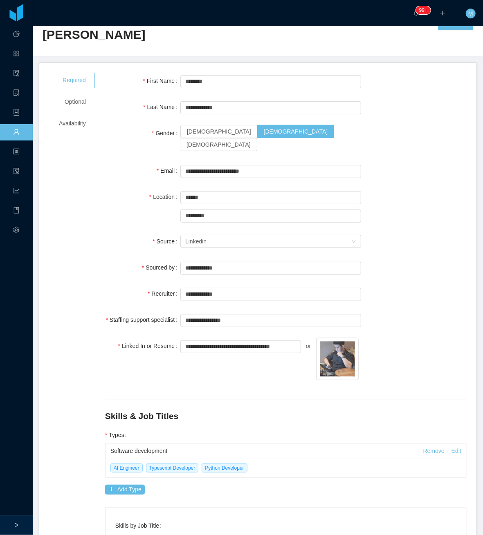
scroll to position [0, 0]
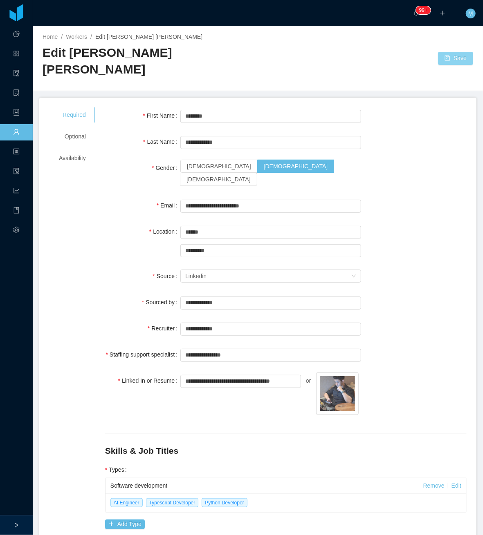
click at [440, 52] on button "Save" at bounding box center [455, 58] width 35 height 13
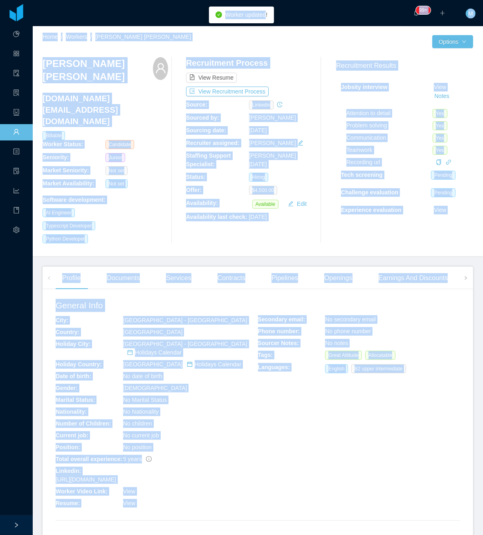
drag, startPoint x: 237, startPoint y: 15, endPoint x: 205, endPoint y: 15, distance: 32.3
click at [205, 15] on body "Dashboard Apps Clients Allocation Users Workers Tasks Payroll Reports HR Config…" at bounding box center [241, 267] width 483 height 535
drag, startPoint x: 205, startPoint y: 15, endPoint x: 160, endPoint y: 123, distance: 116.5
click at [161, 125] on div "[DOMAIN_NAME][EMAIL_ADDRESS][DOMAIN_NAME] Billable Worker Status: Candidate" at bounding box center [105, 121] width 125 height 56
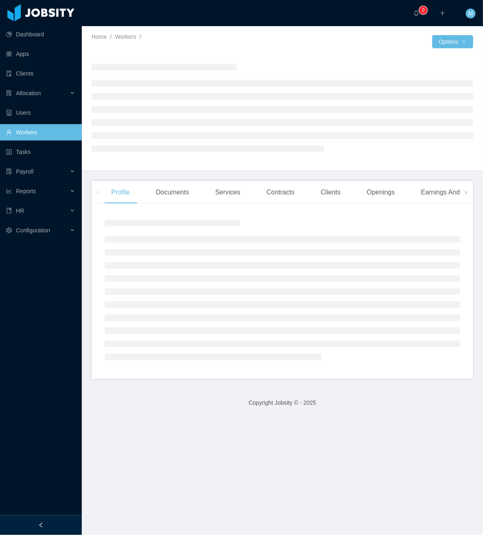
click at [69, 520] on div at bounding box center [41, 526] width 82 height 20
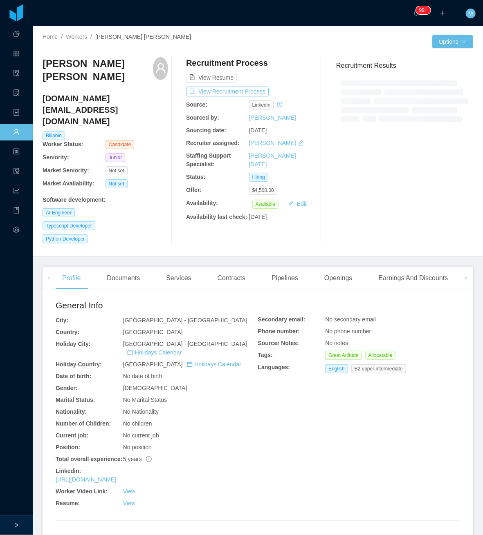
click at [155, 66] on icon "icon: user" at bounding box center [160, 68] width 11 height 11
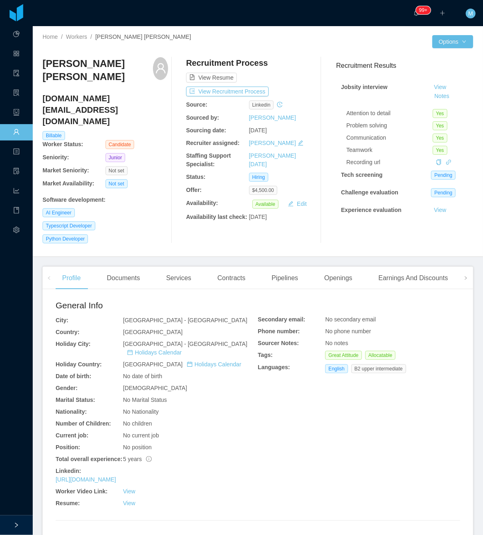
click at [155, 72] on icon "icon: user" at bounding box center [160, 68] width 11 height 11
drag, startPoint x: 154, startPoint y: 72, endPoint x: 141, endPoint y: 131, distance: 60.1
click at [136, 153] on div "Junior" at bounding box center [136, 157] width 63 height 9
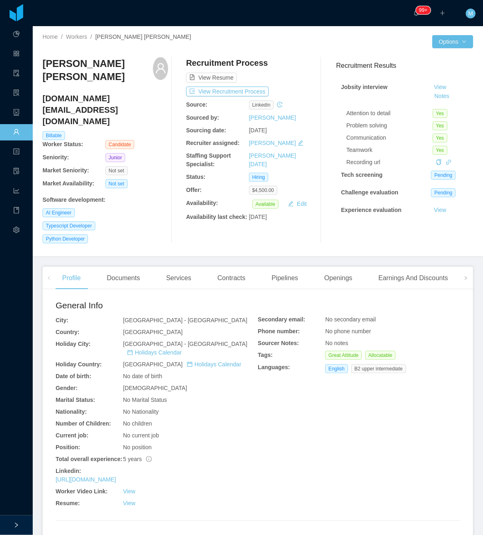
click at [156, 65] on icon "icon: user" at bounding box center [161, 68] width 10 height 10
drag, startPoint x: 156, startPoint y: 65, endPoint x: 92, endPoint y: 76, distance: 64.6
click at [90, 77] on h3 "[PERSON_NAME] [PERSON_NAME]" at bounding box center [98, 70] width 110 height 27
click at [441, 43] on button "Options" at bounding box center [452, 41] width 41 height 13
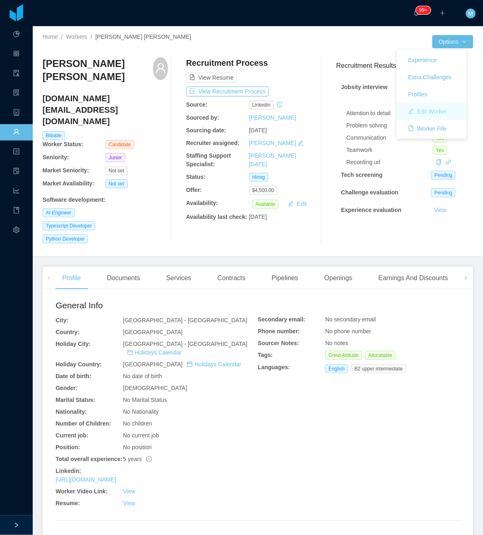
click at [440, 110] on button "Edit Worker" at bounding box center [427, 111] width 52 height 13
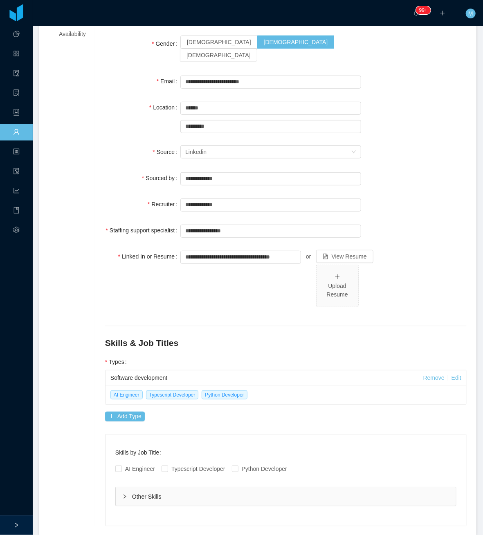
scroll to position [133, 0]
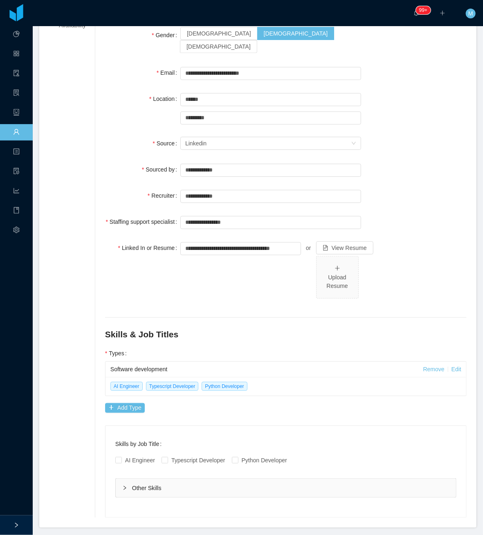
click at [215, 262] on div "**********" at bounding box center [270, 274] width 181 height 68
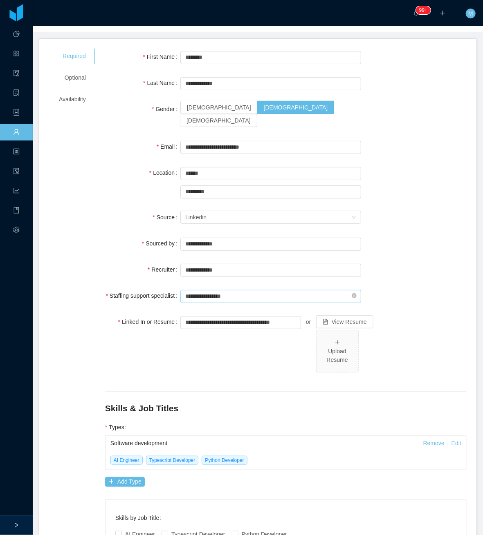
scroll to position [0, 0]
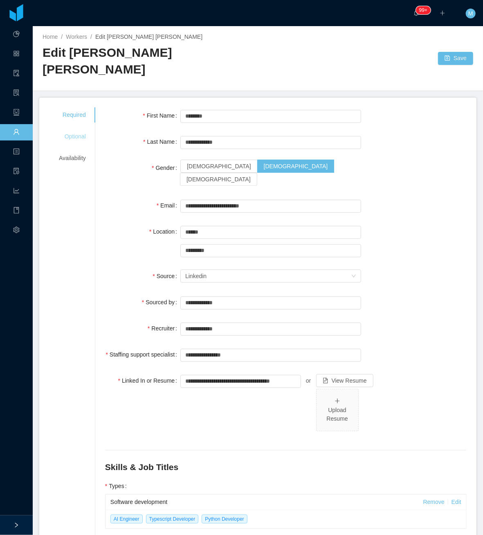
click at [83, 129] on div "Optional" at bounding box center [72, 136] width 47 height 15
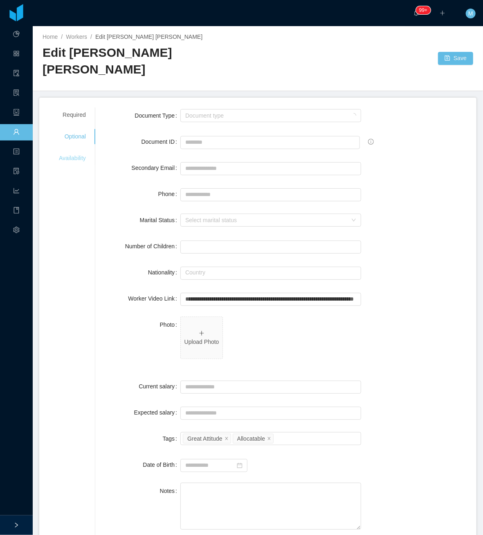
click at [72, 151] on div "Availability" at bounding box center [72, 158] width 47 height 15
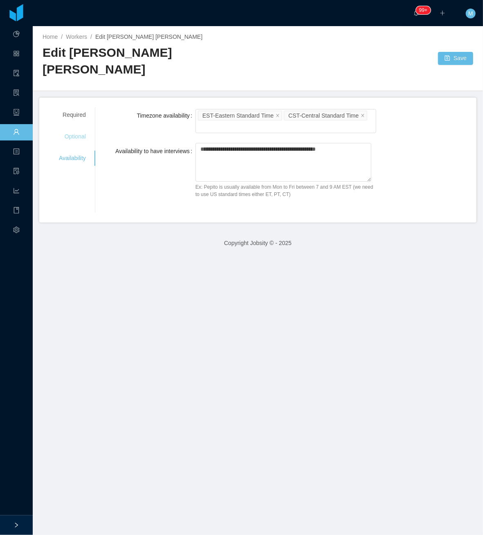
click at [79, 129] on div "Optional" at bounding box center [72, 136] width 47 height 15
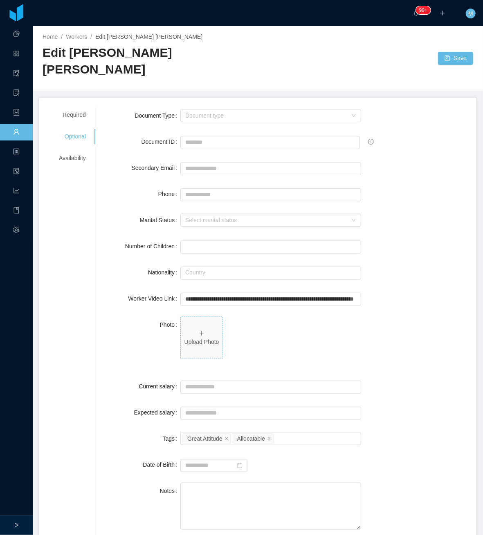
click at [193, 338] on p "Upload Photo" at bounding box center [201, 342] width 35 height 9
click at [450, 52] on button "Save" at bounding box center [455, 58] width 35 height 13
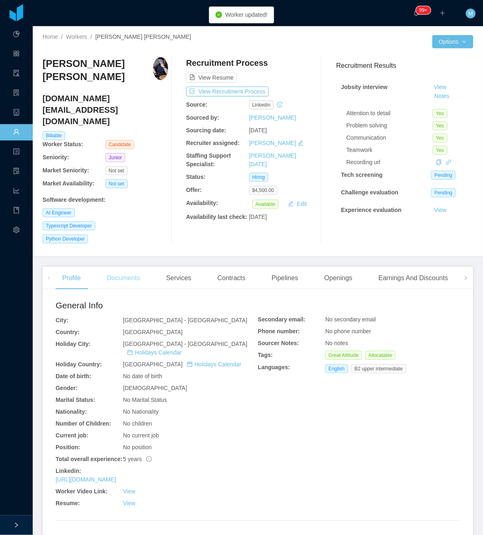
drag, startPoint x: 128, startPoint y: 255, endPoint x: 168, endPoint y: 258, distance: 39.3
click at [129, 267] on div "Documents" at bounding box center [123, 278] width 46 height 23
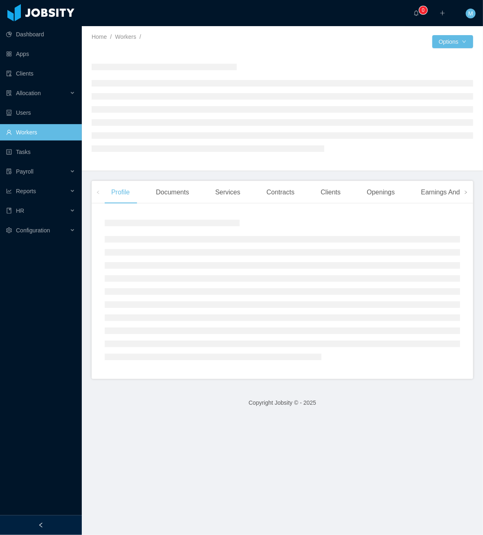
click at [49, 524] on div at bounding box center [41, 526] width 82 height 20
click at [51, 522] on div at bounding box center [41, 526] width 82 height 20
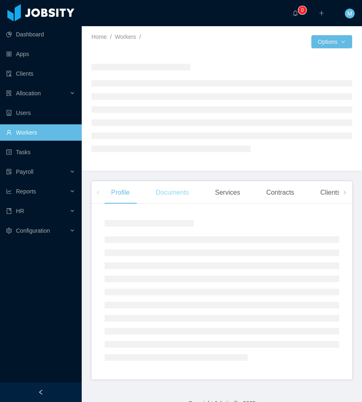
click at [176, 192] on div "Documents" at bounding box center [172, 192] width 46 height 23
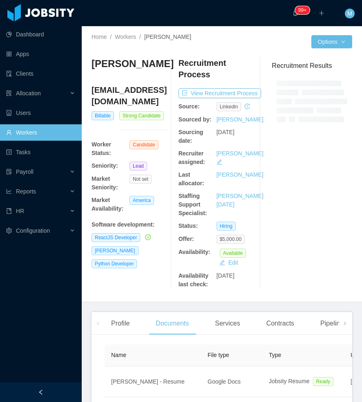
click at [54, 393] on div at bounding box center [41, 392] width 82 height 20
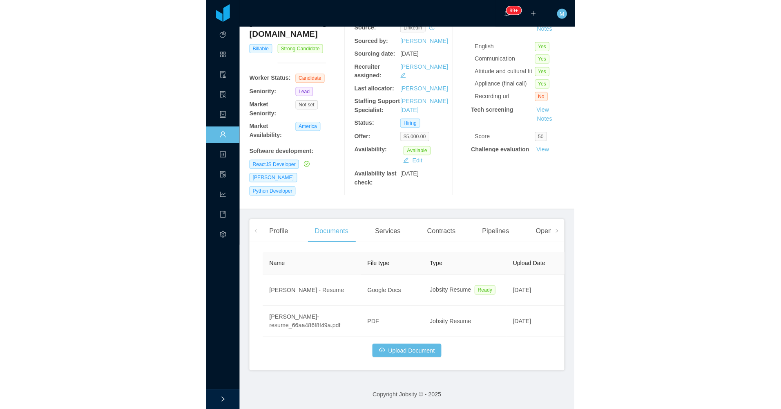
scroll to position [16, 0]
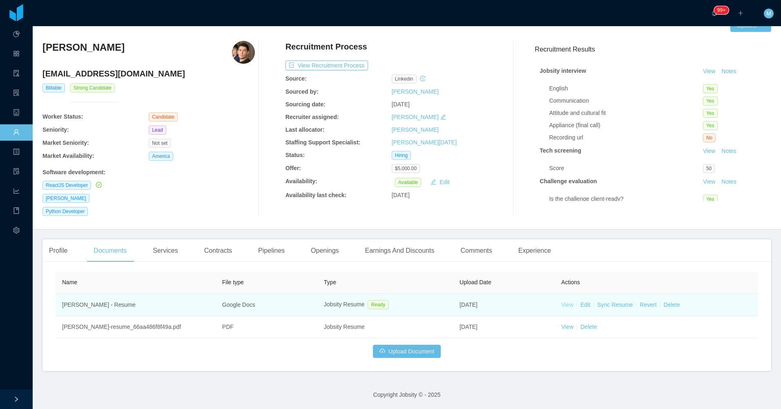
click at [362, 305] on link "View" at bounding box center [568, 304] width 12 height 7
click at [362, 305] on link "Sync Resume" at bounding box center [616, 304] width 36 height 7
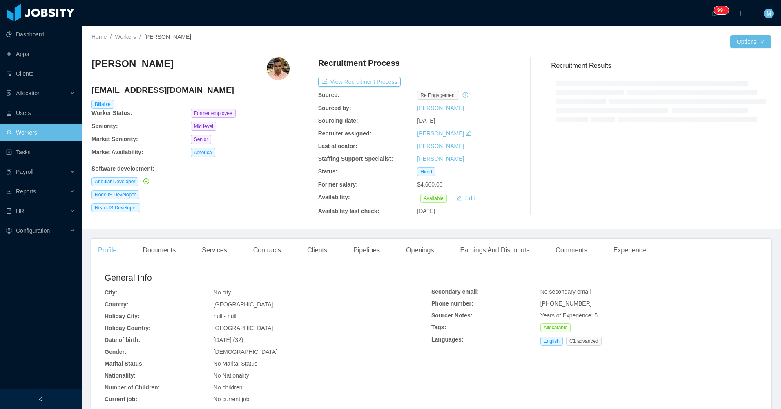
click at [33, 398] on div at bounding box center [41, 399] width 82 height 20
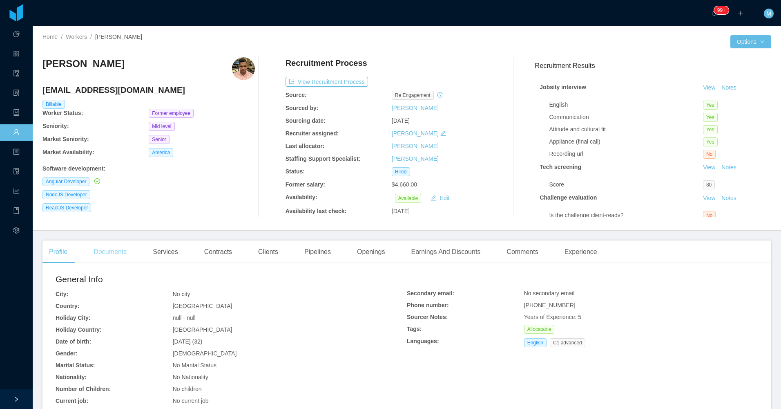
click at [115, 256] on div "Documents" at bounding box center [110, 251] width 46 height 23
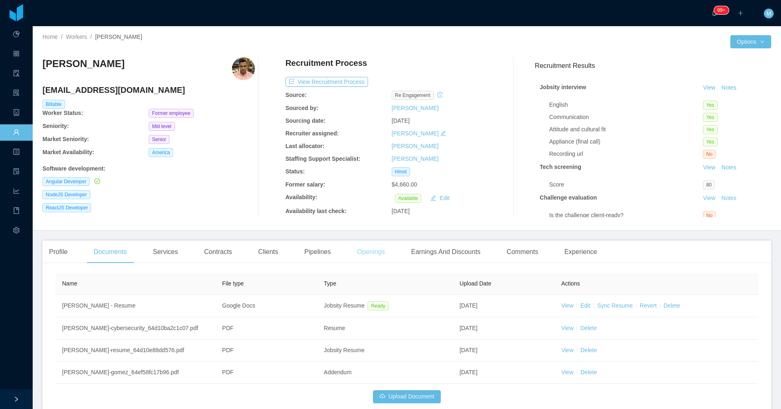
click at [353, 253] on div "Openings" at bounding box center [371, 251] width 41 height 23
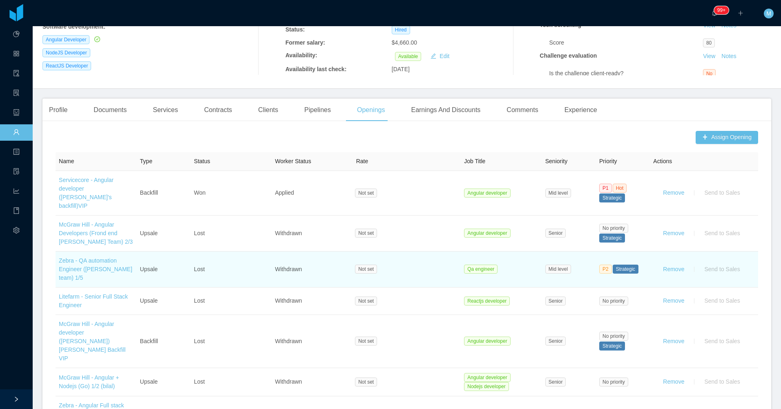
scroll to position [163, 0]
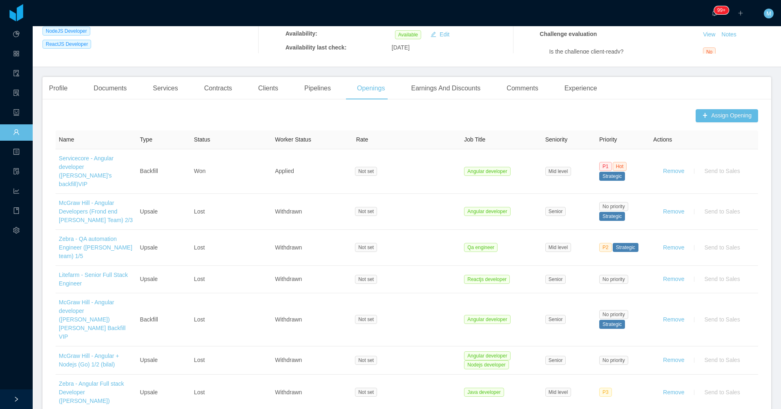
drag, startPoint x: 316, startPoint y: 84, endPoint x: 301, endPoint y: 87, distance: 15.5
click at [316, 84] on div "Pipelines" at bounding box center [318, 88] width 40 height 23
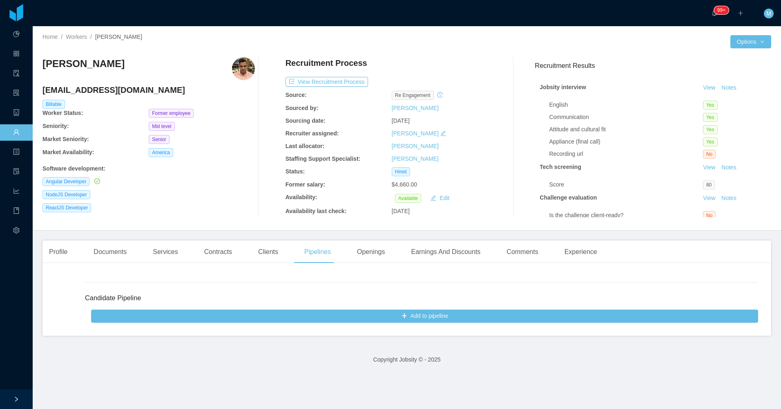
click at [260, 87] on div at bounding box center [270, 137] width 30 height 160
click at [269, 253] on div "Clients" at bounding box center [268, 251] width 33 height 23
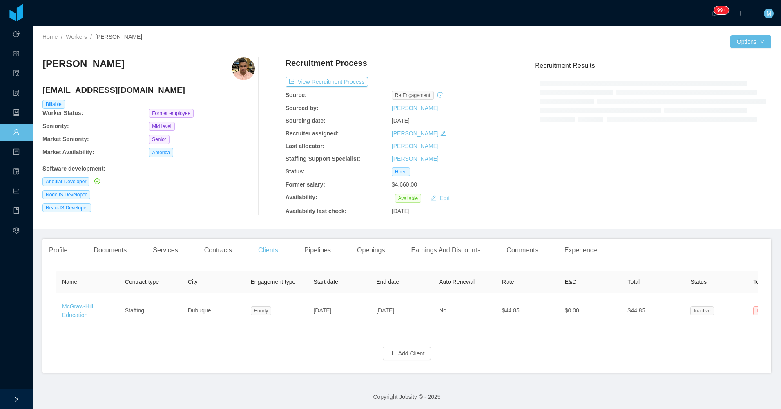
click at [150, 204] on div "ReactJS Developer" at bounding box center [149, 207] width 213 height 9
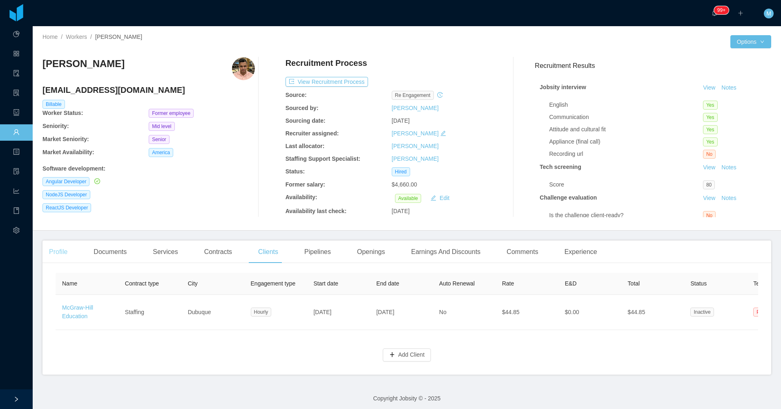
click at [67, 249] on div "Profile" at bounding box center [58, 251] width 31 height 23
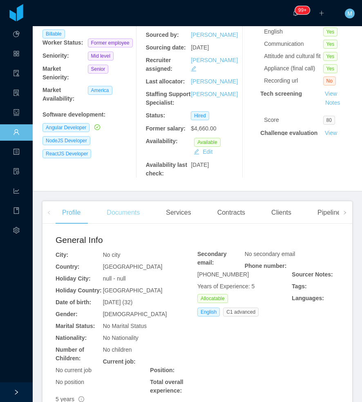
scroll to position [123, 0]
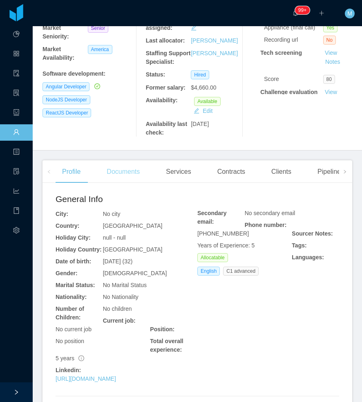
click at [123, 183] on div "Documents" at bounding box center [123, 171] width 46 height 23
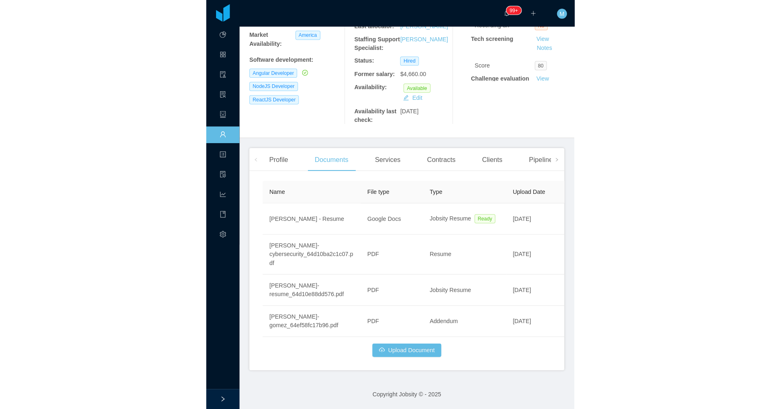
scroll to position [45, 0]
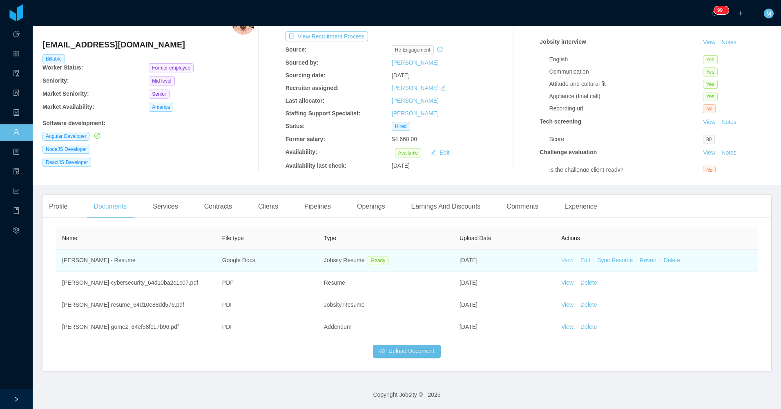
click at [564, 260] on link "View" at bounding box center [568, 260] width 12 height 7
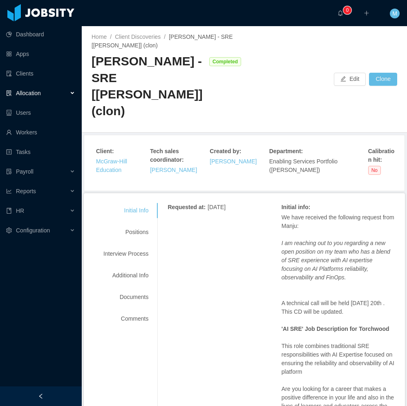
drag, startPoint x: 60, startPoint y: 394, endPoint x: 88, endPoint y: 340, distance: 60.9
click at [60, 393] on div at bounding box center [41, 397] width 82 height 20
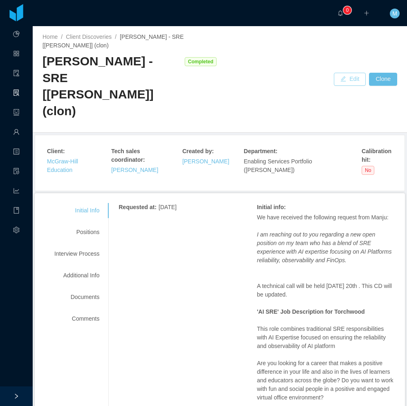
click at [341, 73] on button "Edit" at bounding box center [350, 79] width 32 height 13
click at [14, 399] on div at bounding box center [16, 397] width 33 height 20
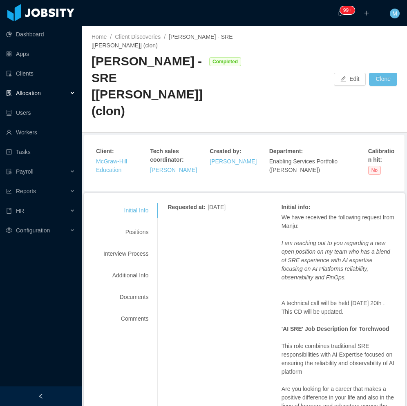
click at [74, 91] on div "Allocation" at bounding box center [41, 93] width 82 height 16
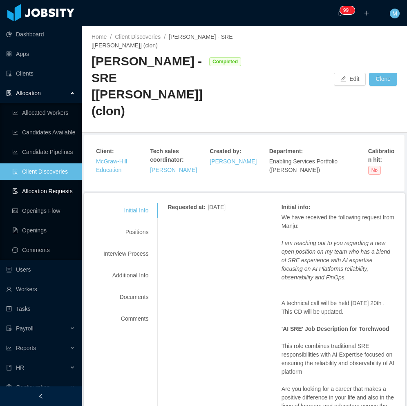
drag, startPoint x: 50, startPoint y: 188, endPoint x: 99, endPoint y: 188, distance: 49.0
click at [50, 188] on link "Allocation Requests" at bounding box center [43, 191] width 63 height 16
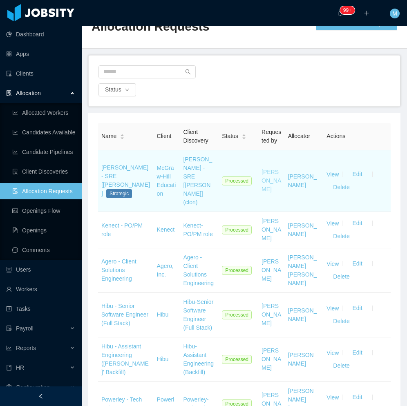
scroll to position [41, 0]
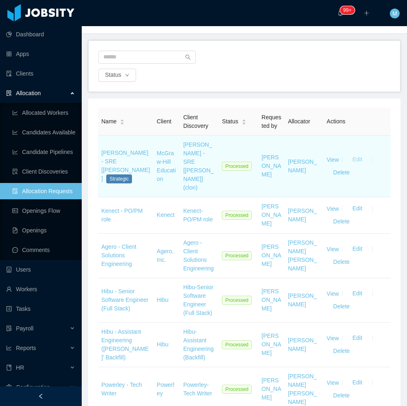
click at [350, 156] on button "Edit" at bounding box center [357, 159] width 23 height 13
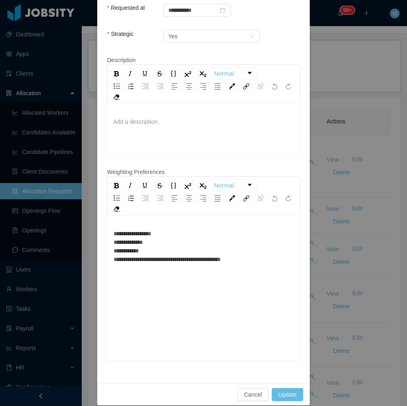
scroll to position [288, 0]
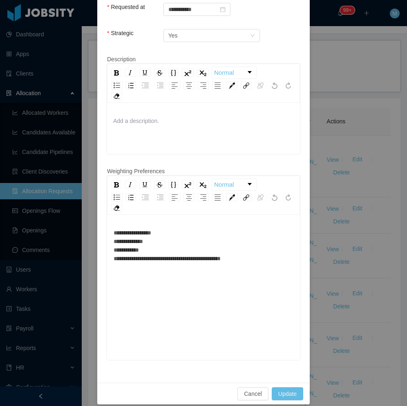
drag, startPoint x: 217, startPoint y: 242, endPoint x: 211, endPoint y: 235, distance: 8.7
click at [215, 241] on div "**********" at bounding box center [204, 246] width 180 height 34
click at [211, 229] on div "**********" at bounding box center [204, 246] width 180 height 34
click at [241, 259] on div "**********" at bounding box center [204, 246] width 180 height 34
click at [244, 251] on div "**********" at bounding box center [204, 246] width 180 height 34
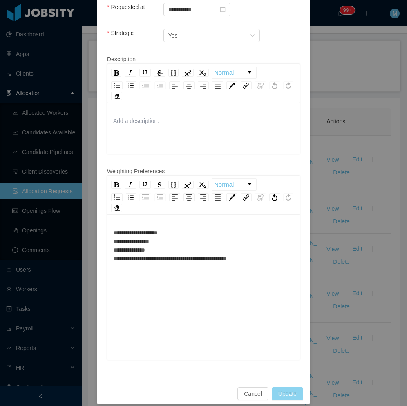
click at [282, 387] on button "Update" at bounding box center [287, 393] width 31 height 13
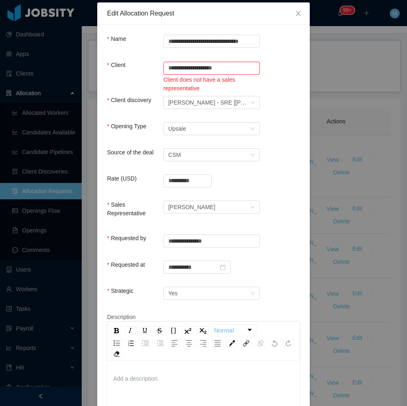
scroll to position [0, 0]
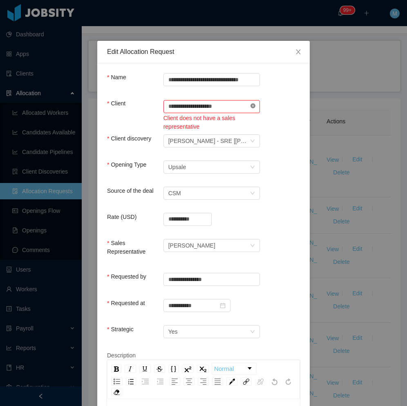
click at [251, 108] on icon "icon: close-circle" at bounding box center [253, 105] width 5 height 5
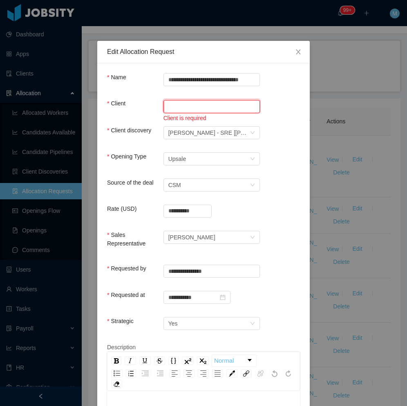
click at [212, 105] on input "text" at bounding box center [211, 106] width 96 height 13
click at [197, 124] on li "McGraw-Hill Education" at bounding box center [208, 122] width 96 height 13
type input "**********"
click at [291, 106] on div "**********" at bounding box center [203, 107] width 193 height 17
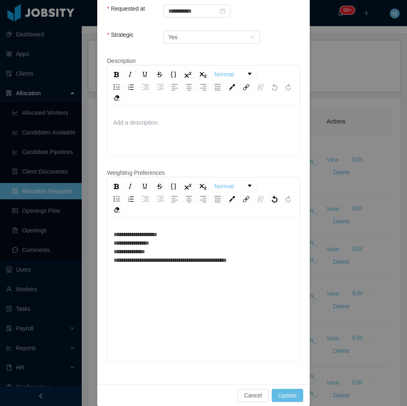
scroll to position [288, 0]
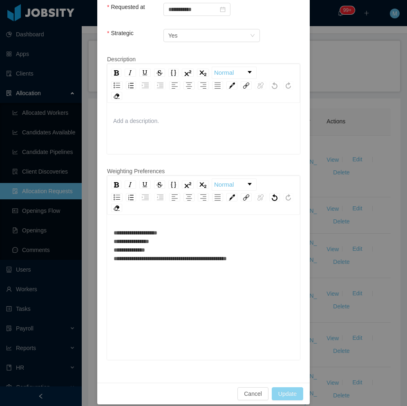
click at [294, 387] on button "Update" at bounding box center [287, 393] width 31 height 13
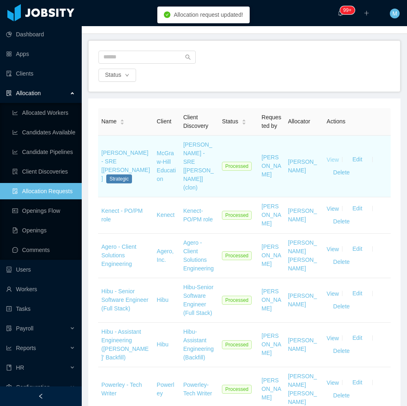
click at [327, 156] on link "View" at bounding box center [333, 159] width 12 height 7
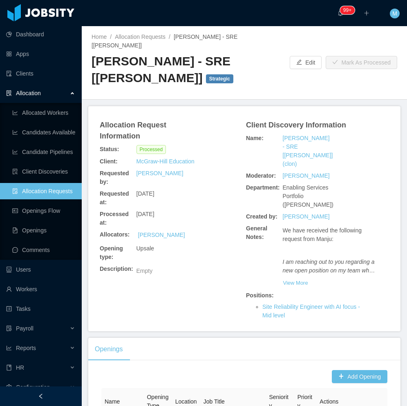
scroll to position [102, 0]
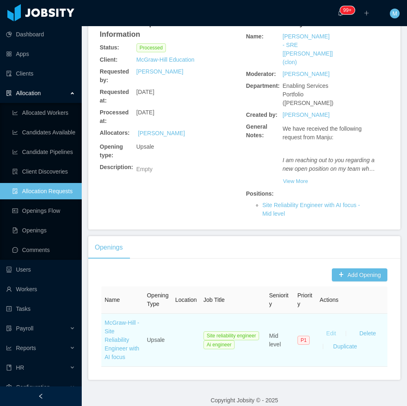
click at [327, 327] on button "Edit" at bounding box center [331, 333] width 23 height 13
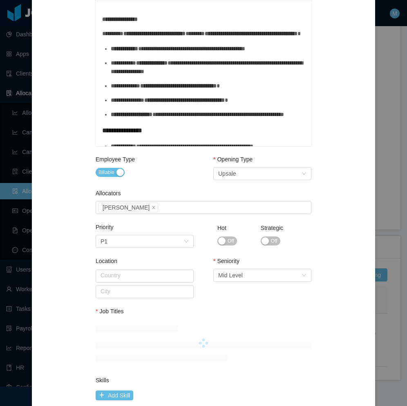
scroll to position [245, 0]
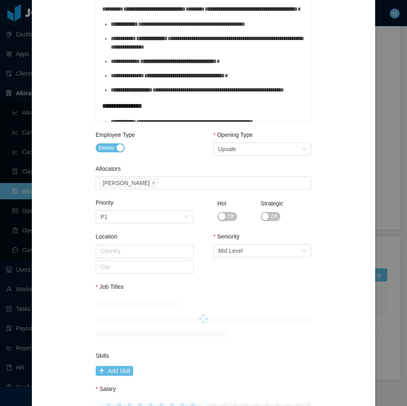
click at [271, 217] on span "Off" at bounding box center [274, 217] width 7 height 8
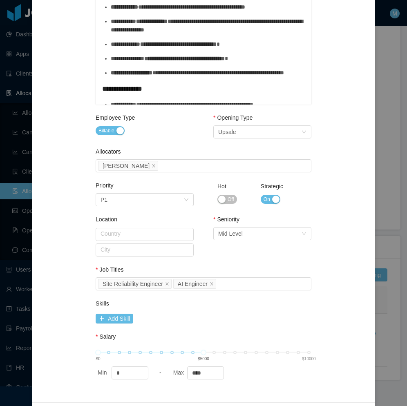
scroll to position [280, 0]
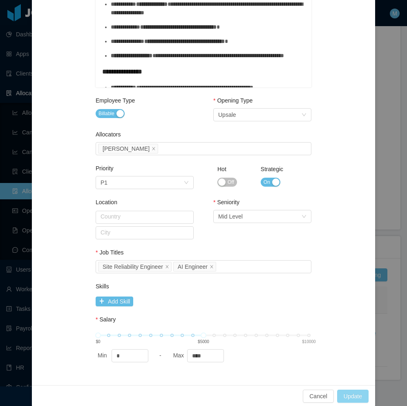
click at [352, 401] on button "Update" at bounding box center [352, 396] width 31 height 13
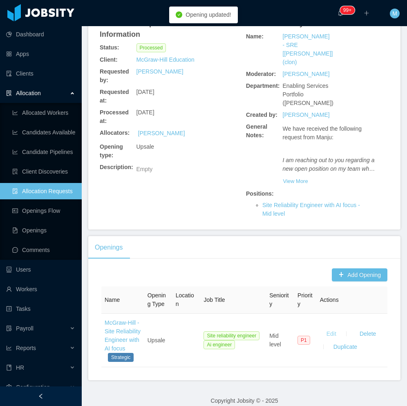
scroll to position [0, 0]
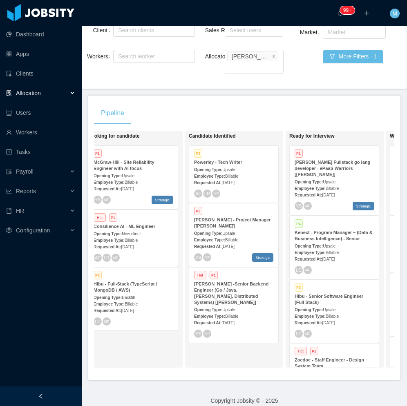
scroll to position [0, 119]
click at [72, 397] on div at bounding box center [41, 397] width 82 height 20
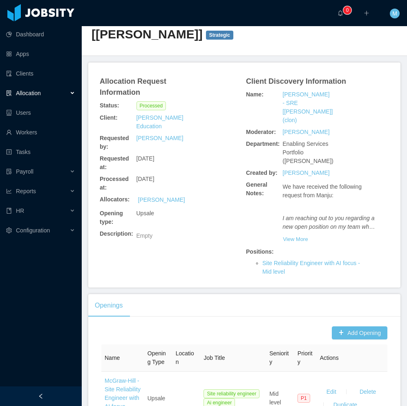
scroll to position [102, 0]
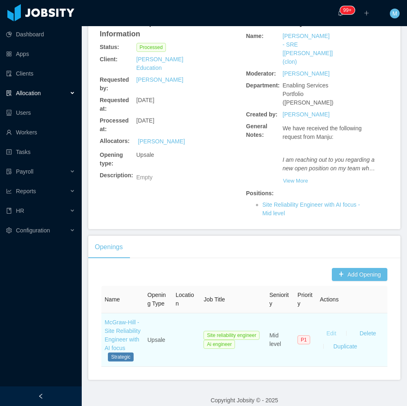
click at [328, 327] on button "Edit" at bounding box center [331, 333] width 23 height 13
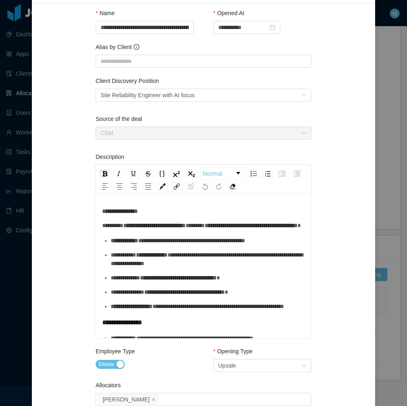
scroll to position [0, 0]
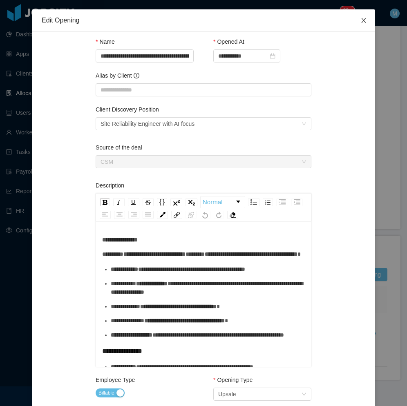
click at [363, 18] on icon "icon: close" at bounding box center [363, 20] width 7 height 7
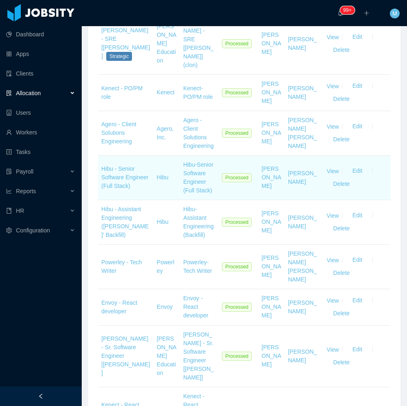
scroll to position [204, 0]
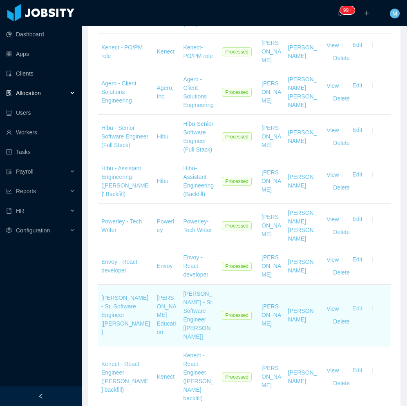
click at [351, 302] on button "Edit" at bounding box center [357, 308] width 23 height 13
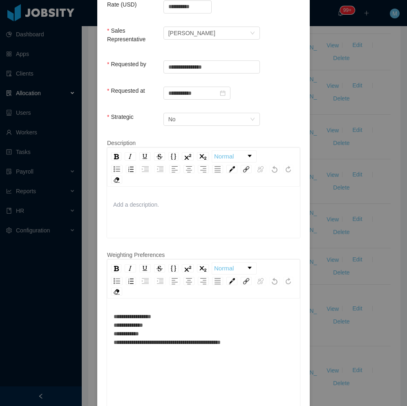
drag, startPoint x: 201, startPoint y: 297, endPoint x: 188, endPoint y: 317, distance: 23.9
click at [200, 301] on div "**********" at bounding box center [203, 372] width 193 height 143
click at [188, 317] on div "**********" at bounding box center [204, 330] width 180 height 34
click at [185, 316] on div "**********" at bounding box center [204, 330] width 180 height 34
click at [188, 314] on div "**********" at bounding box center [204, 330] width 180 height 34
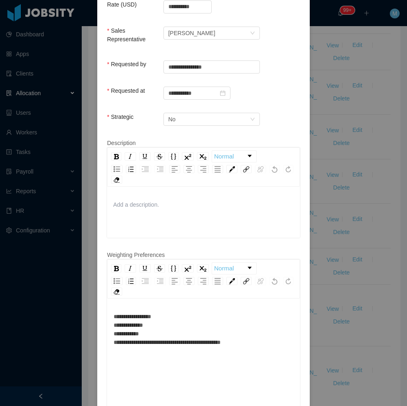
click at [189, 304] on div "**********" at bounding box center [203, 372] width 193 height 143
click at [184, 313] on div "**********" at bounding box center [204, 330] width 180 height 34
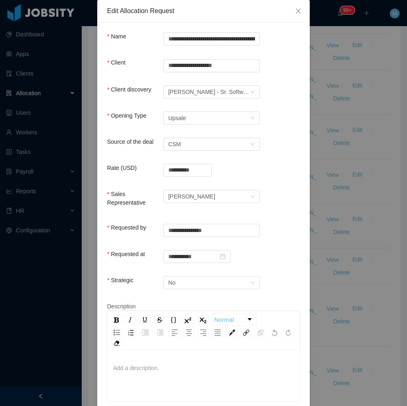
scroll to position [0, 0]
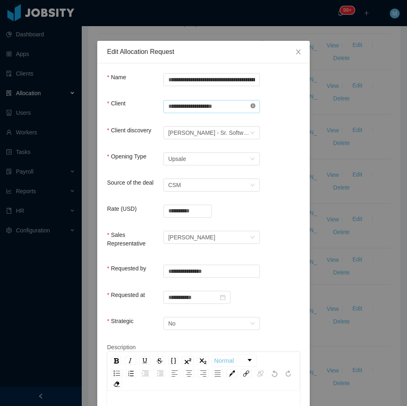
click at [251, 108] on div "**********" at bounding box center [211, 105] width 96 height 13
click at [248, 109] on input "**********" at bounding box center [211, 106] width 96 height 13
click at [251, 105] on icon "icon: close-circle" at bounding box center [253, 105] width 5 height 5
click at [222, 104] on input "text" at bounding box center [211, 106] width 96 height 13
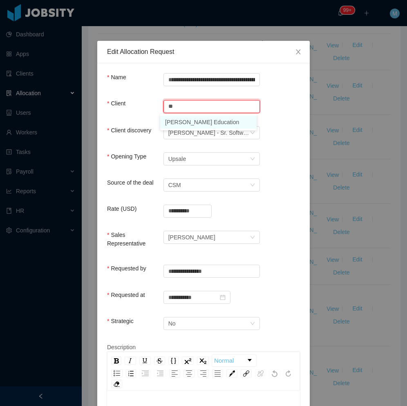
drag, startPoint x: 190, startPoint y: 123, endPoint x: 229, endPoint y: 121, distance: 38.5
click at [192, 123] on li "McGraw-Hill Education" at bounding box center [208, 122] width 96 height 13
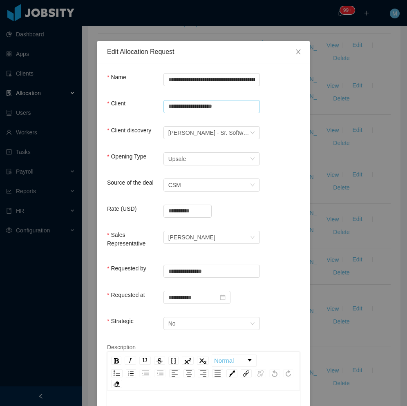
type input "**********"
click at [270, 115] on div "**********" at bounding box center [203, 111] width 193 height 25
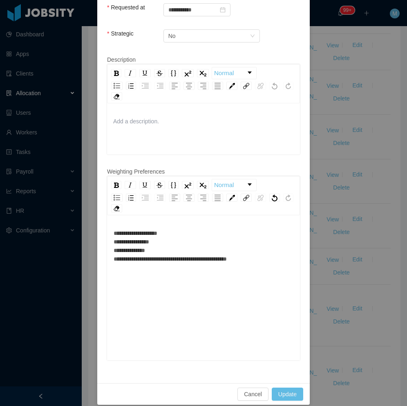
scroll to position [288, 0]
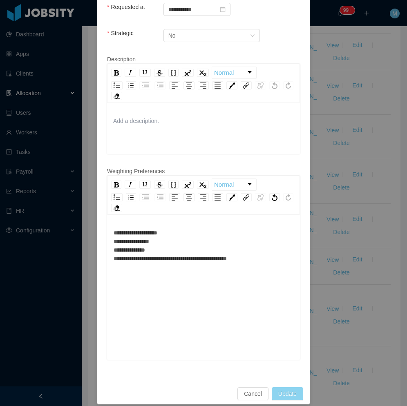
click at [284, 387] on button "Update" at bounding box center [287, 393] width 31 height 13
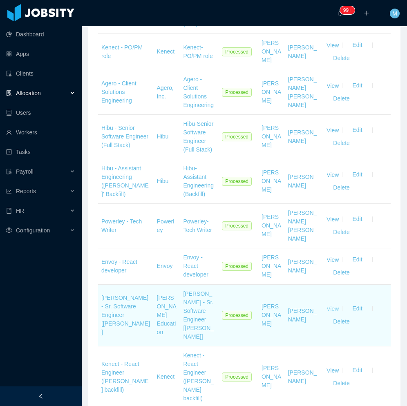
click at [329, 305] on link "View" at bounding box center [333, 308] width 12 height 7
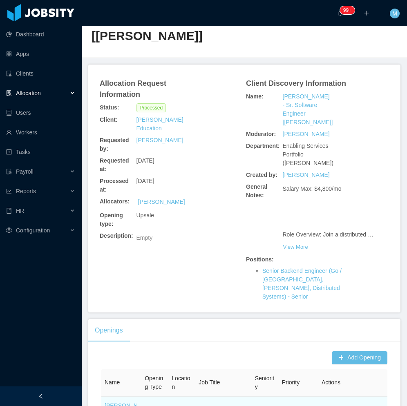
scroll to position [150, 0]
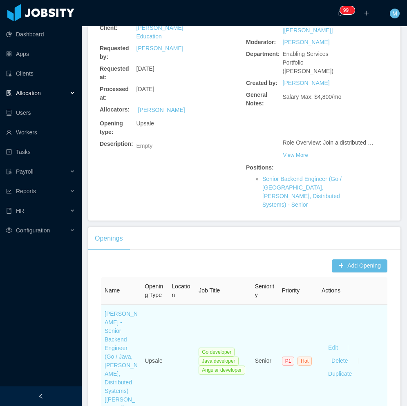
click at [329, 342] on button "Edit" at bounding box center [333, 348] width 23 height 13
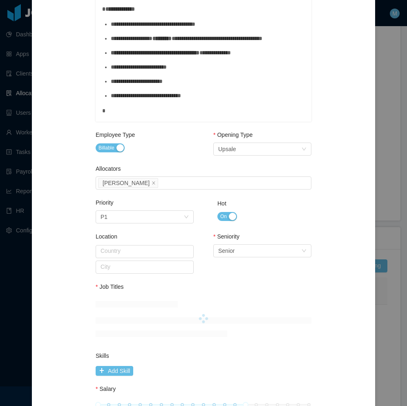
scroll to position [0, 0]
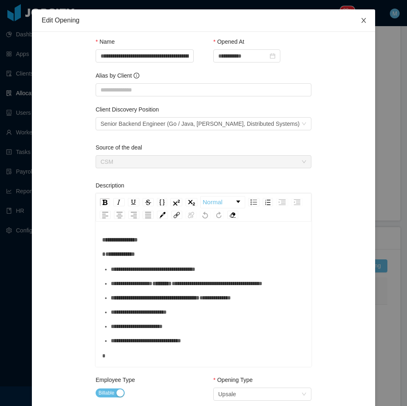
click at [360, 20] on icon "icon: close" at bounding box center [363, 20] width 7 height 7
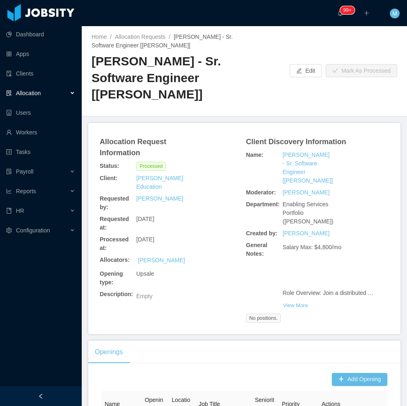
click at [51, 390] on div at bounding box center [41, 397] width 82 height 20
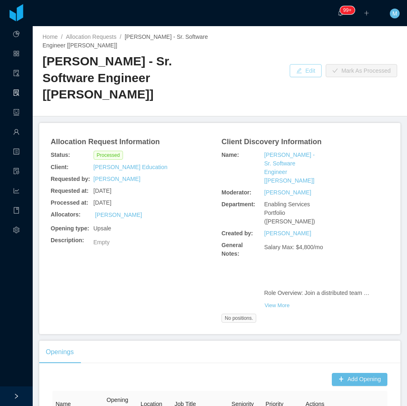
click at [297, 64] on button "Edit" at bounding box center [306, 70] width 32 height 13
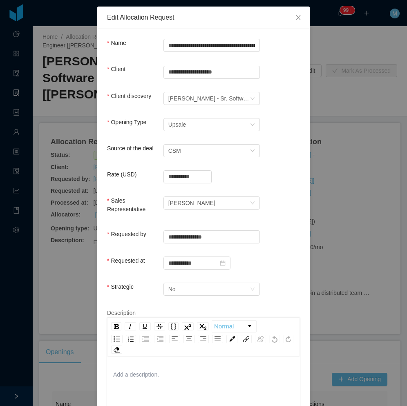
scroll to position [123, 0]
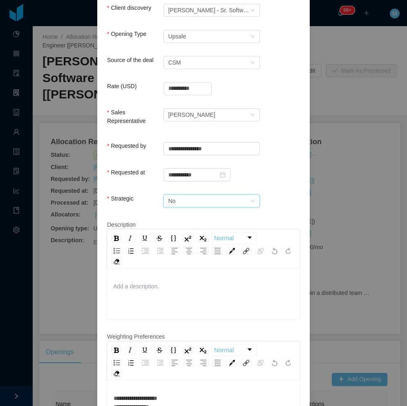
click at [194, 196] on div "No" at bounding box center [208, 201] width 81 height 12
click at [191, 206] on li "Yes" at bounding box center [208, 209] width 96 height 13
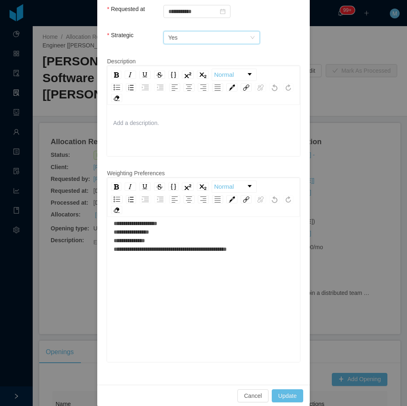
scroll to position [18, 0]
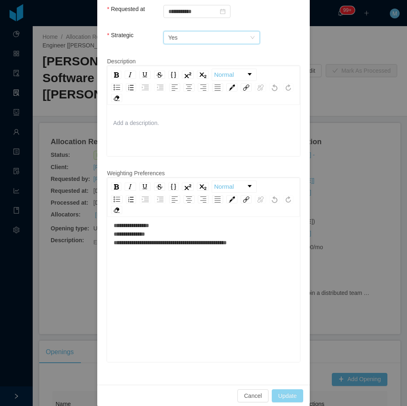
click at [284, 391] on button "Update" at bounding box center [287, 396] width 31 height 13
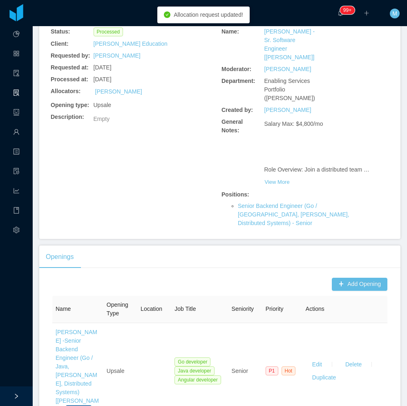
scroll to position [134, 0]
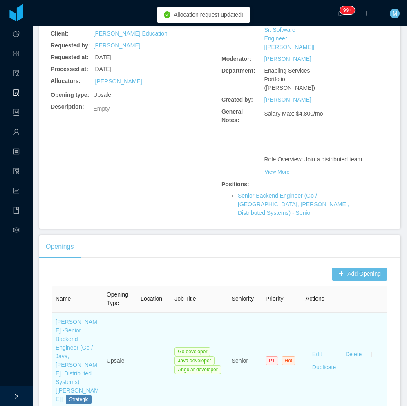
click at [313, 348] on button "Edit" at bounding box center [317, 354] width 23 height 13
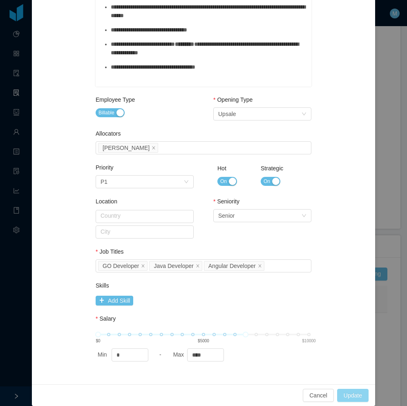
scroll to position [280, 0]
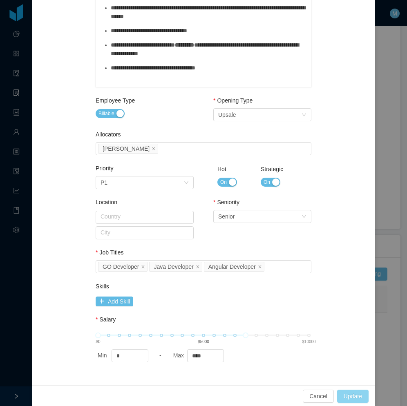
click at [348, 394] on button "Update" at bounding box center [352, 396] width 31 height 13
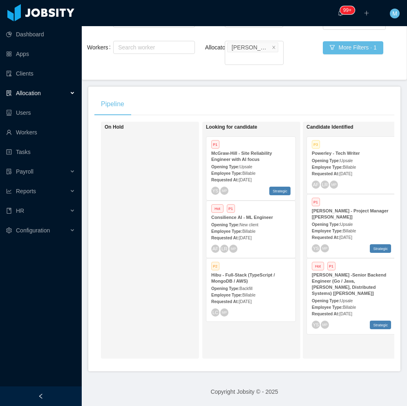
drag, startPoint x: 40, startPoint y: 394, endPoint x: 92, endPoint y: 383, distance: 53.0
click at [40, 394] on icon "icon: left" at bounding box center [41, 397] width 6 height 6
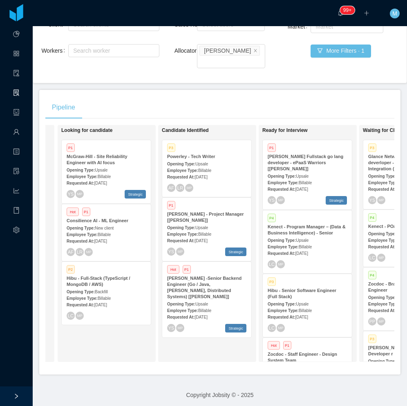
scroll to position [0, 99]
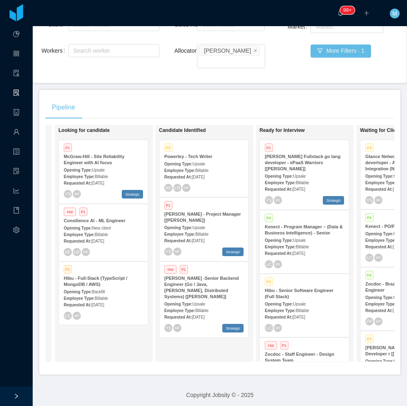
click at [215, 340] on div "Candidate Identified P3 Powerley - Tech Writer Opening Type: Upsale Employee Ty…" at bounding box center [216, 244] width 114 height 230
click at [110, 96] on div "Pipeline" at bounding box center [219, 107] width 349 height 23
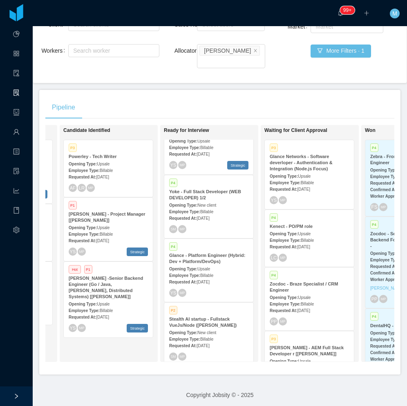
scroll to position [0, 220]
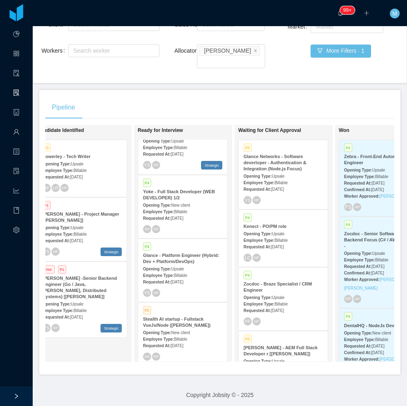
click at [275, 159] on strong "Glance Networks - Software deverloper - Authentication & Integration (Node.js F…" at bounding box center [275, 162] width 63 height 17
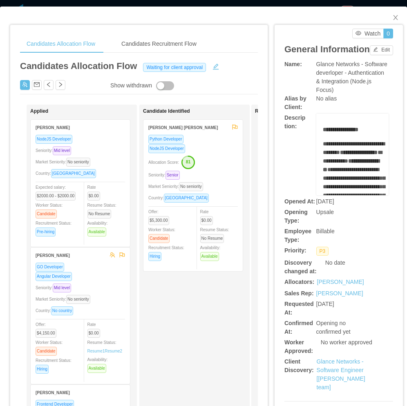
click at [110, 170] on div "Country: [GEOGRAPHIC_DATA]" at bounding box center [81, 173] width 90 height 9
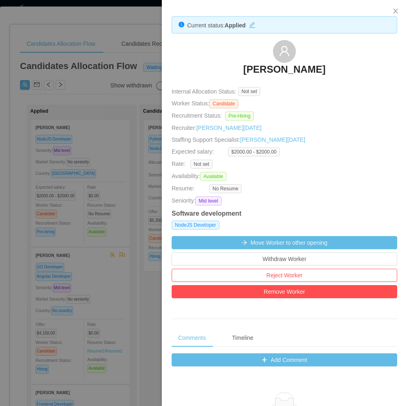
click at [120, 188] on div at bounding box center [203, 203] width 407 height 406
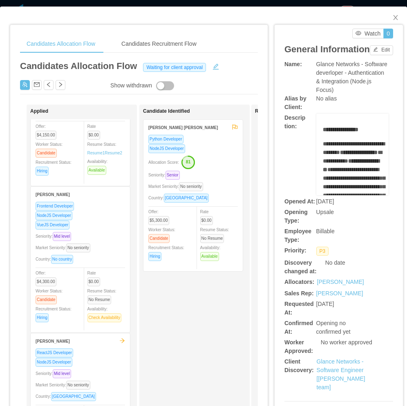
scroll to position [204, 0]
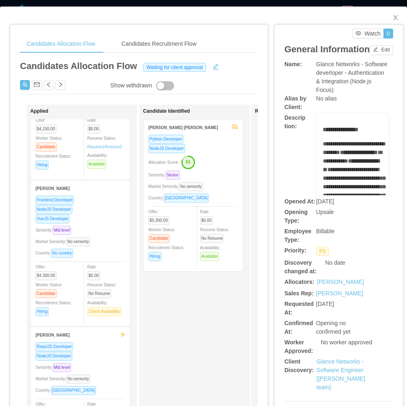
click at [103, 231] on div "Seniority: Mid level" at bounding box center [81, 230] width 90 height 9
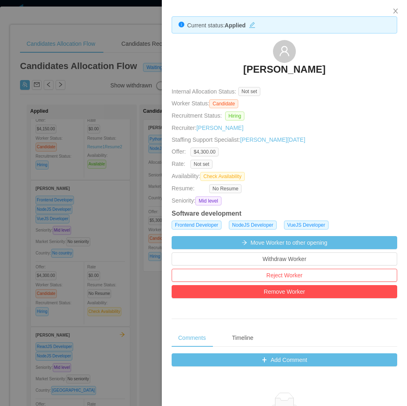
click at [99, 244] on div at bounding box center [203, 203] width 407 height 406
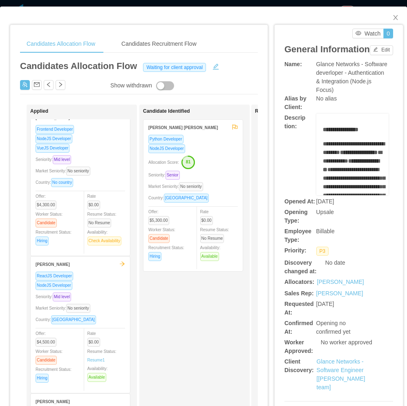
scroll to position [286, 0]
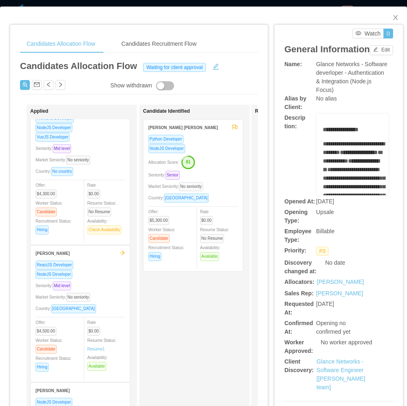
click at [105, 287] on div "Seniority: Mid level" at bounding box center [81, 285] width 90 height 9
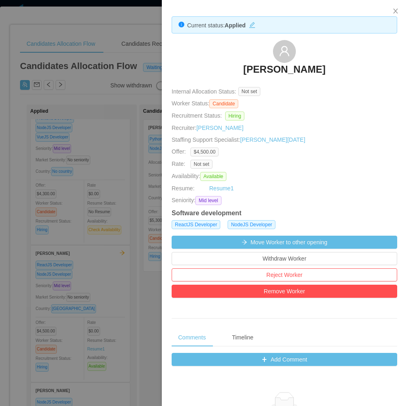
click at [69, 274] on div at bounding box center [203, 203] width 407 height 406
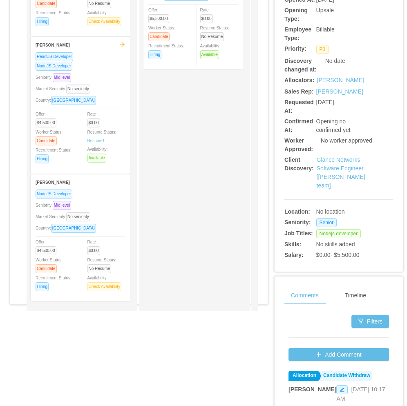
scroll to position [204, 0]
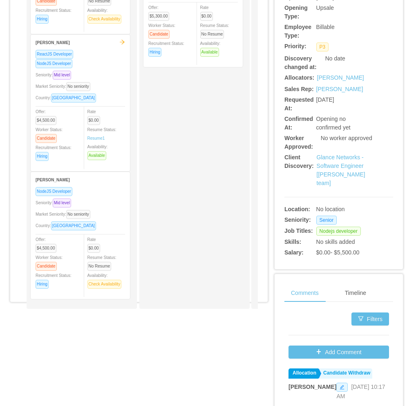
click at [130, 228] on div "[PERSON_NAME] NodeJS Developer Seniority: Mid level Market Seniority: No senior…" at bounding box center [80, 236] width 100 height 128
click at [106, 219] on div "NodeJS Developer Seniority: Mid level Market Seniority: No seniority Country: […" at bounding box center [81, 240] width 90 height 107
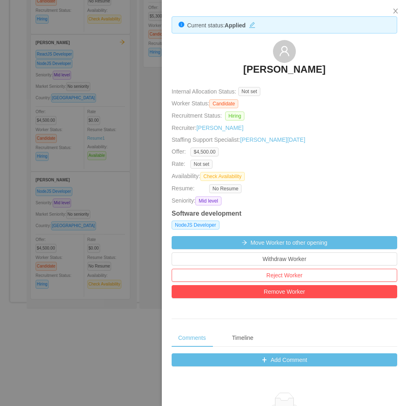
click at [90, 204] on div at bounding box center [203, 203] width 407 height 406
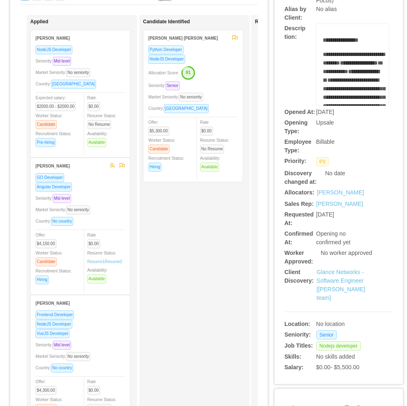
scroll to position [0, 0]
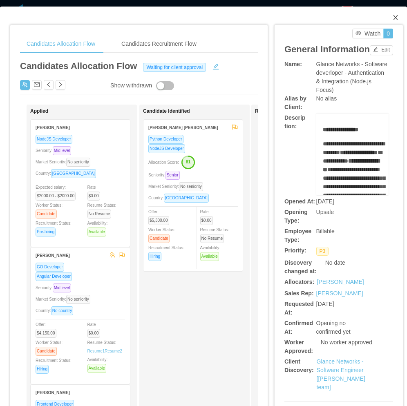
drag, startPoint x: 387, startPoint y: 18, endPoint x: 374, endPoint y: 45, distance: 30.3
click at [392, 21] on icon "icon: close" at bounding box center [395, 17] width 7 height 7
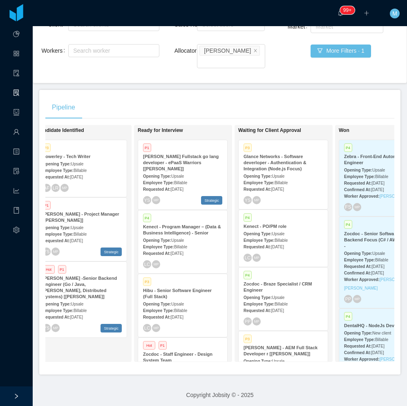
click at [191, 102] on div "Pipeline" at bounding box center [219, 107] width 349 height 23
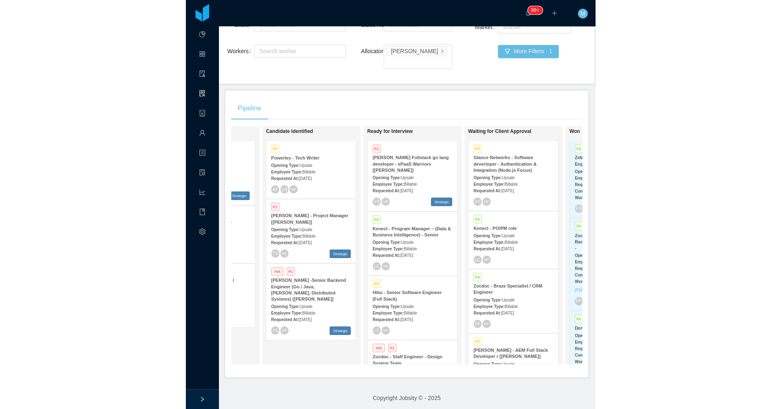
scroll to position [0, 192]
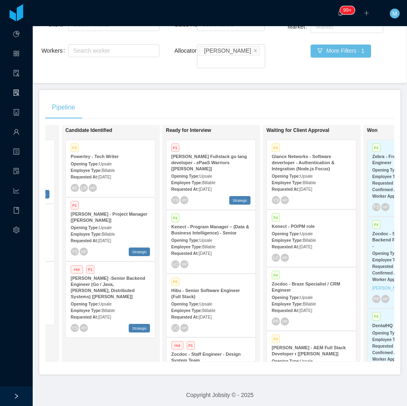
click at [222, 103] on div "Pipeline" at bounding box center [219, 107] width 349 height 23
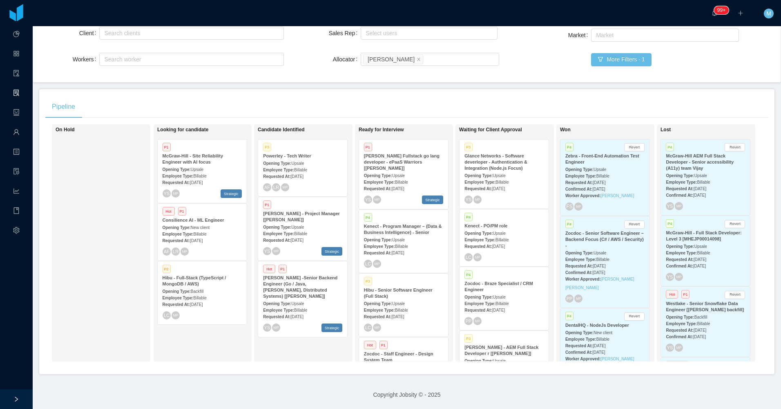
scroll to position [85, 0]
click at [201, 287] on div "Opening Type: Backfill" at bounding box center [202, 291] width 79 height 9
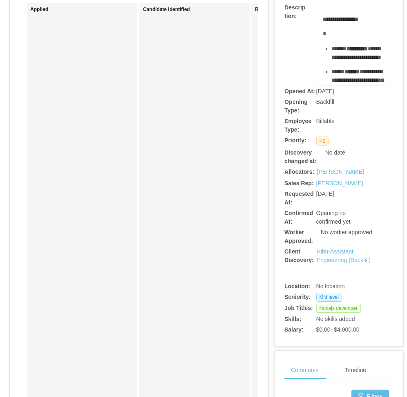
scroll to position [82, 0]
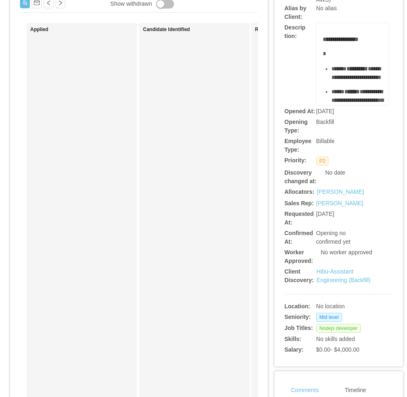
drag, startPoint x: 171, startPoint y: 233, endPoint x: 175, endPoint y: 228, distance: 6.4
click at [175, 228] on div "Candidate Identified" at bounding box center [200, 227] width 114 height 401
click at [264, 276] on div "**********" at bounding box center [203, 265] width 387 height 661
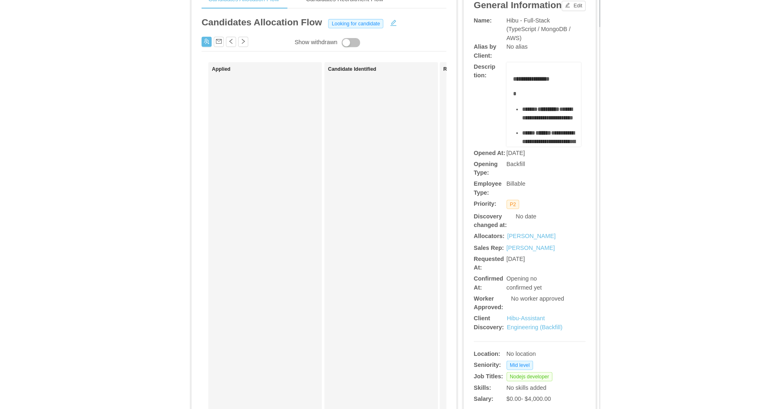
scroll to position [0, 0]
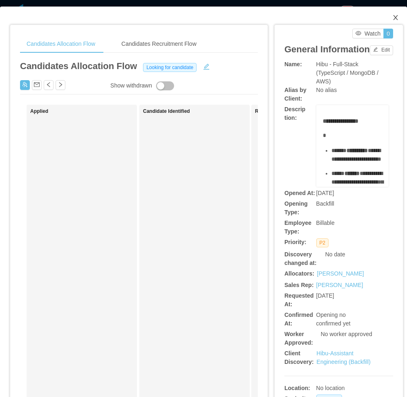
click at [387, 21] on span "Close" at bounding box center [395, 18] width 23 height 23
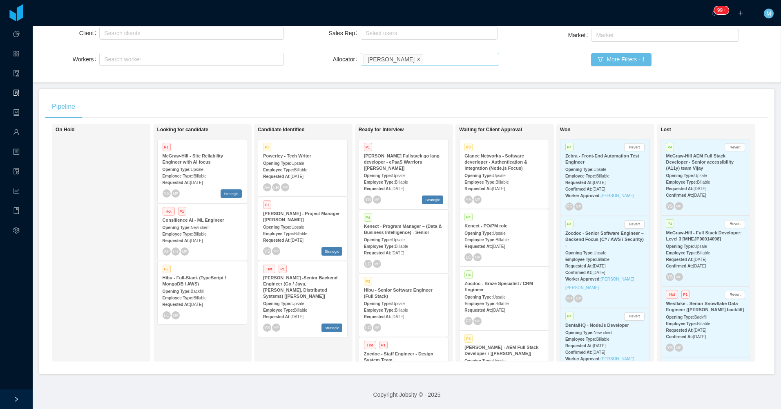
click at [407, 57] on icon "icon: close" at bounding box center [419, 58] width 3 height 3
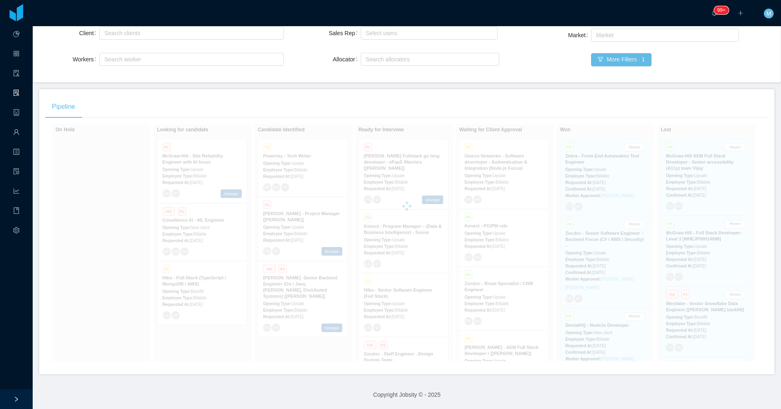
click at [407, 95] on div "Pipeline" at bounding box center [406, 106] width 723 height 23
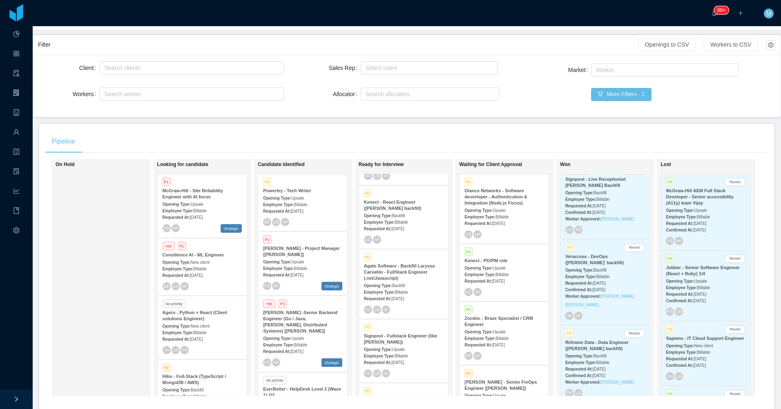
scroll to position [233, 0]
click at [394, 289] on span "Upsale" at bounding box center [398, 291] width 13 height 4
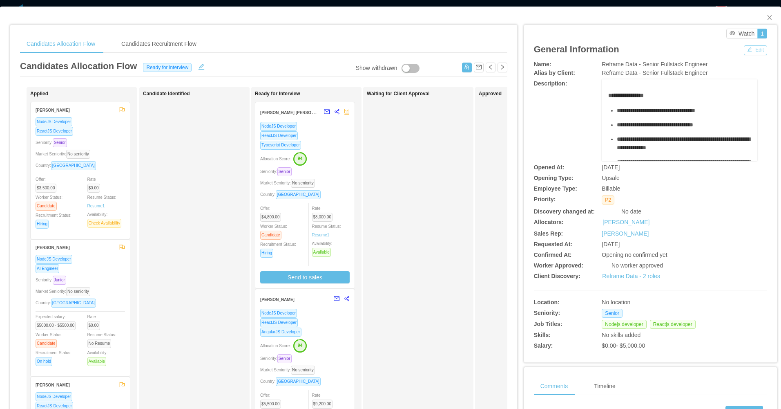
click at [407, 48] on button "Edit" at bounding box center [755, 50] width 23 height 10
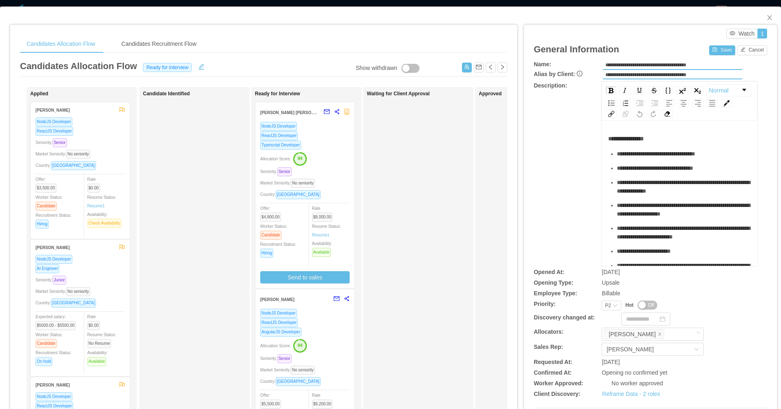
click at [407, 304] on button "Off" at bounding box center [648, 304] width 20 height 9
click at [407, 53] on button "Save" at bounding box center [723, 50] width 26 height 10
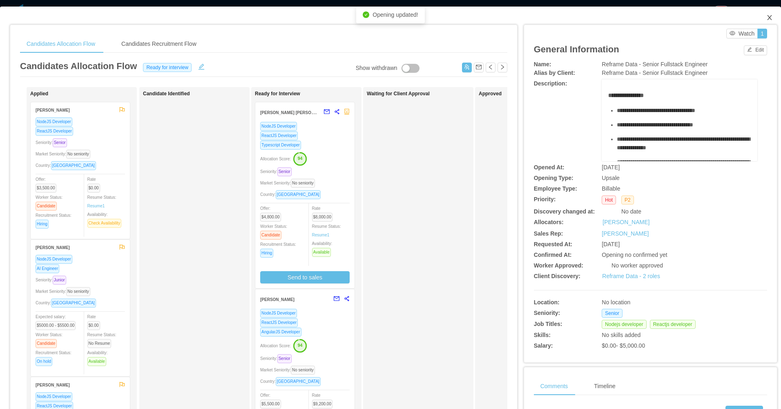
click at [407, 20] on icon "icon: close" at bounding box center [770, 17] width 7 height 7
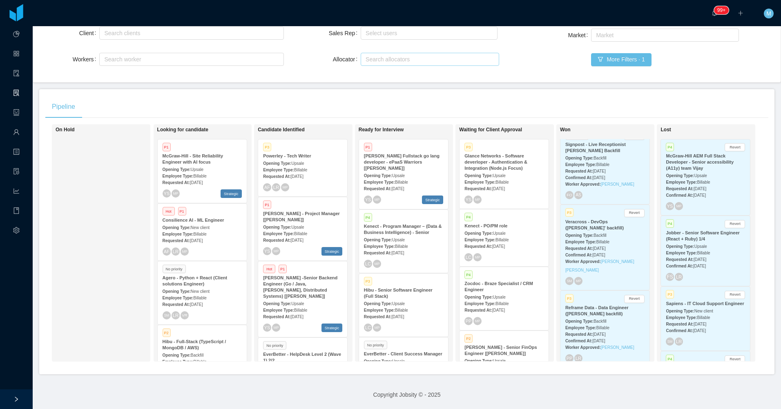
click at [407, 55] on div "Search allocators" at bounding box center [428, 59] width 125 height 8
click at [407, 53] on button "More Filters · 1" at bounding box center [621, 59] width 60 height 13
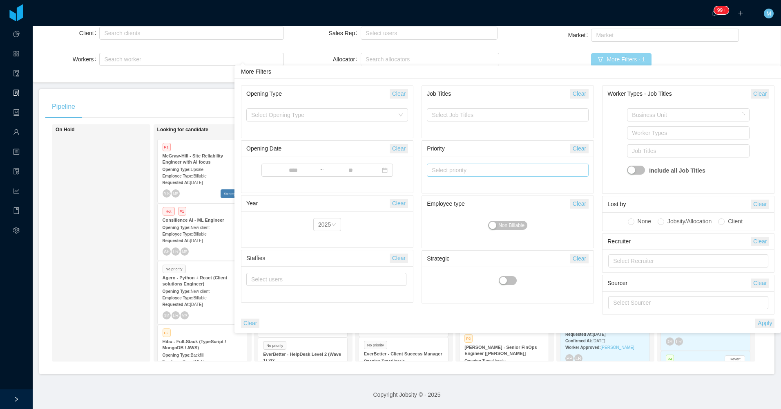
click at [407, 168] on div "Select priority" at bounding box center [504, 170] width 145 height 8
click at [407, 187] on li "P1" at bounding box center [508, 186] width 162 height 13
click at [407, 199] on li "P2" at bounding box center [508, 199] width 162 height 13
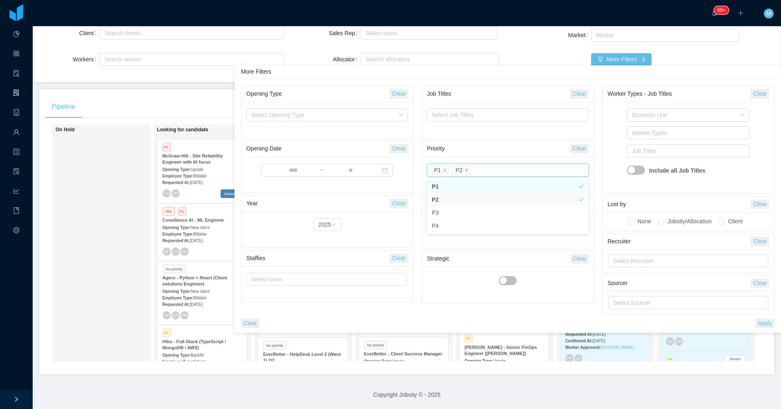
drag, startPoint x: 766, startPoint y: 325, endPoint x: 553, endPoint y: 291, distance: 215.9
click at [407, 325] on button "Apply" at bounding box center [765, 322] width 19 height 9
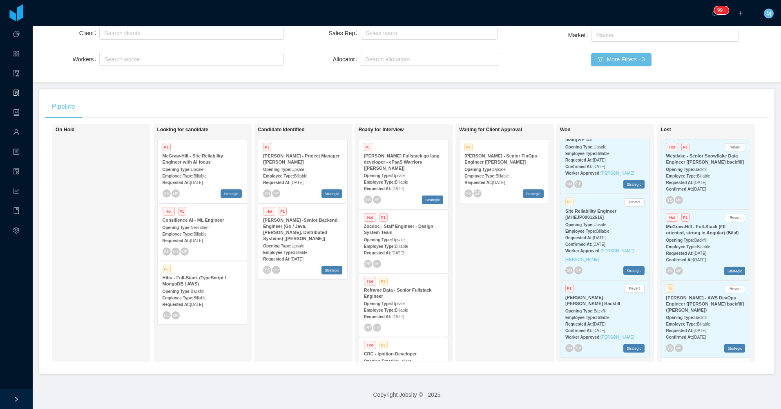
scroll to position [319, 0]
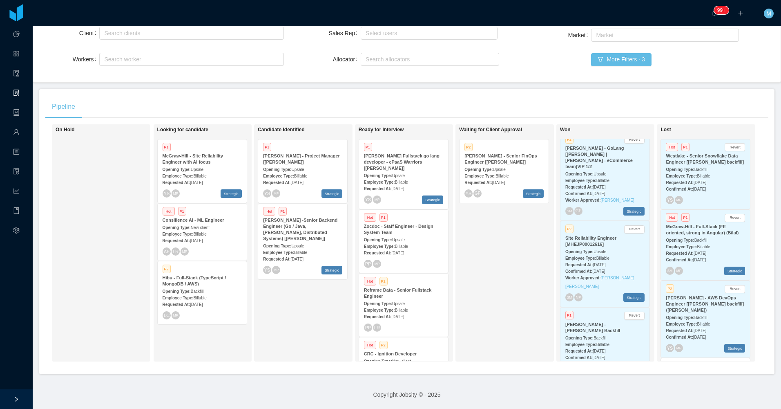
click at [285, 313] on div "Candidate Identified P1 McGraw-Hill - Project Manager [Kristina Armendaris] Ope…" at bounding box center [315, 243] width 114 height 230
click at [407, 171] on div "Opening Type: Upsale" at bounding box center [403, 175] width 79 height 9
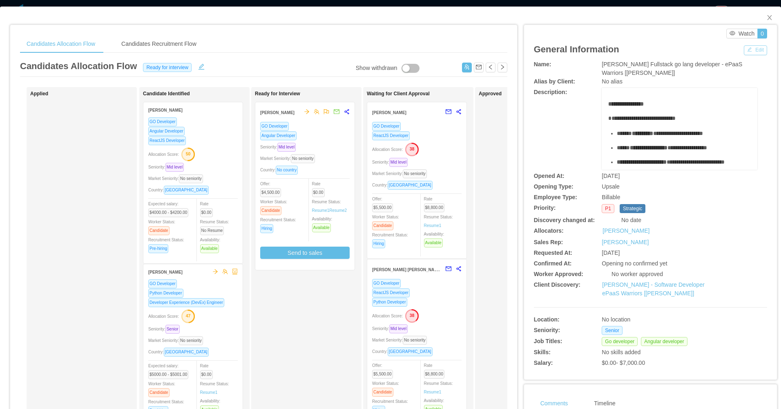
drag, startPoint x: 746, startPoint y: 51, endPoint x: 737, endPoint y: 58, distance: 11.2
click at [407, 54] on button "Edit" at bounding box center [755, 50] width 23 height 10
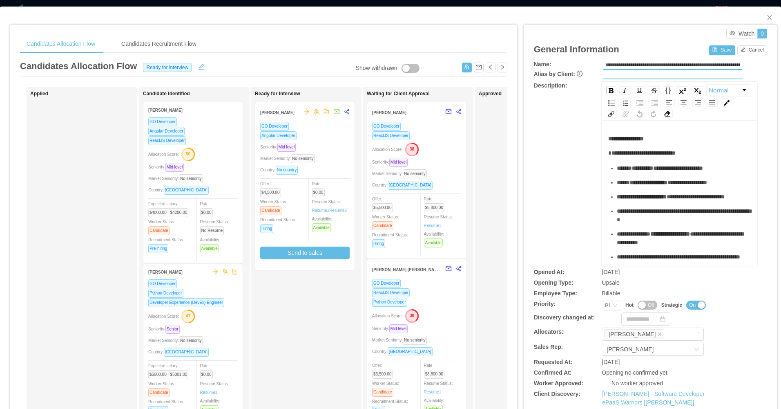
click at [407, 305] on button "Off" at bounding box center [648, 304] width 20 height 9
click at [407, 52] on button "Save" at bounding box center [723, 50] width 26 height 10
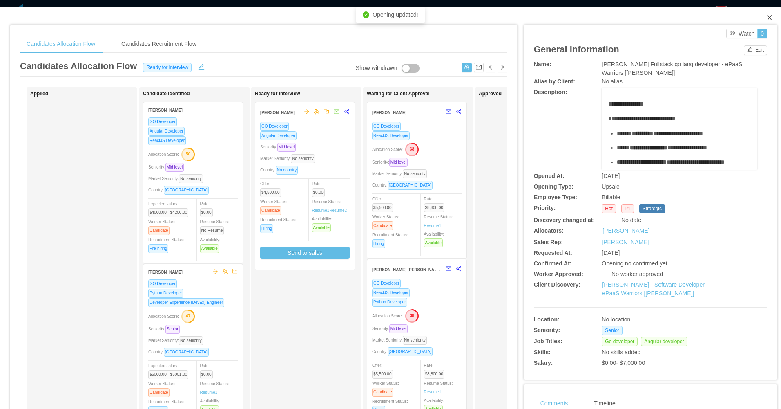
drag, startPoint x: 763, startPoint y: 18, endPoint x: 710, endPoint y: 38, distance: 57.2
click at [407, 18] on icon "icon: close" at bounding box center [770, 17] width 7 height 7
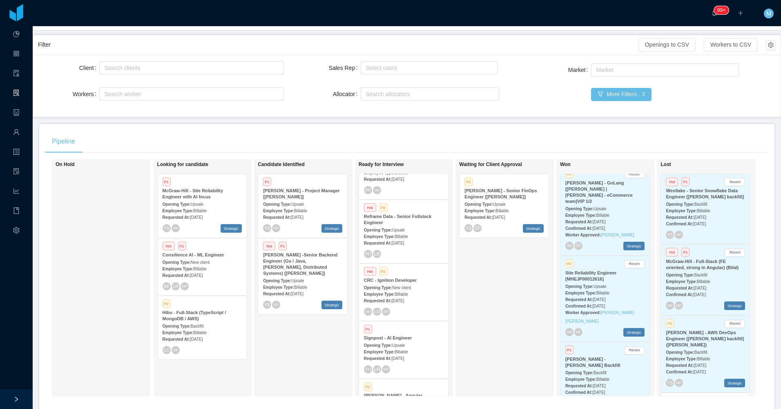
scroll to position [123, 0]
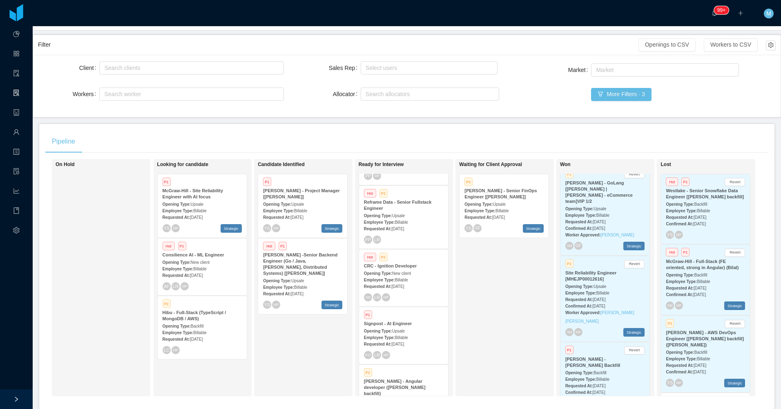
click at [206, 332] on div "Employee Type: Billable" at bounding box center [202, 332] width 79 height 9
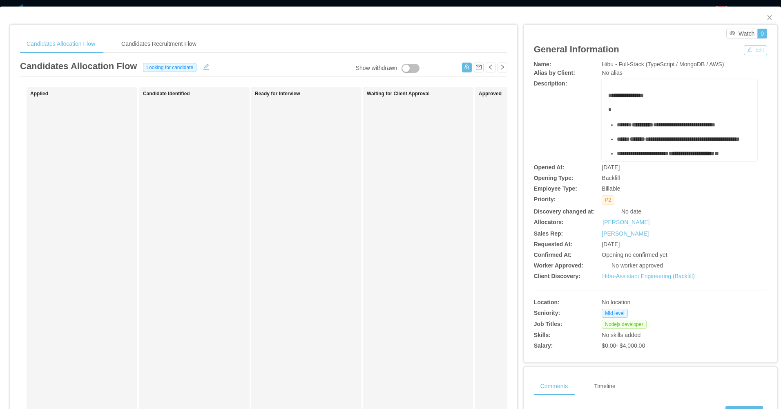
click at [407, 50] on button "Edit" at bounding box center [755, 50] width 23 height 10
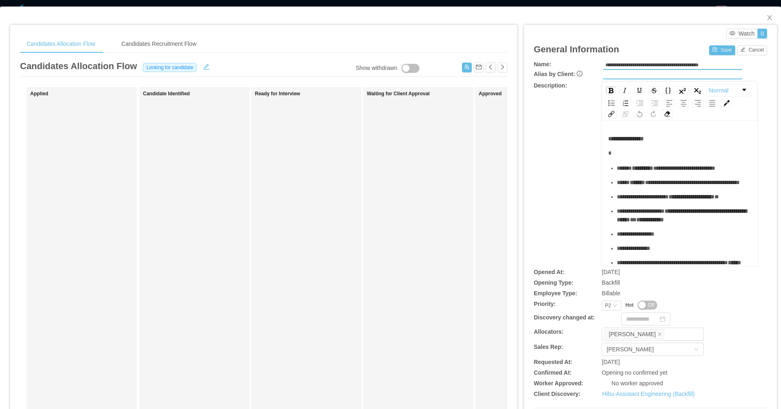
click at [407, 303] on button "Off" at bounding box center [648, 304] width 20 height 9
click at [407, 55] on button "Save" at bounding box center [723, 50] width 26 height 10
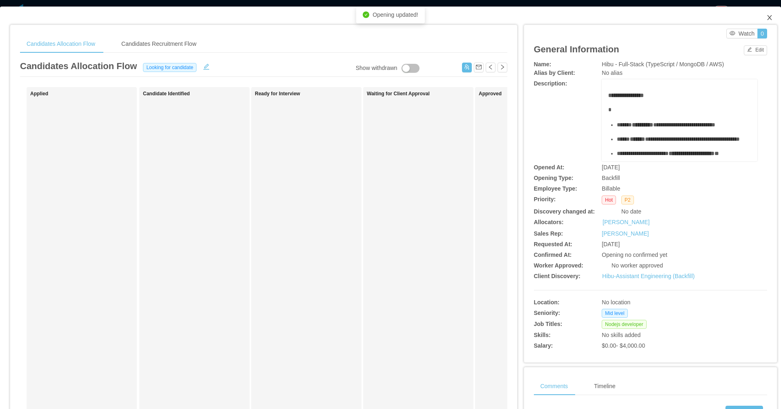
drag, startPoint x: 764, startPoint y: 20, endPoint x: 722, endPoint y: 35, distance: 44.9
click at [407, 20] on icon "icon: close" at bounding box center [770, 17] width 7 height 7
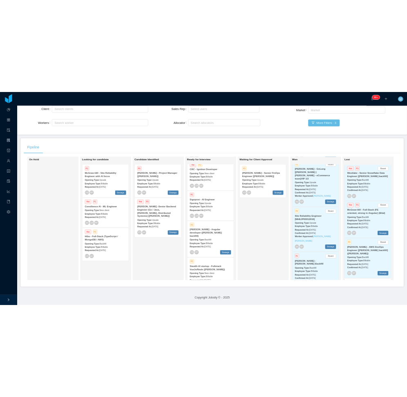
scroll to position [163, 0]
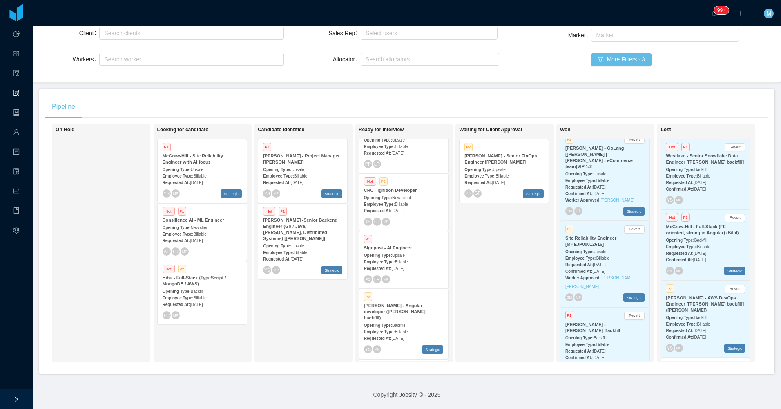
click at [407, 245] on div "Signpost - AI Engineer" at bounding box center [403, 248] width 79 height 6
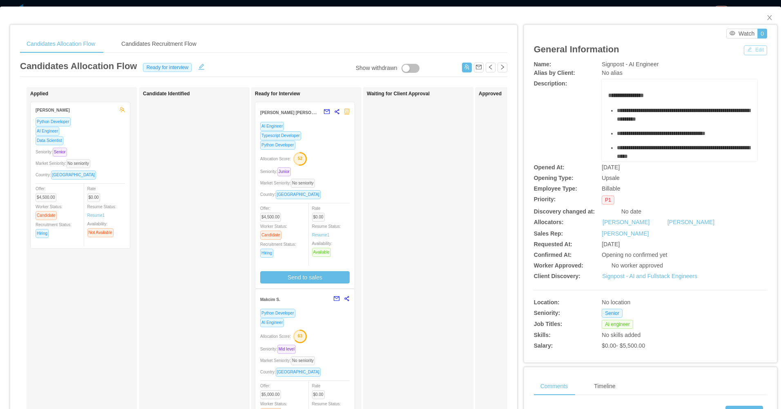
click at [407, 52] on button "Edit" at bounding box center [755, 50] width 23 height 10
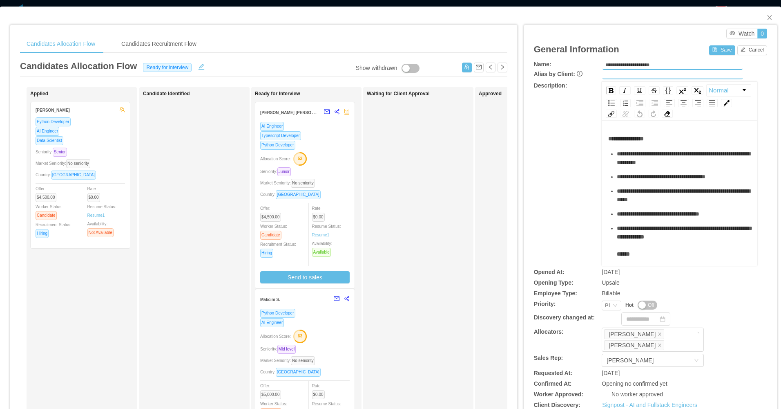
click at [407, 304] on button "Off" at bounding box center [648, 304] width 20 height 9
click at [407, 52] on button "Save" at bounding box center [723, 50] width 26 height 10
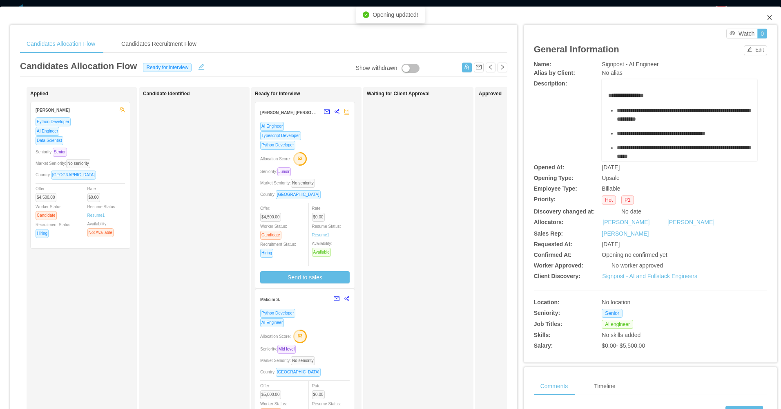
drag, startPoint x: 764, startPoint y: 18, endPoint x: 694, endPoint y: 30, distance: 70.6
click at [407, 18] on icon "icon: close" at bounding box center [770, 17] width 4 height 5
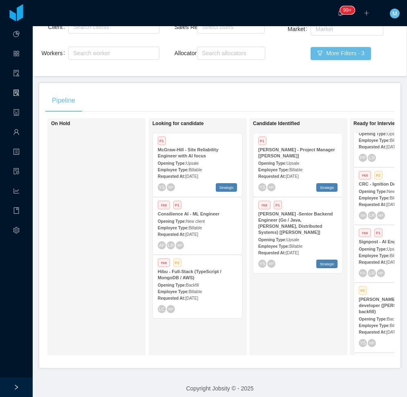
click at [275, 316] on div "Candidate Identified P1 McGraw-Hill - Project Manager [Kristina Armendaris] Ope…" at bounding box center [310, 237] width 114 height 230
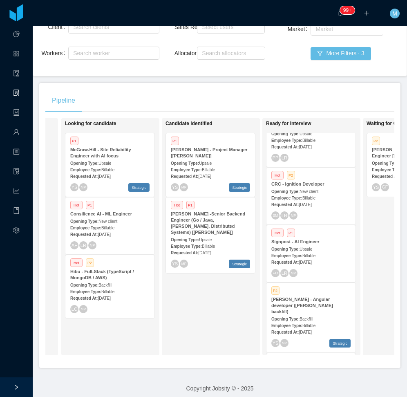
scroll to position [0, 102]
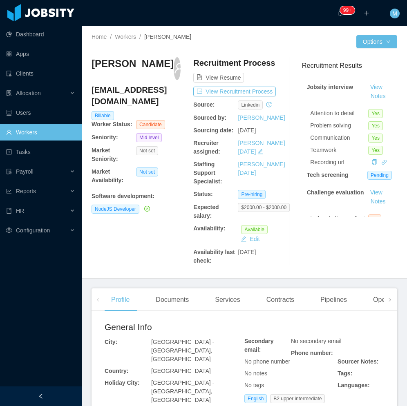
drag, startPoint x: 56, startPoint y: 394, endPoint x: 58, endPoint y: 385, distance: 9.2
click at [55, 394] on div at bounding box center [41, 397] width 82 height 20
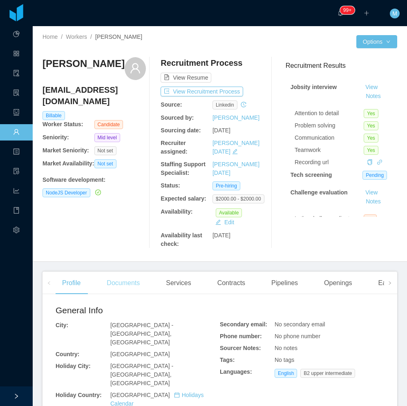
click at [132, 285] on div "Documents" at bounding box center [123, 283] width 46 height 23
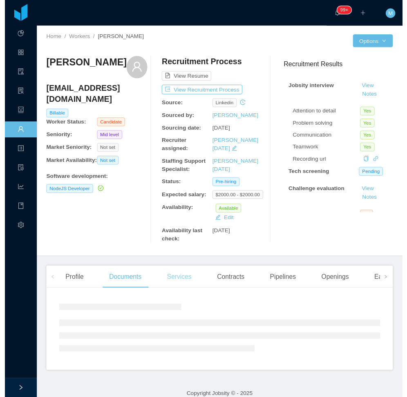
scroll to position [10, 0]
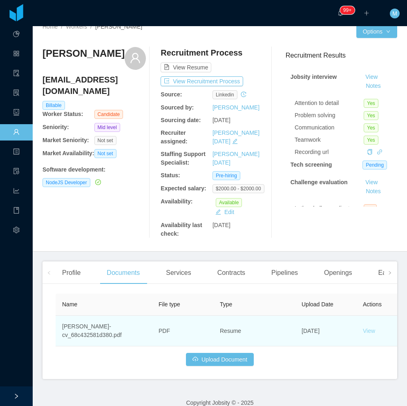
click at [370, 331] on link "View" at bounding box center [369, 331] width 12 height 7
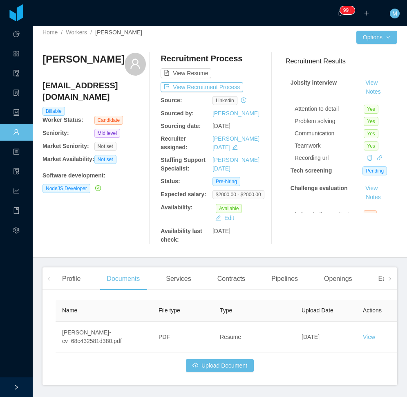
scroll to position [0, 0]
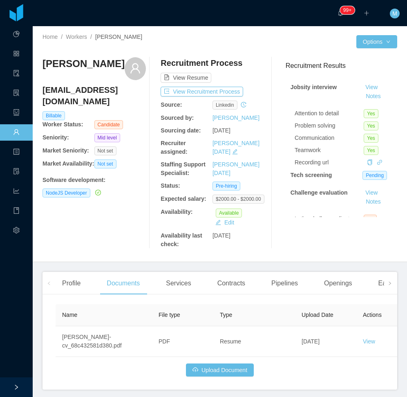
drag, startPoint x: 111, startPoint y: 63, endPoint x: 38, endPoint y: 67, distance: 72.8
click at [38, 67] on div "Home / Workers / [PERSON_NAME] / Options [PERSON_NAME] [EMAIL_ADDRESS][DOMAIN_N…" at bounding box center [220, 144] width 374 height 236
copy h3 "[PERSON_NAME]"
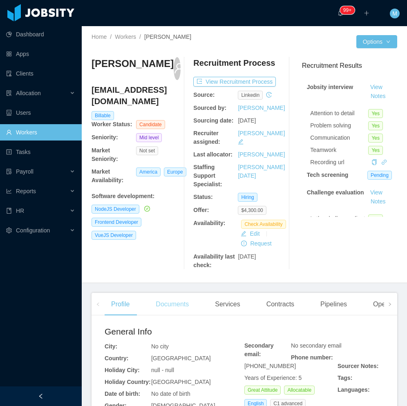
click at [169, 308] on div "Documents" at bounding box center [172, 304] width 46 height 23
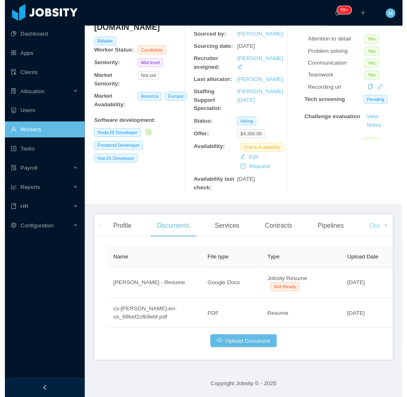
scroll to position [10, 0]
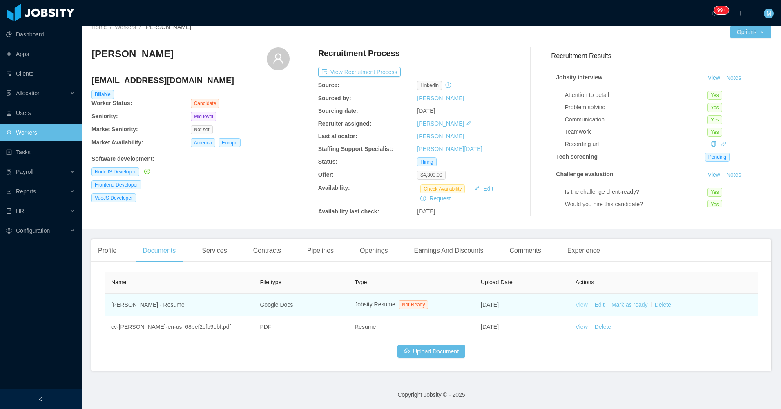
click at [407, 305] on link "View" at bounding box center [582, 304] width 12 height 7
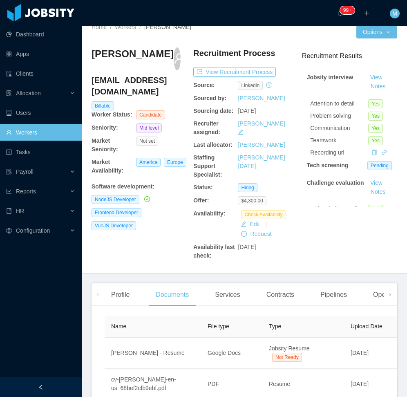
drag, startPoint x: 139, startPoint y: 64, endPoint x: 90, endPoint y: 54, distance: 50.1
click at [90, 54] on div "Home / Workers / [PERSON_NAME] / Options [PERSON_NAME] [EMAIL_ADDRESS][DOMAIN_N…" at bounding box center [244, 144] width 325 height 257
copy h3 "[PERSON_NAME]"
drag, startPoint x: 152, startPoint y: 235, endPoint x: 187, endPoint y: 6, distance: 231.6
click at [152, 234] on div "[PERSON_NAME] [EMAIL_ADDRESS][DOMAIN_NAME] Billable Worker Status: Candidate Se…" at bounding box center [136, 153] width 89 height 213
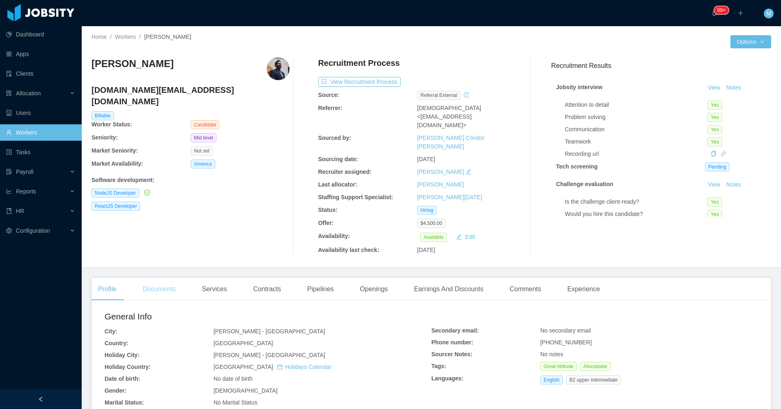
click at [161, 278] on div "Documents" at bounding box center [159, 289] width 46 height 23
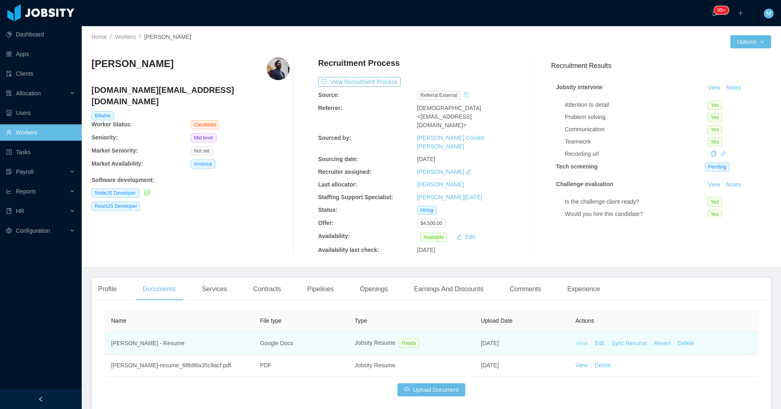
click at [407, 340] on link "View" at bounding box center [582, 343] width 12 height 7
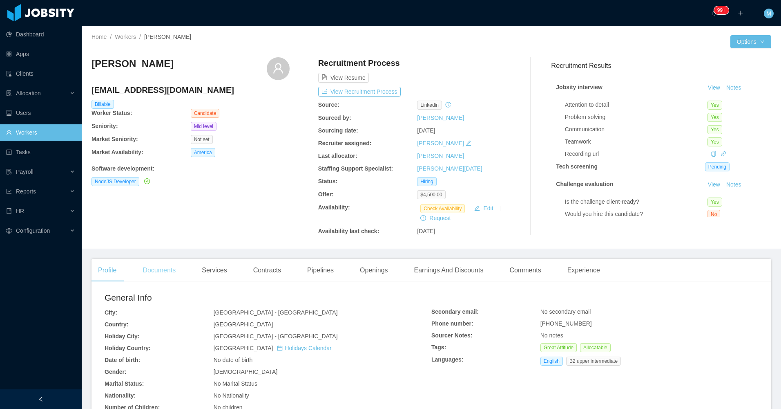
click at [157, 269] on div "Documents" at bounding box center [159, 270] width 46 height 23
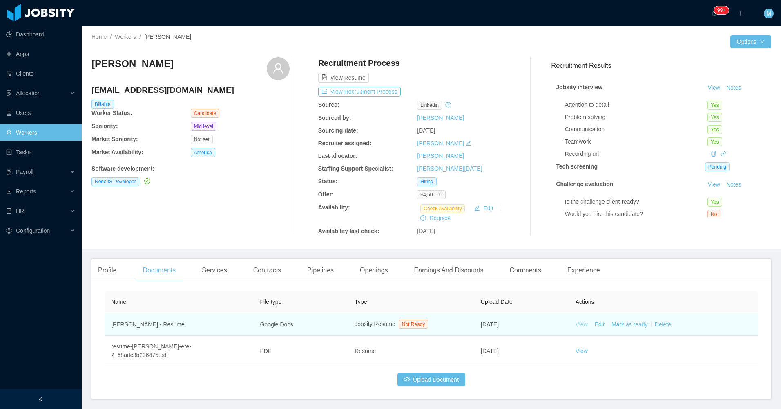
click at [407, 323] on link "View" at bounding box center [582, 324] width 12 height 7
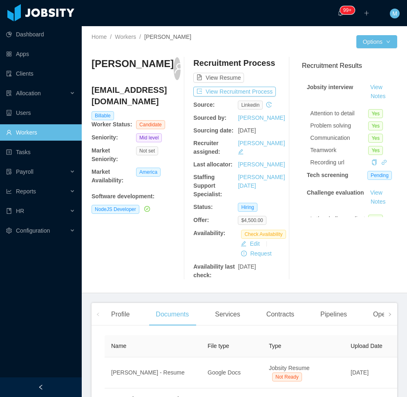
click at [48, 388] on div at bounding box center [41, 387] width 82 height 20
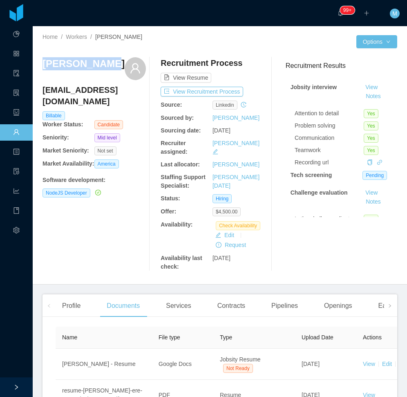
drag, startPoint x: 103, startPoint y: 69, endPoint x: 44, endPoint y: 70, distance: 59.3
click at [44, 70] on div "[PERSON_NAME]" at bounding box center [94, 68] width 103 height 23
copy h3 "[PERSON_NAME]"
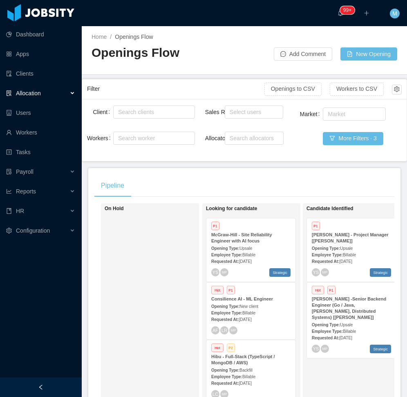
click at [76, 385] on div at bounding box center [41, 387] width 82 height 20
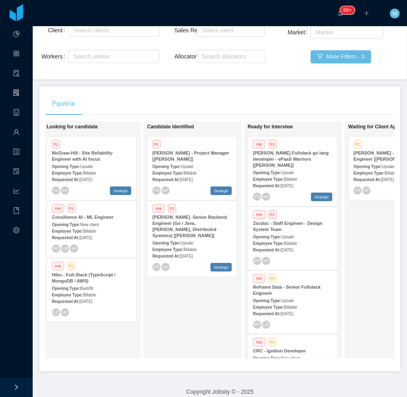
scroll to position [0, 107]
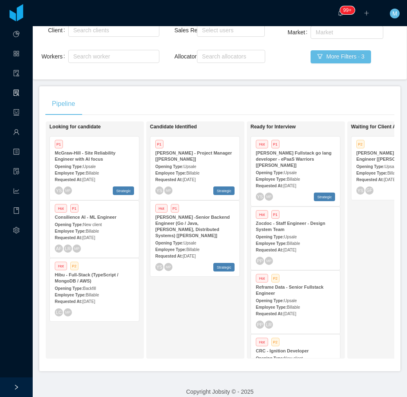
click at [103, 163] on div "Opening Type: Upsale" at bounding box center [94, 166] width 79 height 9
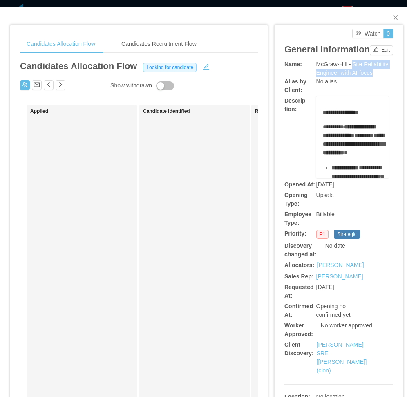
drag, startPoint x: 348, startPoint y: 78, endPoint x: 378, endPoint y: 89, distance: 32.2
click at [378, 77] on div "McGraw-Hill - Site Reliability Engineer with AI focus" at bounding box center [352, 68] width 72 height 17
copy span "Site Reliability Engineer with AI focus"
click at [386, 19] on span "Close" at bounding box center [395, 18] width 23 height 23
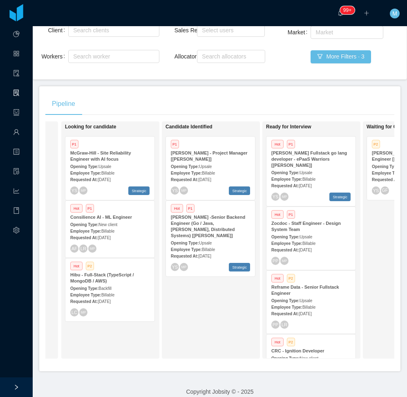
scroll to position [0, 109]
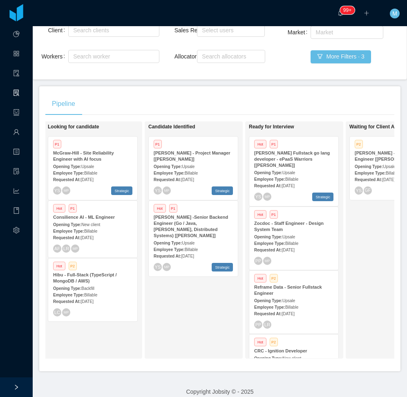
click at [108, 241] on div "Requested At: [DATE]" at bounding box center [92, 237] width 79 height 9
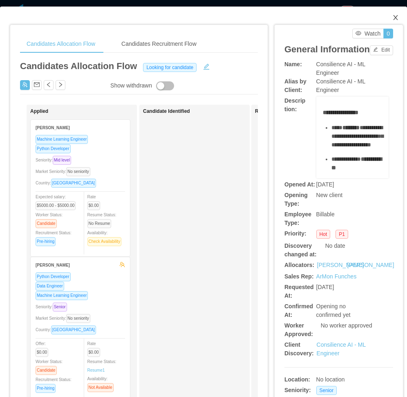
click at [392, 20] on icon "icon: close" at bounding box center [395, 17] width 7 height 7
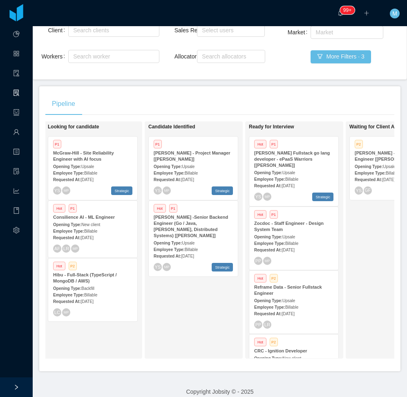
click at [93, 299] on span "[DATE]" at bounding box center [87, 301] width 13 height 4
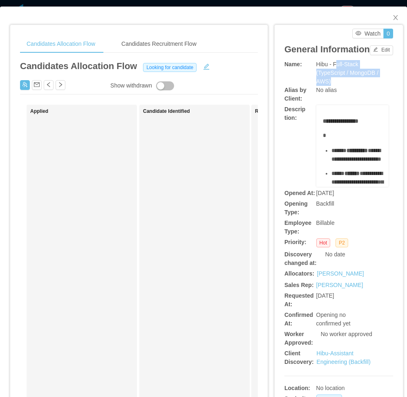
drag, startPoint x: 331, startPoint y: 77, endPoint x: 341, endPoint y: 96, distance: 21.8
click at [341, 86] on div "Hibu - Full-Stack (TypeScript / MongoDB / AWS)" at bounding box center [352, 73] width 72 height 26
copy span "ull-Stack (TypeScript / MongoDB / AWS)"
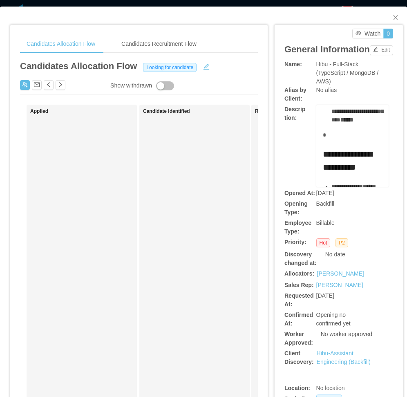
scroll to position [204, 0]
drag, startPoint x: 325, startPoint y: 159, endPoint x: 360, endPoint y: 146, distance: 37.5
click at [360, 122] on ul "**********" at bounding box center [353, 32] width 60 height 180
copy ul "**********"
click at [138, 284] on div "Applied Candidate Identified Ready for Interview Waiting for Client Approval Ap…" at bounding box center [139, 312] width 238 height 415
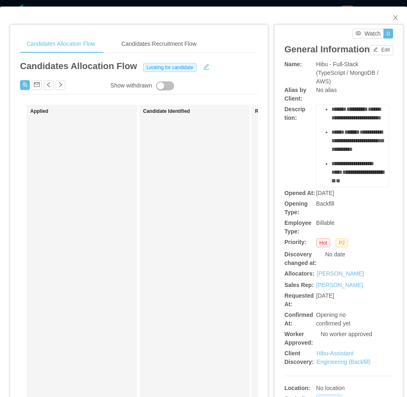
scroll to position [41, 0]
drag, startPoint x: 167, startPoint y: 241, endPoint x: 201, endPoint y: 205, distance: 49.4
click at [168, 241] on div "Candidate Identified" at bounding box center [200, 308] width 114 height 401
click at [392, 18] on icon "icon: close" at bounding box center [395, 17] width 7 height 7
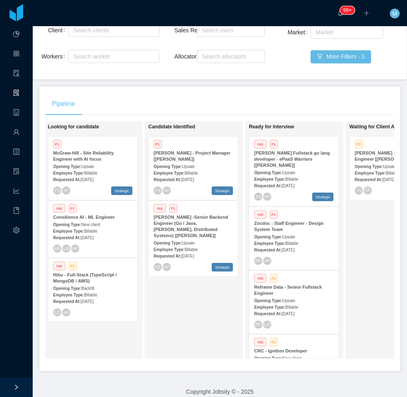
click at [194, 181] on span "[DATE]" at bounding box center [187, 179] width 13 height 4
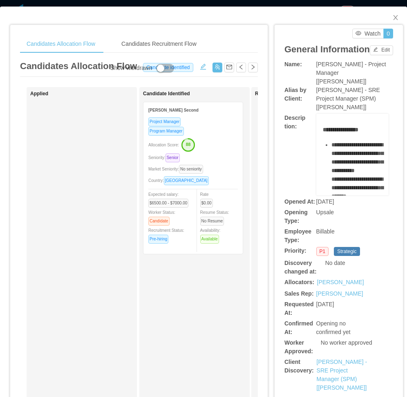
drag, startPoint x: 347, startPoint y: 75, endPoint x: 344, endPoint y: 89, distance: 14.7
click at [344, 86] on div "[PERSON_NAME] - Project Manager [[PERSON_NAME]]" at bounding box center [352, 73] width 72 height 26
drag, startPoint x: 344, startPoint y: 89, endPoint x: 345, endPoint y: 107, distance: 18.4
click at [345, 107] on span "[PERSON_NAME] - SRE Project Manager (SPM) [[PERSON_NAME]]" at bounding box center [348, 99] width 64 height 24
drag, startPoint x: 349, startPoint y: 101, endPoint x: 351, endPoint y: 112, distance: 10.8
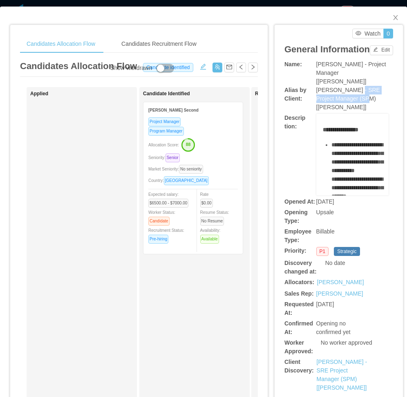
click at [351, 110] on span "[PERSON_NAME] - SRE Project Manager (SPM) [[PERSON_NAME]]" at bounding box center [348, 99] width 64 height 24
copy span "SRE Project Manager (SPM)"
click at [323, 173] on ul "**********" at bounding box center [353, 321] width 60 height 360
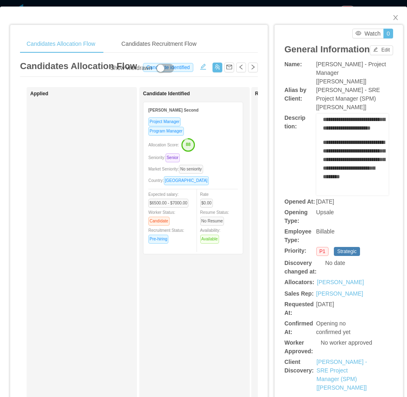
scroll to position [490, 0]
drag, startPoint x: 326, startPoint y: 154, endPoint x: 360, endPoint y: 168, distance: 37.4
copy ul "**********"
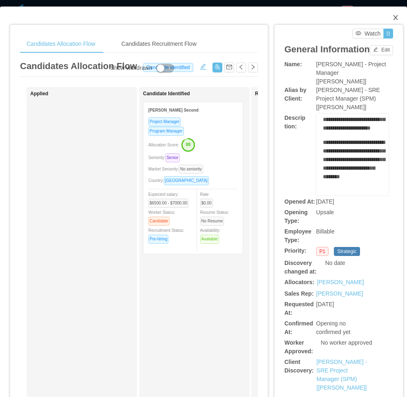
click at [392, 17] on icon "icon: close" at bounding box center [395, 17] width 7 height 7
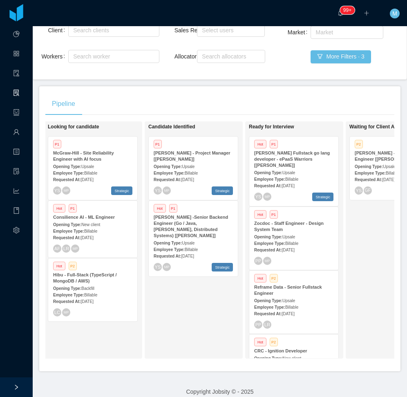
click at [199, 228] on div "[PERSON_NAME] -Senior Backend Engineer (Go / Java, [PERSON_NAME], Distributed S…" at bounding box center [193, 226] width 79 height 25
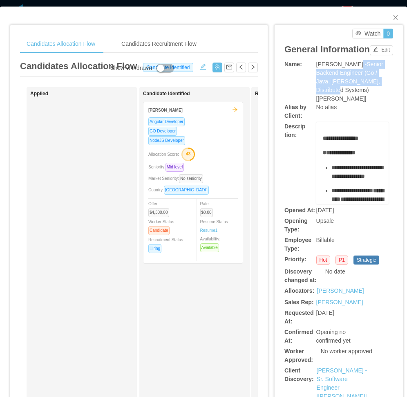
drag, startPoint x: 347, startPoint y: 76, endPoint x: 334, endPoint y: 101, distance: 28.2
click at [334, 101] on span "[PERSON_NAME] -Senior Backend Engineer (Go / Java, [PERSON_NAME], Distributed S…" at bounding box center [349, 81] width 67 height 41
drag, startPoint x: 326, startPoint y: 152, endPoint x: 323, endPoint y: 159, distance: 7.4
click at [326, 155] on div "**********" at bounding box center [353, 390] width 60 height 513
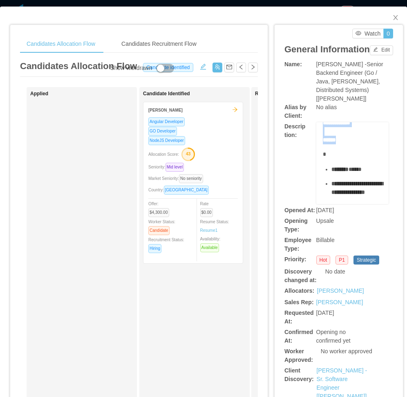
scroll to position [245, 0]
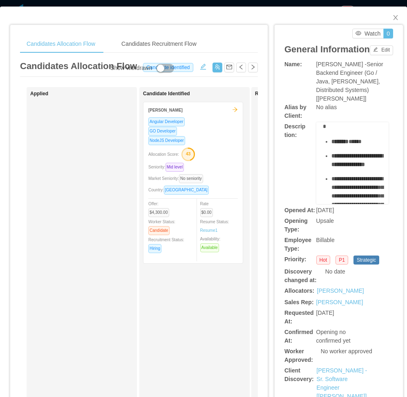
drag, startPoint x: 320, startPoint y: 167, endPoint x: 360, endPoint y: 138, distance: 49.2
click at [360, 138] on div "**********" at bounding box center [353, 145] width 60 height 513
copy div "**********"
click at [349, 80] on div "[PERSON_NAME] -Senior Backend Engineer (Go / Java, [PERSON_NAME], Distributed S…" at bounding box center [352, 81] width 72 height 43
drag, startPoint x: 346, startPoint y: 77, endPoint x: 336, endPoint y: 103, distance: 27.9
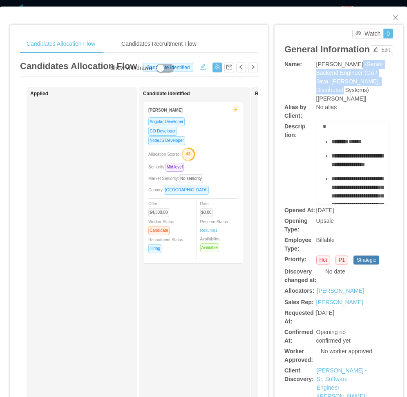
click at [336, 102] on span "[PERSON_NAME] -Senior Backend Engineer (Go / Java, [PERSON_NAME], Distributed S…" at bounding box center [349, 81] width 67 height 41
copy span "Senior Backend Engineer (Go / Java, Kafka, Distributed Systems)"
click at [94, 341] on div "Applied" at bounding box center [87, 291] width 114 height 401
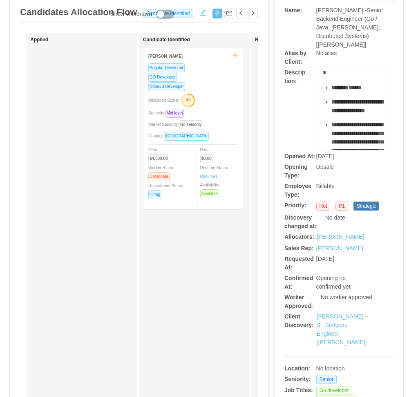
scroll to position [0, 0]
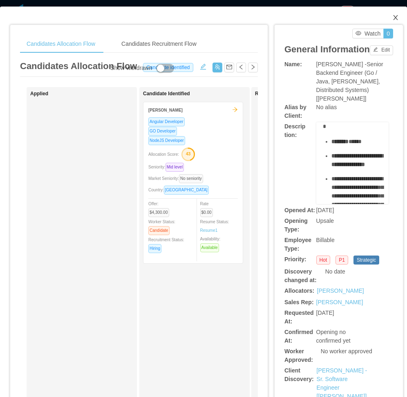
drag, startPoint x: 392, startPoint y: 15, endPoint x: 362, endPoint y: 30, distance: 33.1
click at [392, 15] on icon "icon: close" at bounding box center [395, 17] width 7 height 7
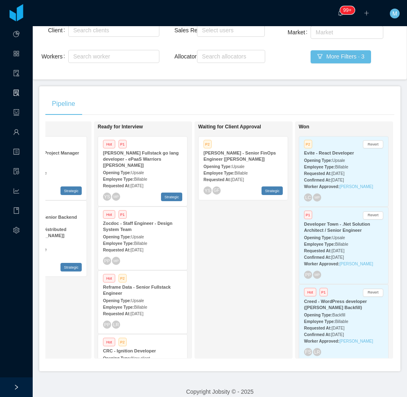
scroll to position [0, 262]
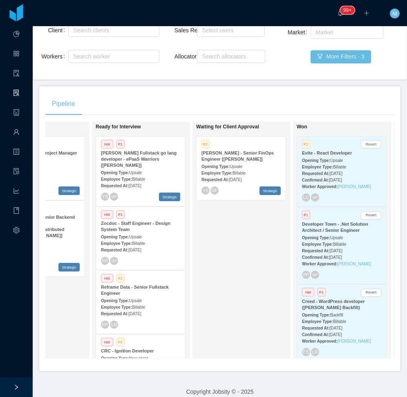
click at [147, 180] on div "Employee Type: Billable" at bounding box center [140, 179] width 79 height 9
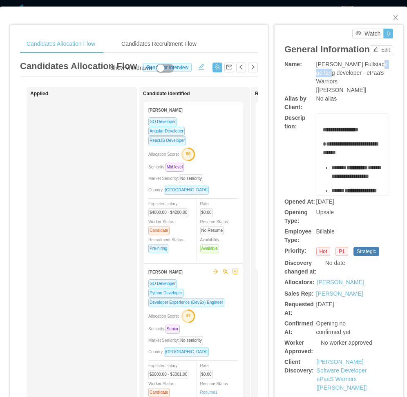
drag, startPoint x: 367, startPoint y: 77, endPoint x: 321, endPoint y: 67, distance: 46.9
click at [324, 87] on span "[PERSON_NAME] Fullstack go lang developer - ePaaS Warriors [[PERSON_NAME]]" at bounding box center [351, 77] width 71 height 32
copy span "go lang"
drag, startPoint x: 333, startPoint y: 162, endPoint x: 329, endPoint y: 172, distance: 11.0
click at [333, 155] on span "**********" at bounding box center [350, 148] width 55 height 14
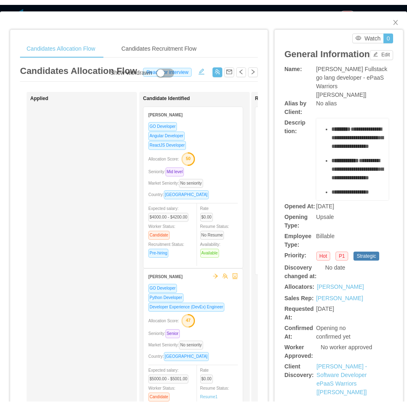
scroll to position [295, 0]
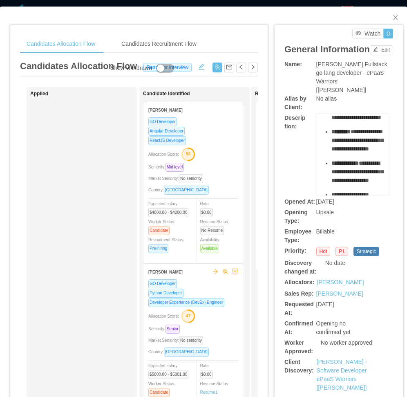
drag, startPoint x: 325, startPoint y: 174, endPoint x: 360, endPoint y: 161, distance: 36.8
click at [360, 161] on div "**********" at bounding box center [353, 188] width 60 height 716
copy ul "**********"
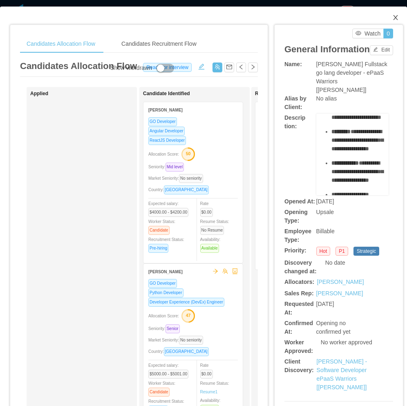
drag, startPoint x: 390, startPoint y: 20, endPoint x: 383, endPoint y: 28, distance: 9.8
click at [389, 22] on span "Close" at bounding box center [395, 18] width 23 height 23
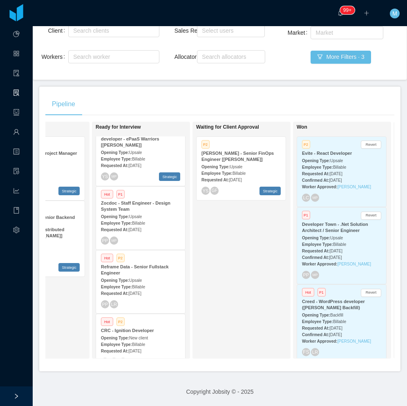
scroll to position [41, 0]
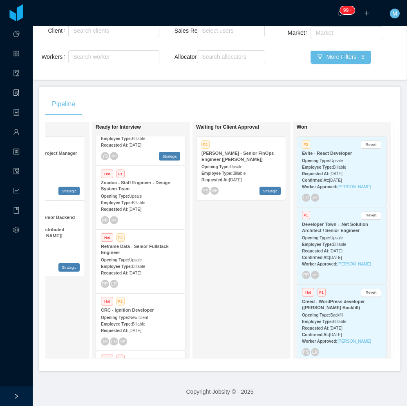
click at [148, 205] on div "Requested At: Sep 18th, 2025" at bounding box center [140, 209] width 79 height 9
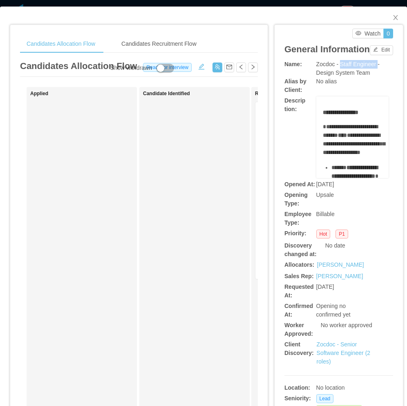
drag, startPoint x: 339, startPoint y: 78, endPoint x: 373, endPoint y: 78, distance: 33.9
click at [373, 76] on span "Zocdoc - Staff Engineer - Design System Team" at bounding box center [347, 68] width 63 height 15
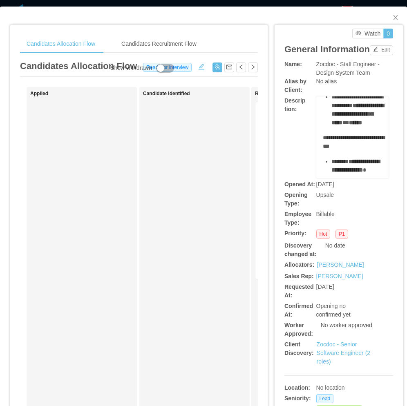
scroll to position [372, 0]
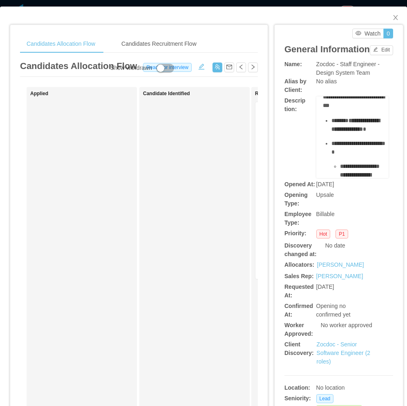
drag, startPoint x: 319, startPoint y: 139, endPoint x: 363, endPoint y: 137, distance: 43.8
click at [363, 137] on div "**********" at bounding box center [353, 59] width 60 height 646
click at [385, 23] on span "Close" at bounding box center [395, 18] width 23 height 23
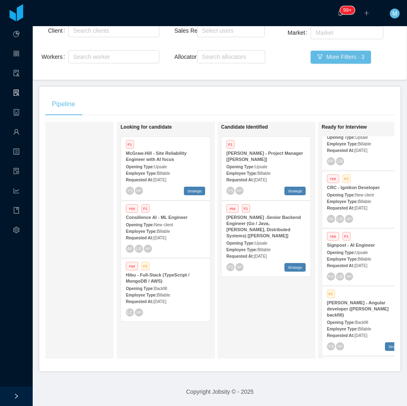
scroll to position [0, 38]
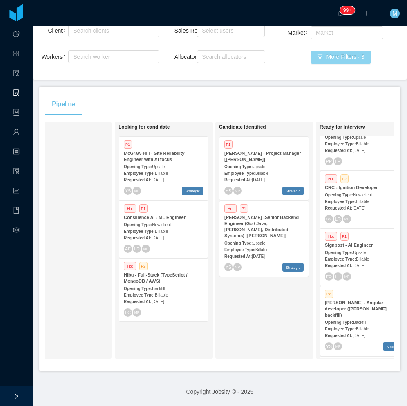
click at [326, 58] on button "More Filters · 3" at bounding box center [341, 57] width 60 height 13
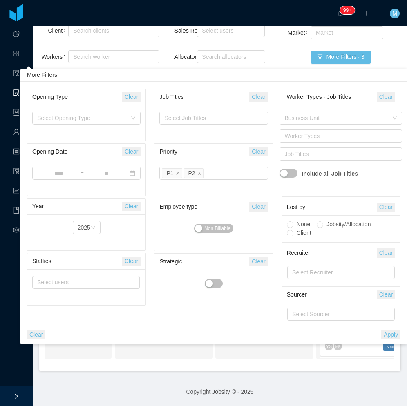
click at [168, 63] on div "Client Search clients Workers Search worker Sales Rep Select users Allocator Se…" at bounding box center [220, 48] width 364 height 52
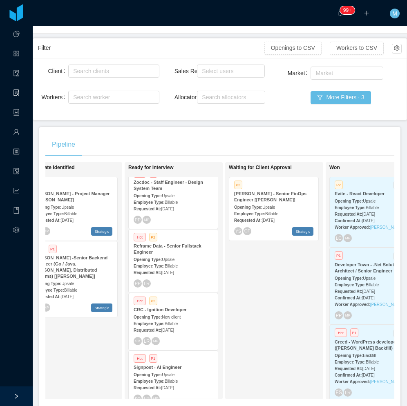
scroll to position [123, 0]
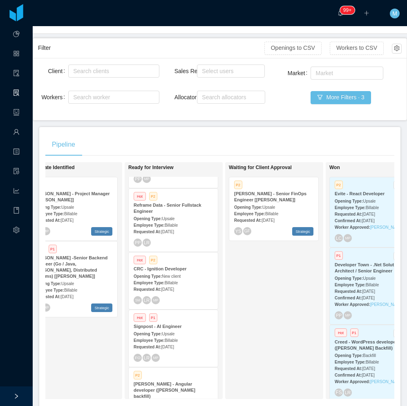
click at [166, 218] on span "Upsale" at bounding box center [168, 219] width 13 height 4
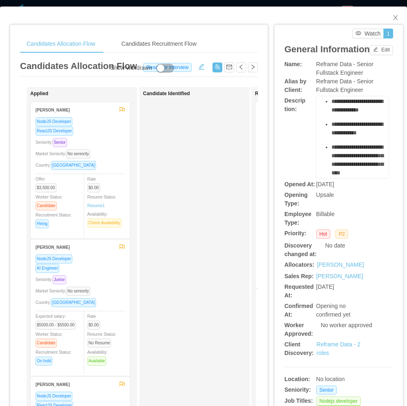
scroll to position [41, 0]
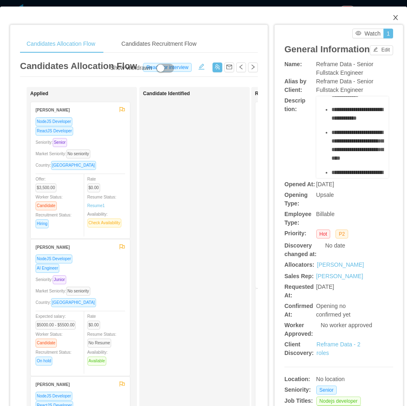
click at [392, 15] on icon "icon: close" at bounding box center [395, 17] width 7 height 7
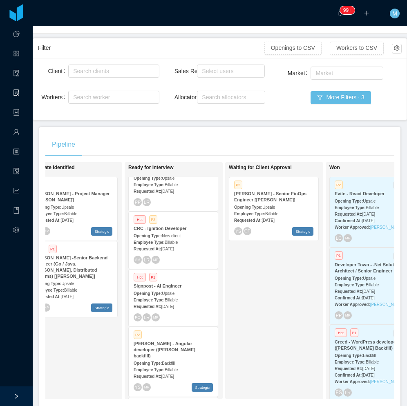
scroll to position [163, 0]
click at [176, 244] on div "Requested At: Sep 16th, 2025" at bounding box center [173, 248] width 79 height 9
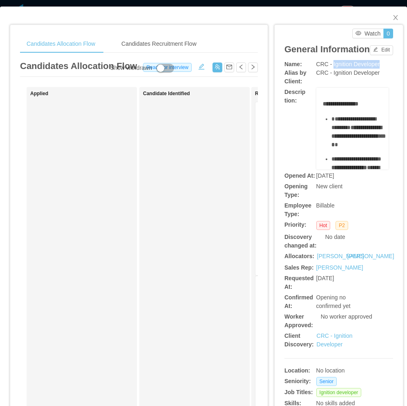
drag, startPoint x: 327, startPoint y: 72, endPoint x: 381, endPoint y: 78, distance: 54.3
click at [381, 69] on div "CRC - Ignition Developer" at bounding box center [352, 64] width 72 height 9
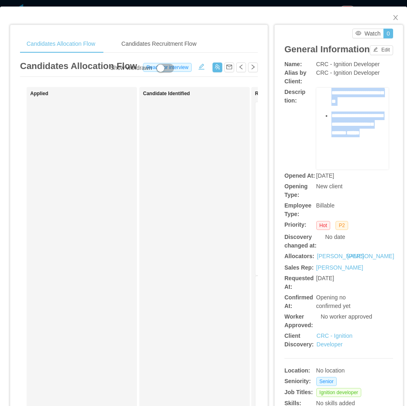
scroll to position [455, 0]
drag, startPoint x: 329, startPoint y: 133, endPoint x: 358, endPoint y: 127, distance: 29.7
click at [392, 20] on icon "icon: close" at bounding box center [395, 17] width 7 height 7
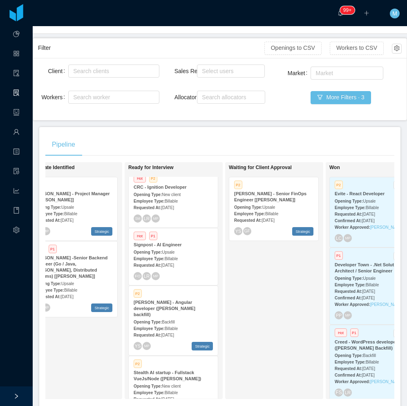
scroll to position [245, 0]
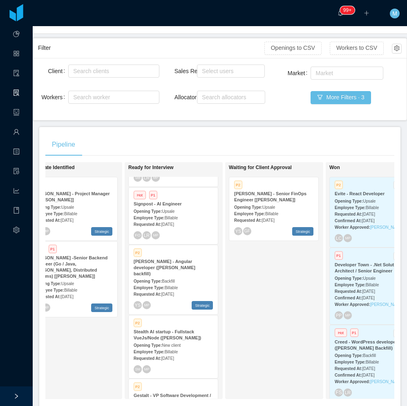
click at [179, 217] on div "Employee Type: Billable" at bounding box center [173, 217] width 79 height 9
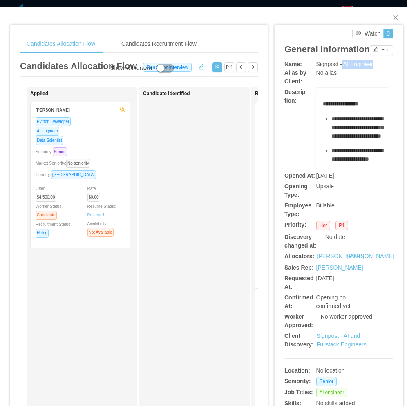
drag, startPoint x: 338, startPoint y: 75, endPoint x: 371, endPoint y: 76, distance: 33.1
click at [371, 69] on div "Signpost - AI Engineer" at bounding box center [352, 64] width 72 height 9
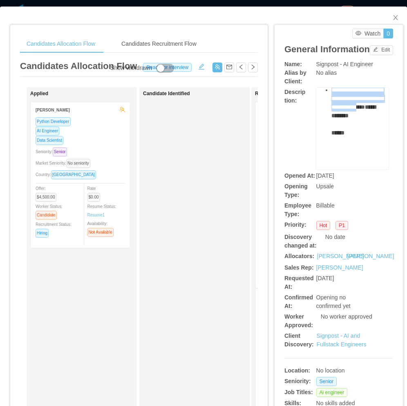
scroll to position [204, 0]
drag, startPoint x: 326, startPoint y: 132, endPoint x: 358, endPoint y: 141, distance: 34.0
click at [358, 141] on ul "**********" at bounding box center [353, 65] width 60 height 177
click at [210, 183] on div "Candidate Identified" at bounding box center [200, 291] width 114 height 401
drag, startPoint x: 203, startPoint y: 163, endPoint x: 302, endPoint y: 112, distance: 112.1
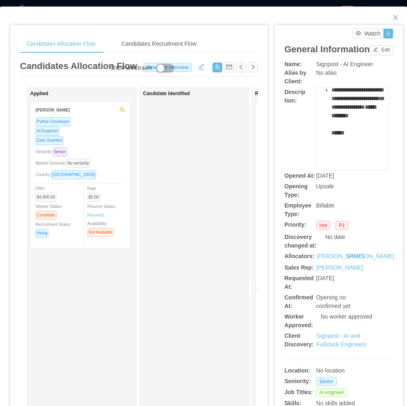
click at [204, 163] on div "Candidate Identified" at bounding box center [200, 291] width 114 height 401
drag, startPoint x: 387, startPoint y: 18, endPoint x: 290, endPoint y: 125, distance: 143.8
click at [392, 18] on icon "icon: close" at bounding box center [395, 17] width 7 height 7
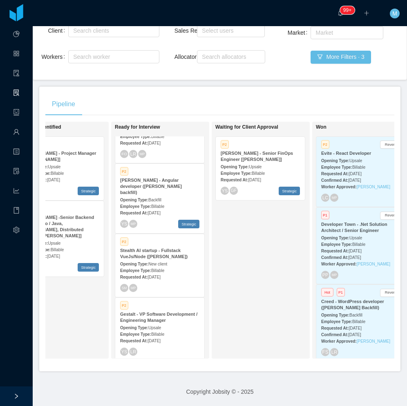
scroll to position [0, 242]
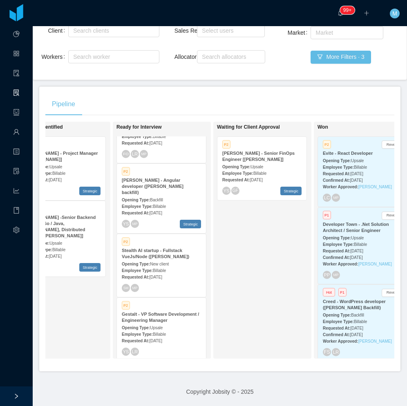
click at [238, 292] on div "Waiting for Client Approval P2 McGraw-Hill - Senior FinOps Engineer [Doug Fuers…" at bounding box center [274, 240] width 114 height 230
click at [331, 56] on button "More Filters · 3" at bounding box center [341, 57] width 60 height 13
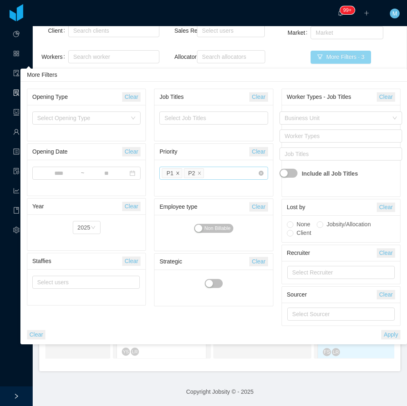
click at [179, 172] on icon "icon: close" at bounding box center [178, 173] width 4 height 4
click at [176, 72] on div "More Filters" at bounding box center [213, 75] width 387 height 13
click at [215, 355] on div "Waiting for Client Approval P2 McGraw-Hill - Senior FinOps Engineer [Doug Fuers…" at bounding box center [262, 240] width 98 height 237
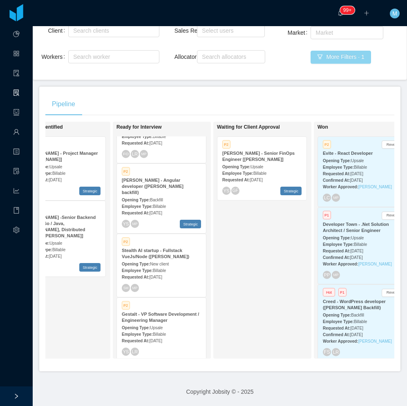
click at [324, 51] on button "More Filters · 1" at bounding box center [341, 57] width 60 height 13
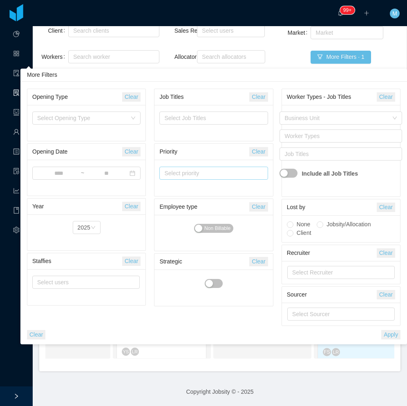
click at [40, 332] on button "Clear" at bounding box center [36, 334] width 18 height 9
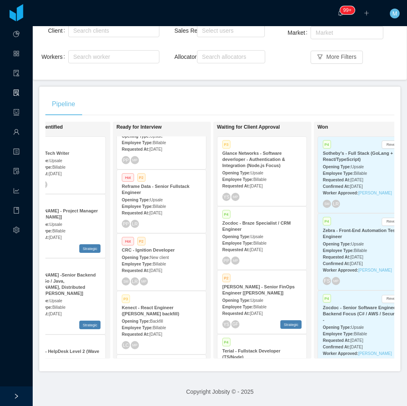
click at [187, 102] on div "Pipeline" at bounding box center [219, 104] width 349 height 23
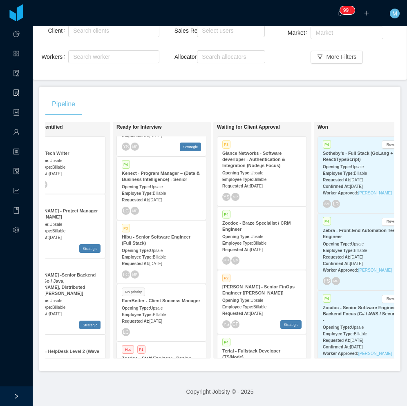
click at [182, 253] on div "Employee Type: Billable" at bounding box center [161, 257] width 79 height 9
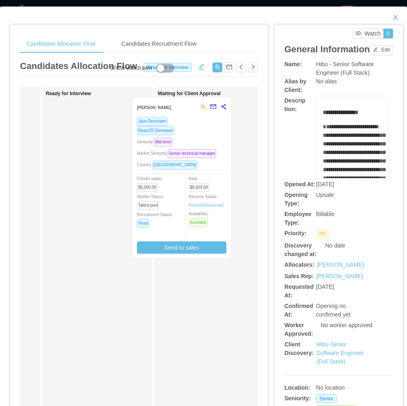
drag, startPoint x: 107, startPoint y: 175, endPoint x: 205, endPoint y: 172, distance: 97.7
click at [205, 172] on div "Applied Candidate Identified Ready for Interview Marcelo Wippel Java Developer …" at bounding box center [139, 294] width 238 height 415
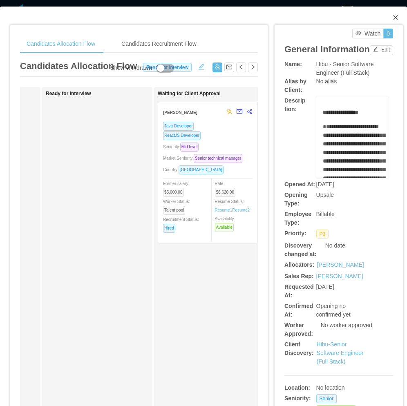
click at [393, 17] on icon "icon: close" at bounding box center [395, 17] width 4 height 5
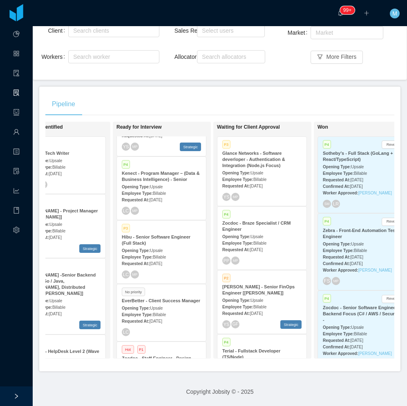
drag, startPoint x: 240, startPoint y: 84, endPoint x: 227, endPoint y: 77, distance: 14.8
click at [240, 84] on main "Home / Openings Flow / Openings Flow Add Comment New Opening Filter Openings to…" at bounding box center [220, 135] width 374 height 380
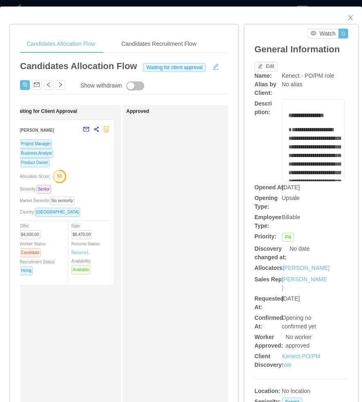
click at [96, 179] on div "Allocation Score: 58" at bounding box center [65, 175] width 90 height 13
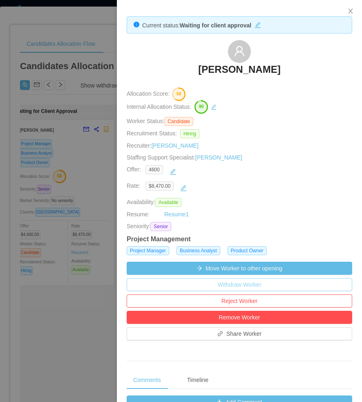
click at [242, 283] on button "Withdraw Worker" at bounding box center [240, 284] width 226 height 13
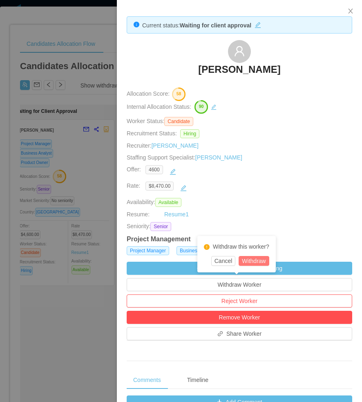
click at [256, 262] on button "Withdraw" at bounding box center [254, 261] width 30 height 10
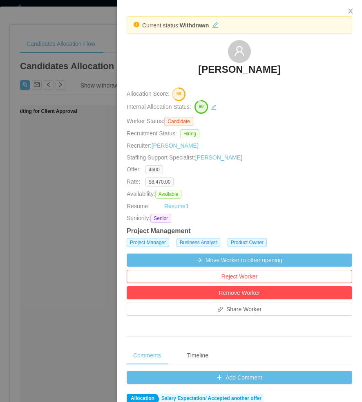
click at [84, 261] on div at bounding box center [181, 201] width 362 height 402
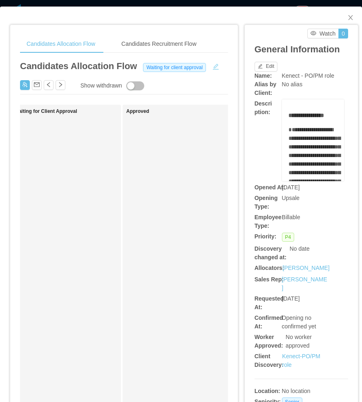
click at [214, 69] on button "button" at bounding box center [215, 66] width 13 height 8
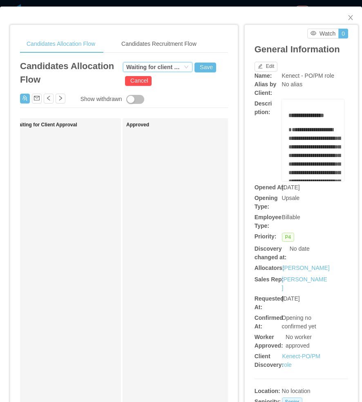
click at [153, 68] on div "Waiting for client approval" at bounding box center [154, 67] width 56 height 9
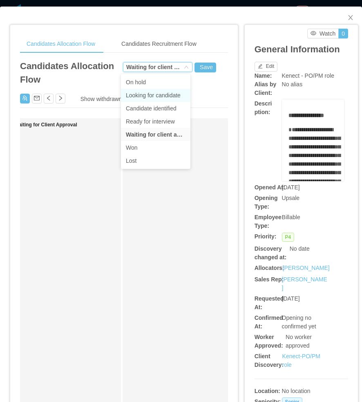
drag, startPoint x: 154, startPoint y: 94, endPoint x: 173, endPoint y: 90, distance: 19.2
click at [154, 95] on li "Looking for candidate" at bounding box center [155, 95] width 69 height 13
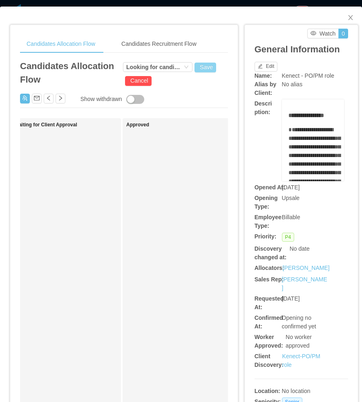
click at [201, 70] on button "Save" at bounding box center [206, 68] width 22 height 10
click at [217, 44] on button "Update" at bounding box center [218, 45] width 25 height 10
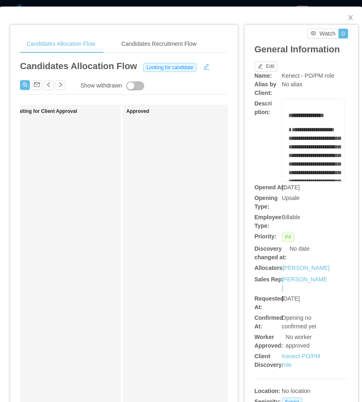
drag, startPoint x: 139, startPoint y: 225, endPoint x: 168, endPoint y: 202, distance: 36.6
click at [141, 225] on div "Approved" at bounding box center [183, 308] width 114 height 401
click at [347, 18] on icon "icon: close" at bounding box center [350, 17] width 7 height 7
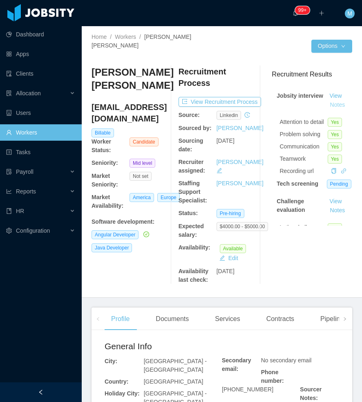
click at [329, 100] on button "Notes" at bounding box center [338, 105] width 22 height 10
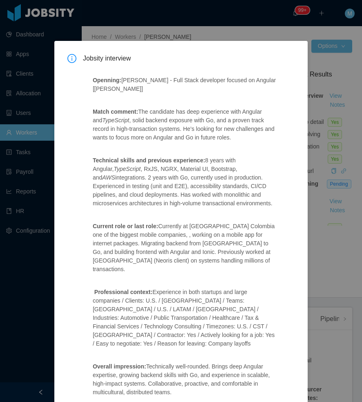
click at [317, 291] on div "Jobsity interview Openning: [PERSON_NAME] - Full Stack developer focused on Ang…" at bounding box center [181, 201] width 362 height 402
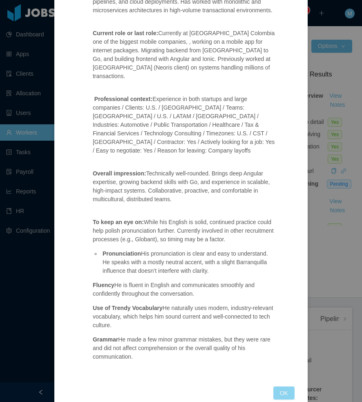
click at [281, 386] on button "OK" at bounding box center [283, 392] width 21 height 13
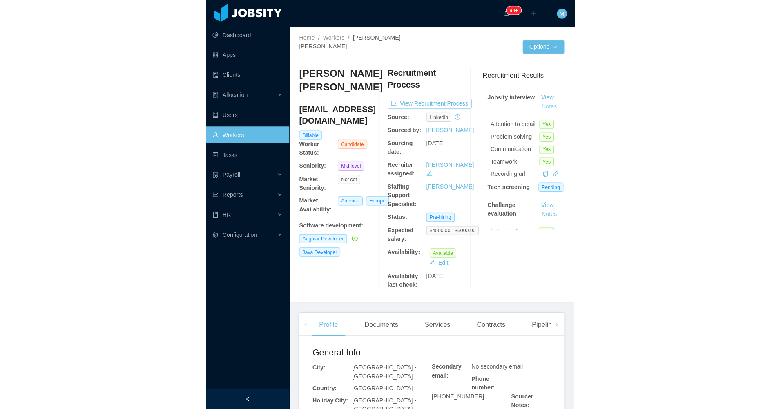
scroll to position [152, 0]
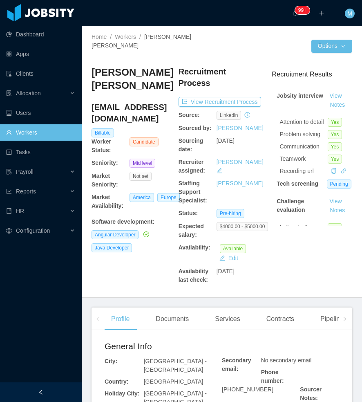
drag, startPoint x: 58, startPoint y: 385, endPoint x: 60, endPoint y: 378, distance: 7.5
click at [58, 386] on div at bounding box center [41, 392] width 82 height 20
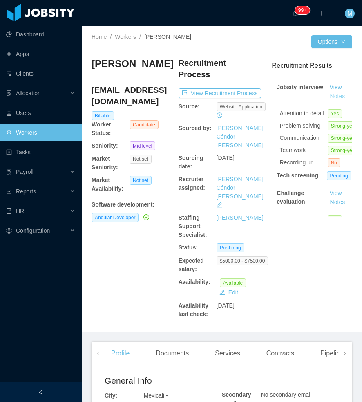
click at [331, 96] on button "Notes" at bounding box center [338, 97] width 22 height 10
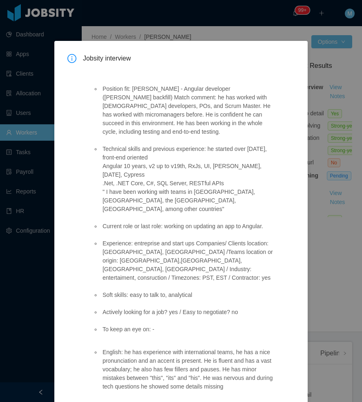
scroll to position [21, 0]
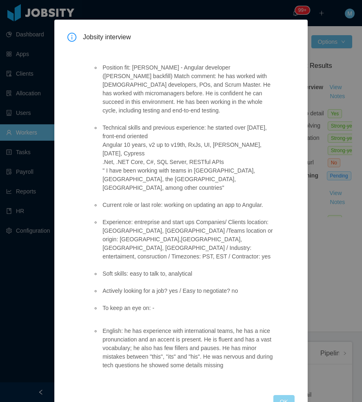
drag, startPoint x: 287, startPoint y: 385, endPoint x: 280, endPoint y: 380, distance: 8.3
click at [284, 385] on div "Jobsity interview Position fit: [PERSON_NAME] - Angular developer ([PERSON_NAME…" at bounding box center [180, 219] width 253 height 398
click at [280, 395] on button "OK" at bounding box center [283, 401] width 21 height 13
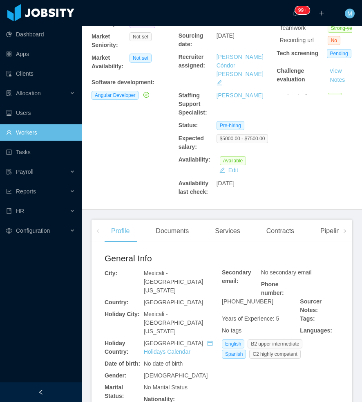
scroll to position [123, 0]
click at [342, 219] on span at bounding box center [344, 230] width 13 height 22
click at [170, 219] on div "Openings" at bounding box center [158, 230] width 41 height 23
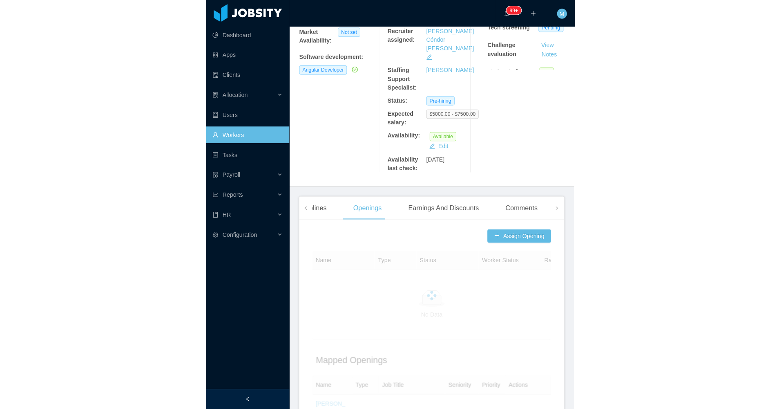
scroll to position [163, 0]
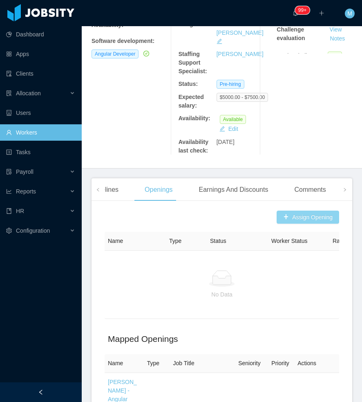
click at [307, 210] on button "Assign Opening" at bounding box center [308, 216] width 63 height 13
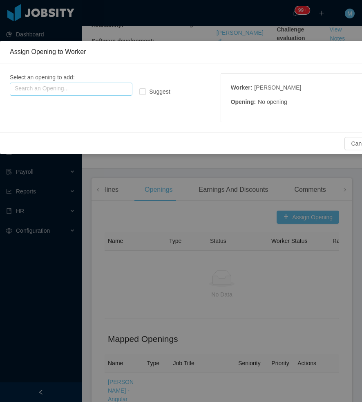
click at [98, 85] on input "text" at bounding box center [71, 89] width 123 height 13
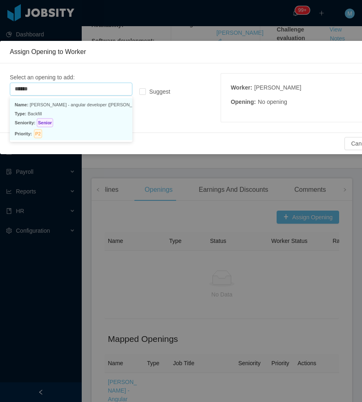
click at [92, 108] on p "Name: Mcgraw-hill - angular developer (delcio polanco backfill)" at bounding box center [71, 104] width 113 height 9
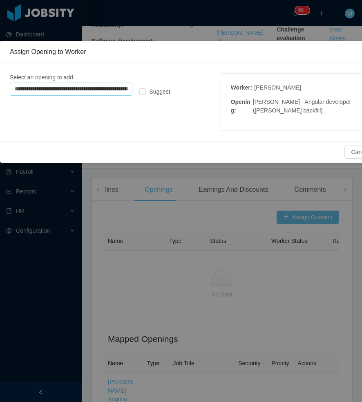
scroll to position [128, 0]
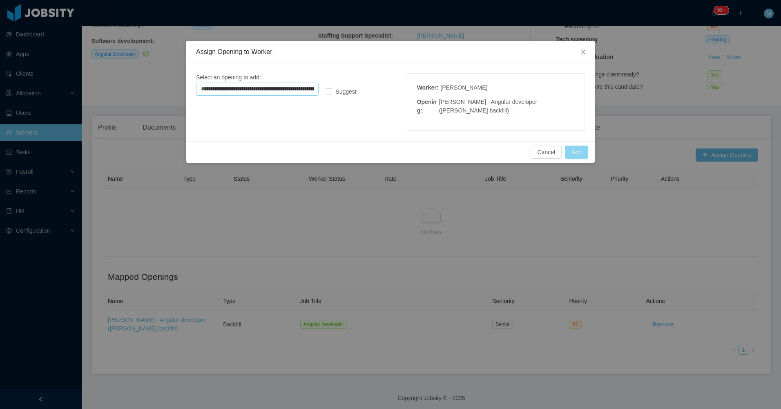
type input "**********"
click at [362, 152] on button "Add" at bounding box center [576, 152] width 23 height 13
click at [362, 149] on button "Add" at bounding box center [576, 152] width 23 height 13
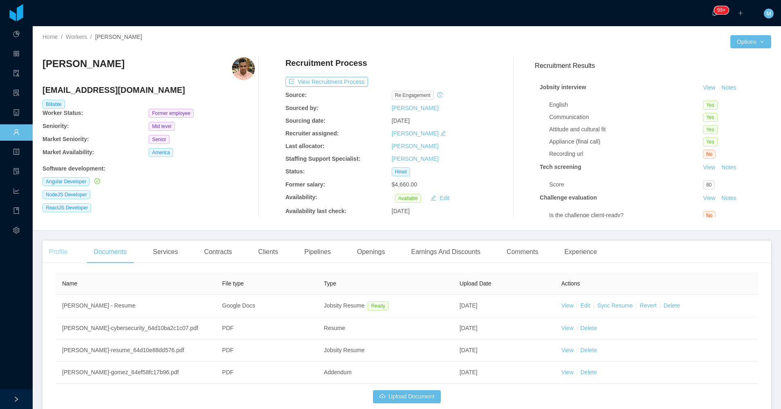
click at [65, 254] on div "Profile" at bounding box center [58, 251] width 31 height 23
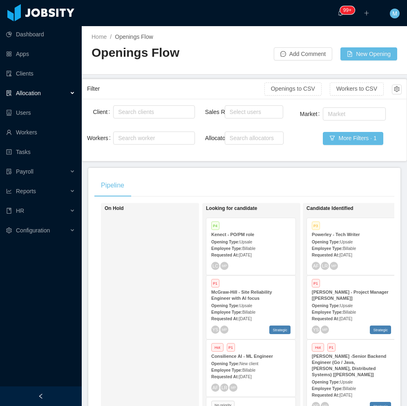
click at [164, 266] on div "On Hold" at bounding box center [162, 322] width 114 height 230
click at [63, 395] on div at bounding box center [41, 397] width 82 height 20
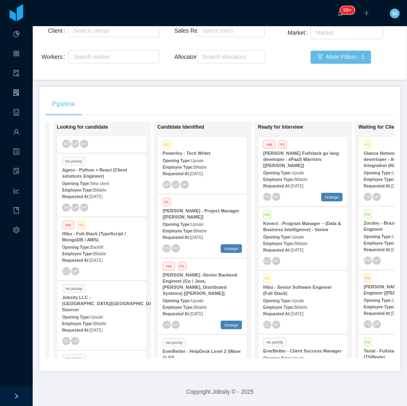
scroll to position [163, 0]
click at [204, 53] on div "Search allocators" at bounding box center [229, 57] width 55 height 8
type input "****"
click at [215, 64] on li "[PERSON_NAME]" at bounding box center [227, 66] width 67 height 13
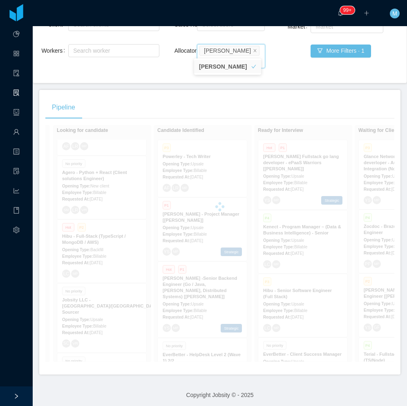
click at [185, 79] on main "Home / Openings Flow / Openings Flow Add Comment New Opening Filter Openings to…" at bounding box center [220, 129] width 374 height 380
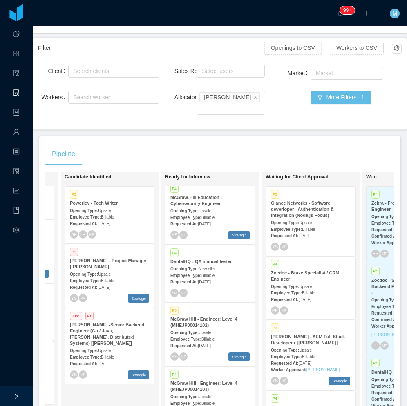
scroll to position [1145, 0]
